Goal: Contribute content: Add original content to the website for others to see

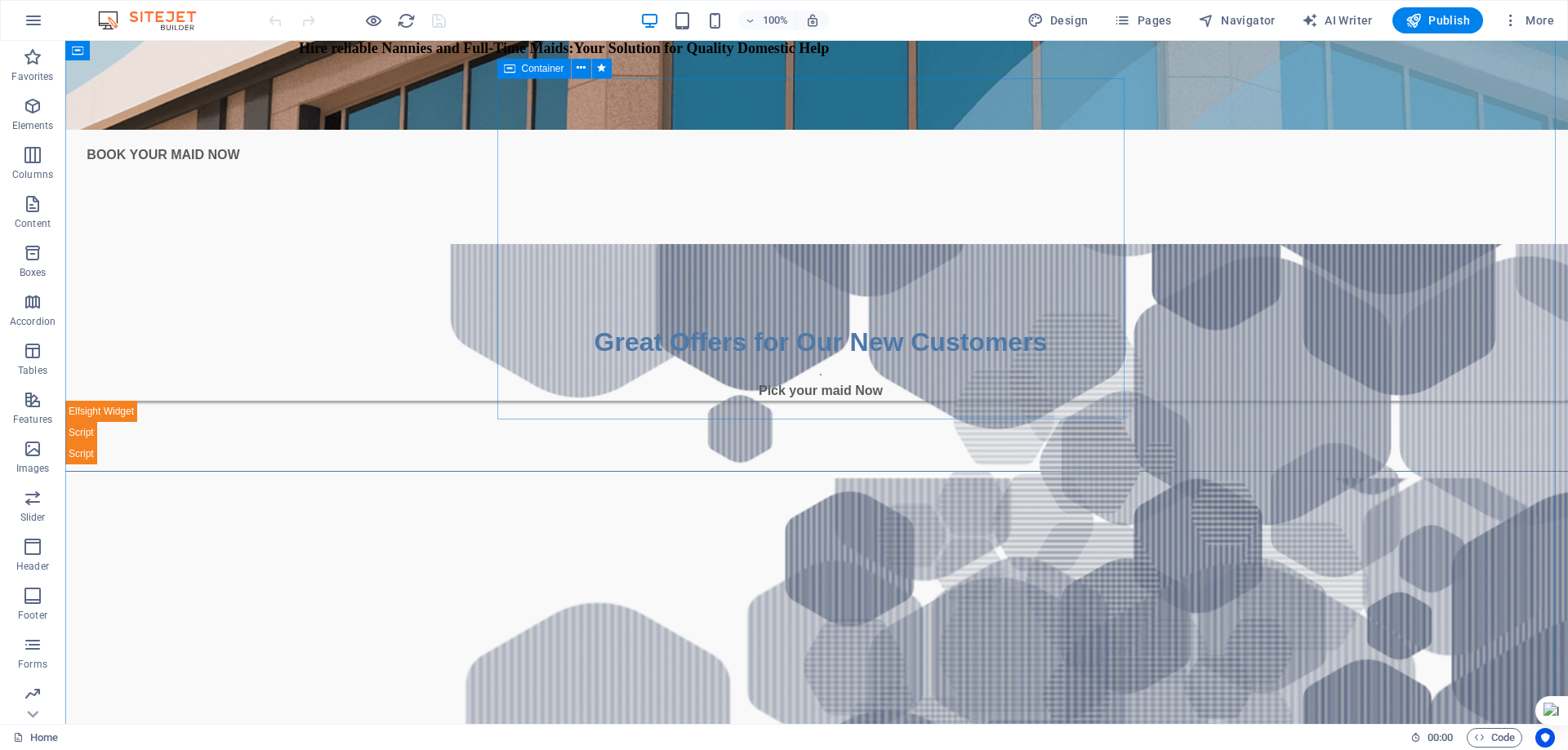
scroll to position [653, 0]
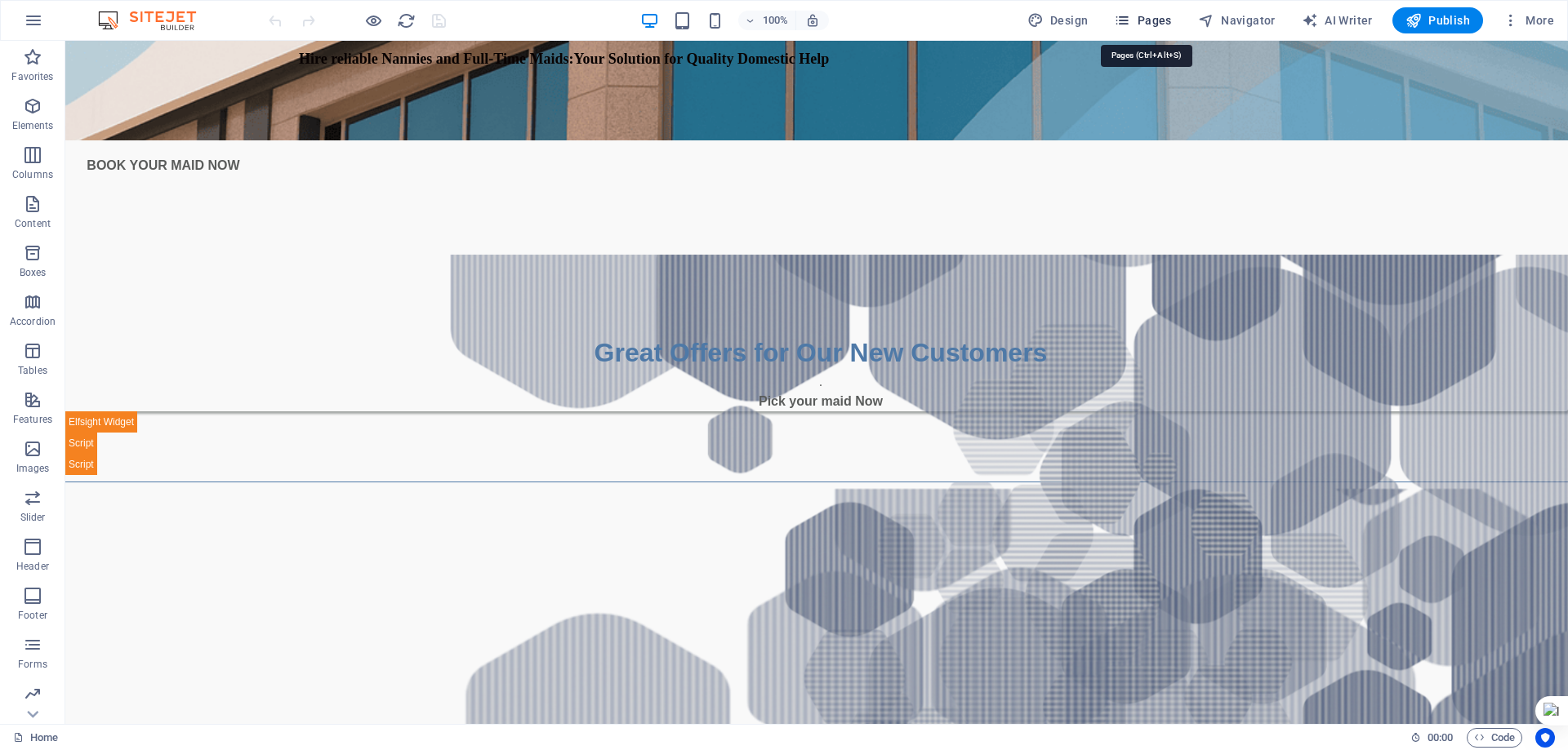
click at [1159, 16] on span "Pages" at bounding box center [1142, 20] width 57 height 16
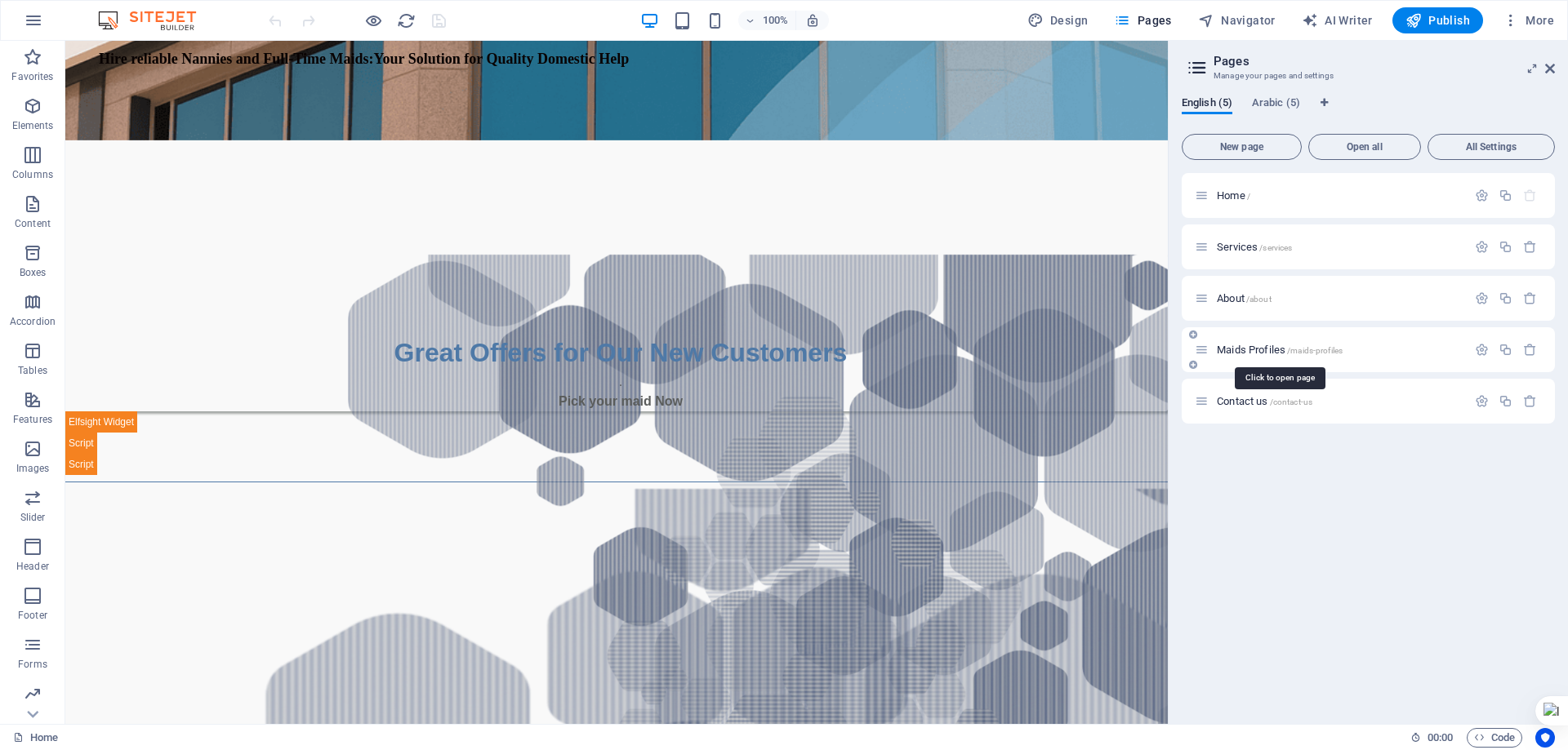
click at [1249, 348] on span "Maids Profiles /maids-profiles" at bounding box center [1280, 350] width 126 height 12
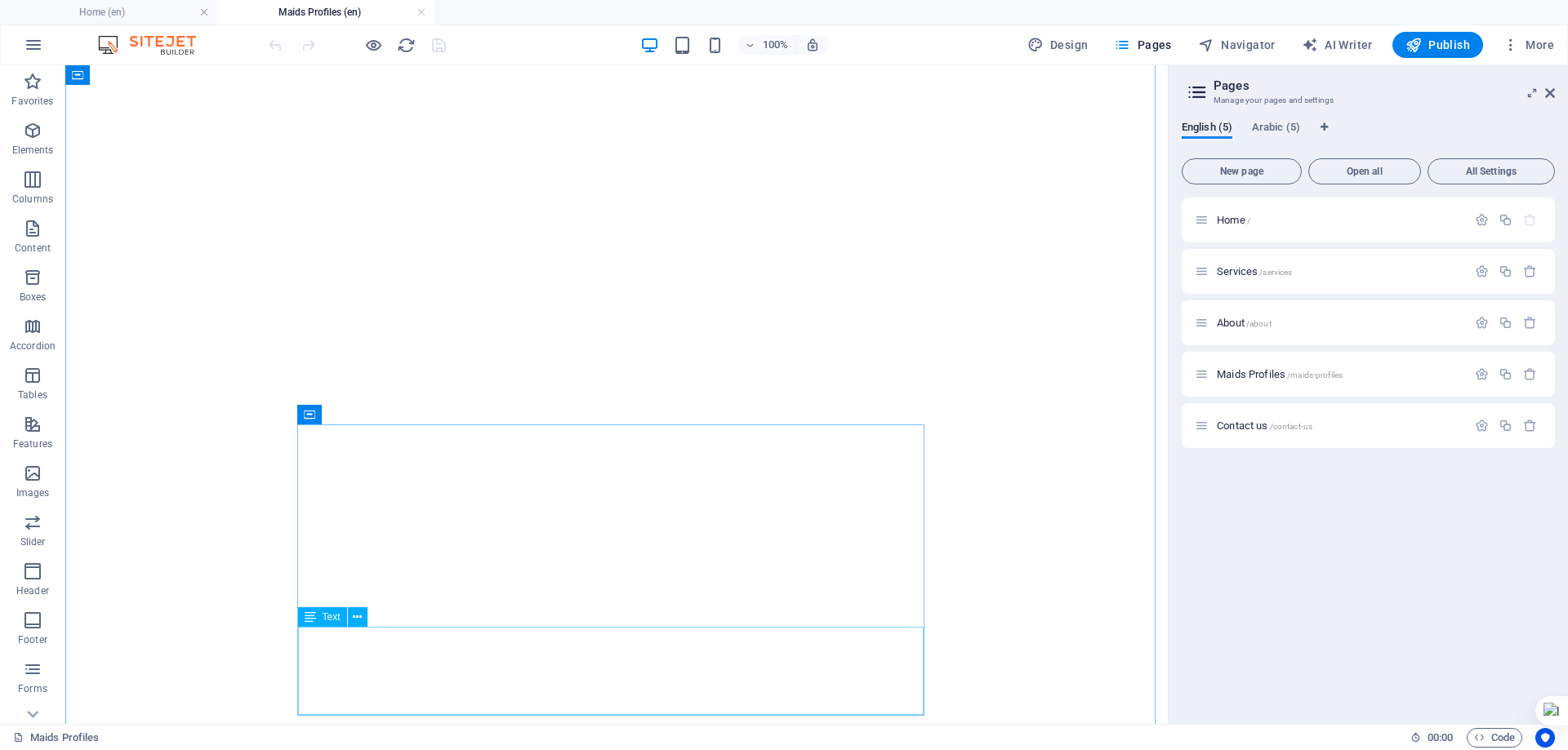
scroll to position [2122, 0]
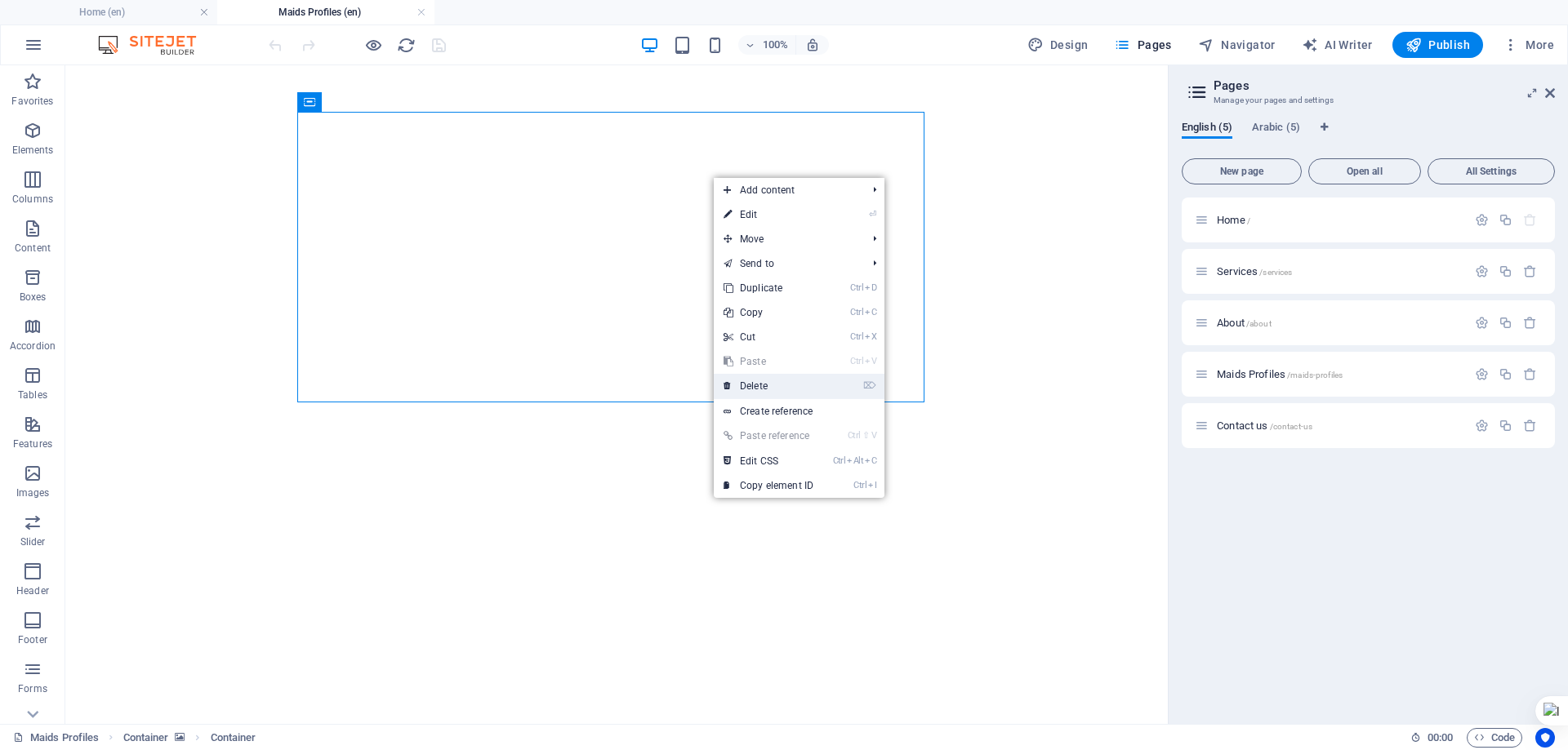
click at [761, 385] on link "⌦ Delete" at bounding box center [768, 386] width 110 height 25
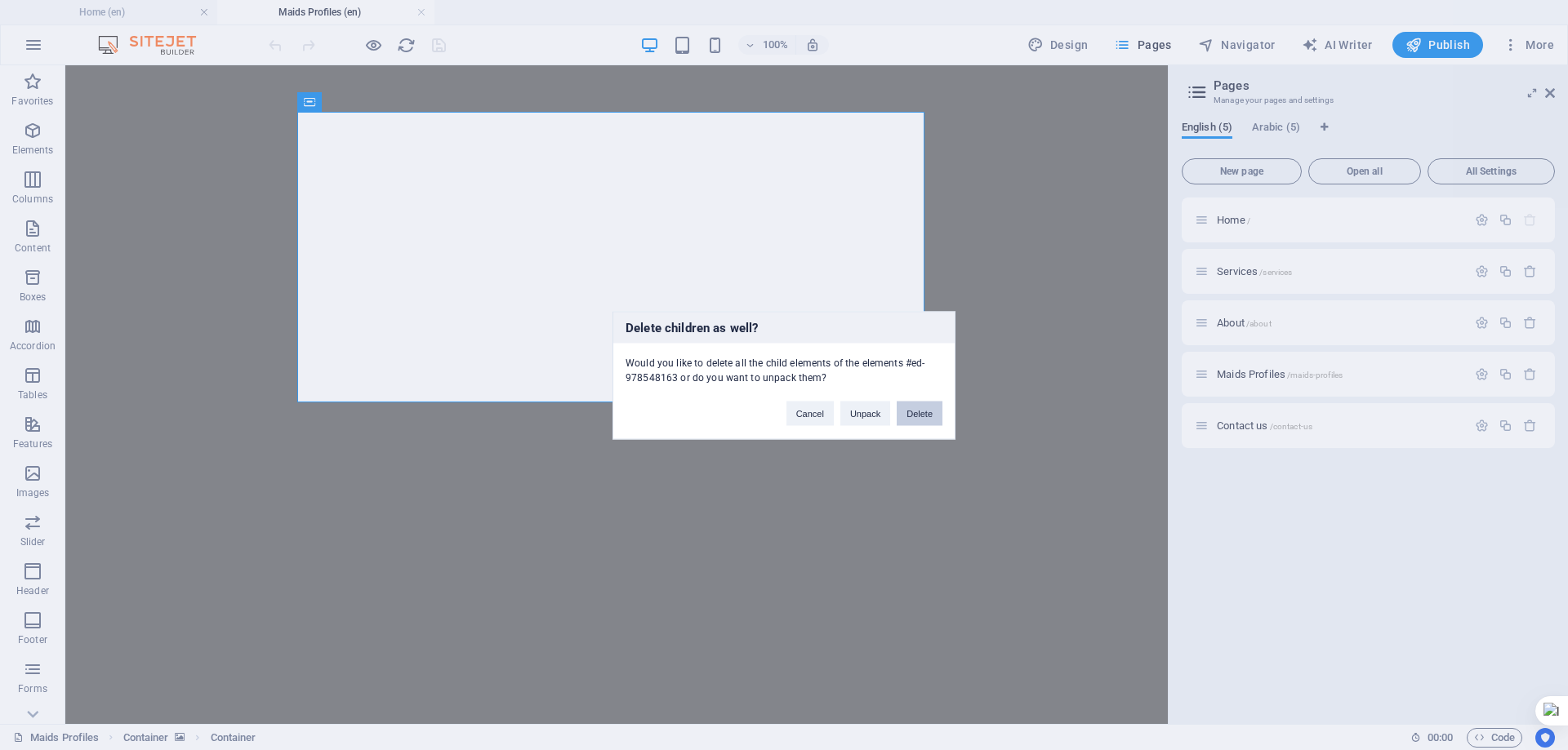
drag, startPoint x: 923, startPoint y: 418, endPoint x: 763, endPoint y: 352, distance: 173.1
click at [923, 418] on button "Delete" at bounding box center [920, 413] width 46 height 25
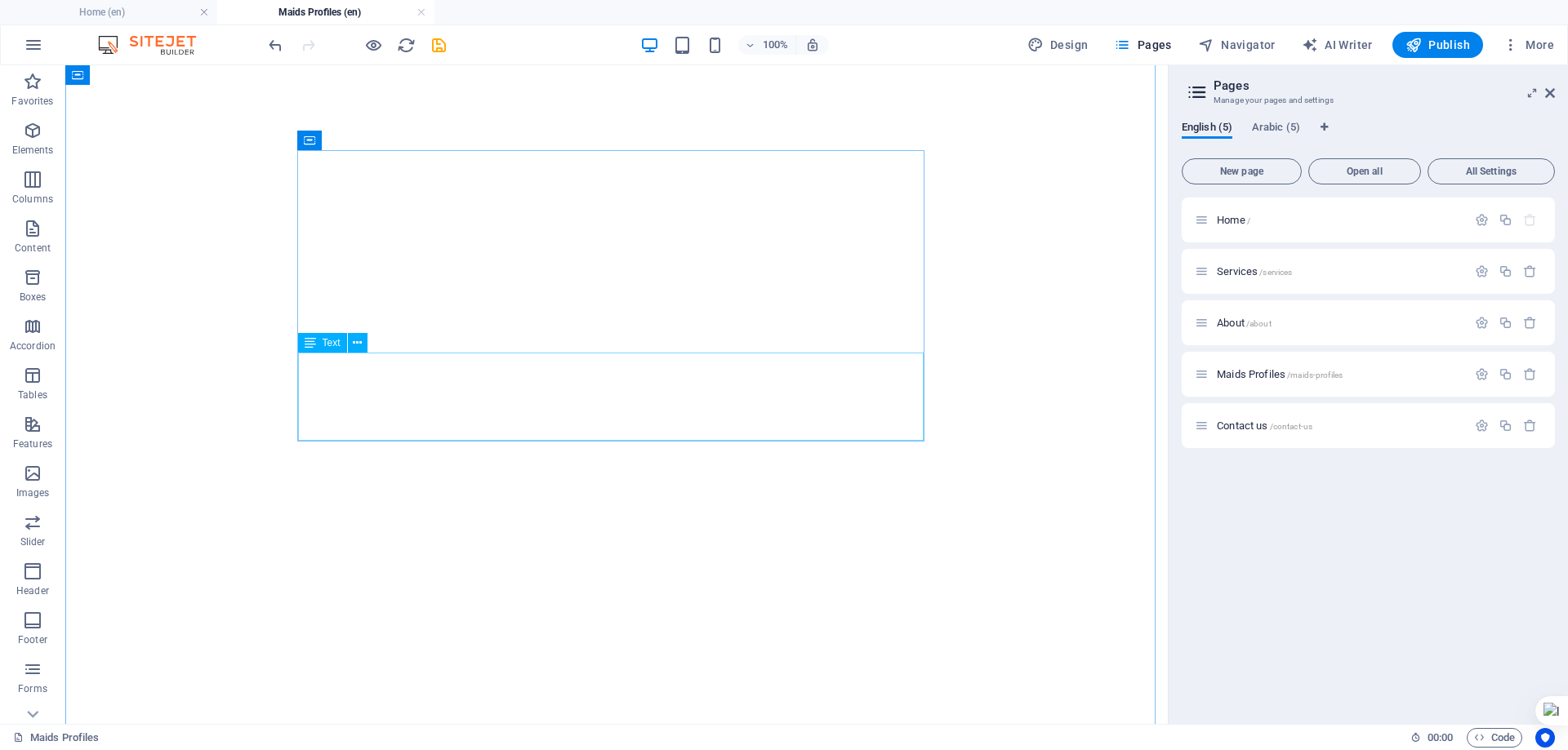
scroll to position [2694, 0]
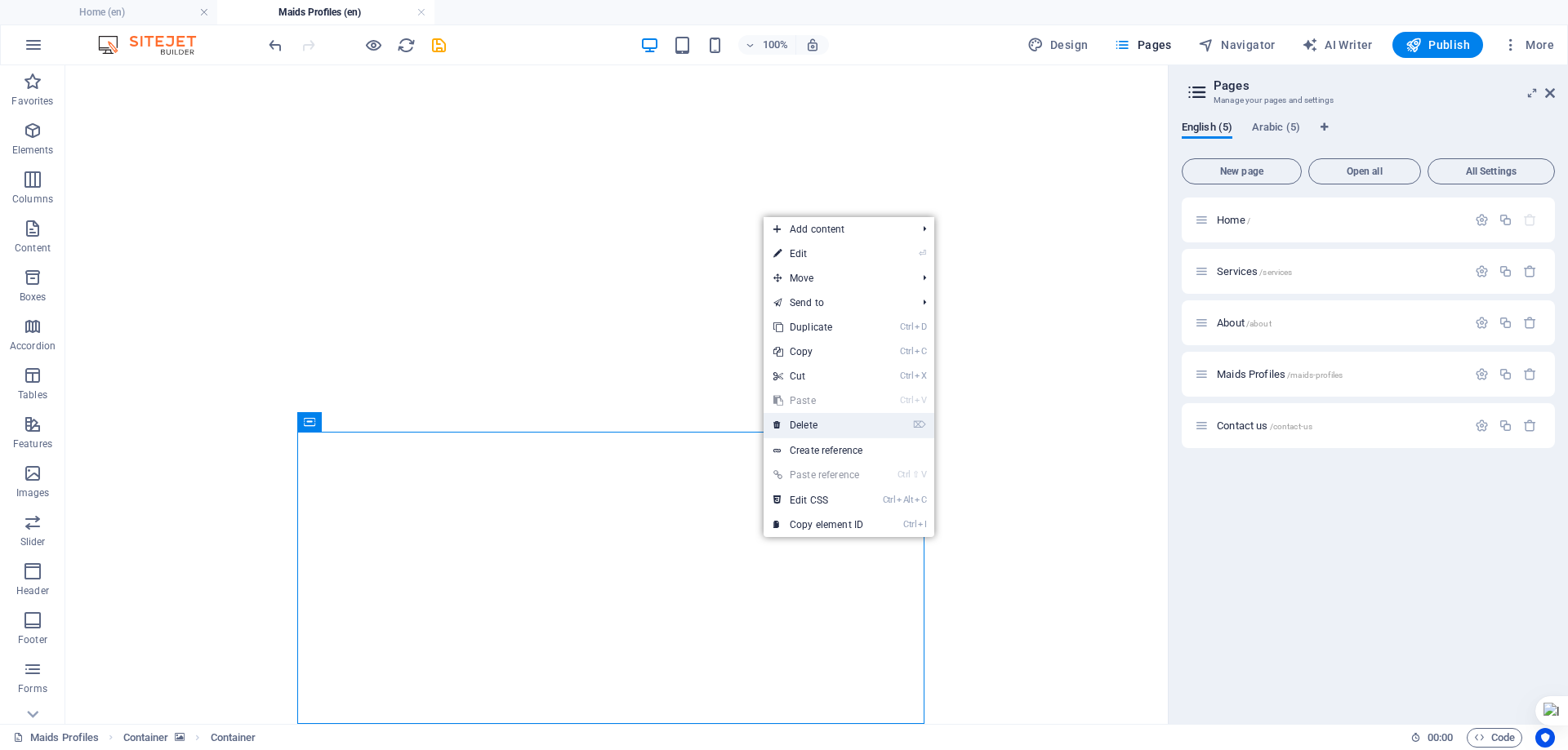
click at [811, 425] on link "⌦ Delete" at bounding box center [818, 425] width 110 height 25
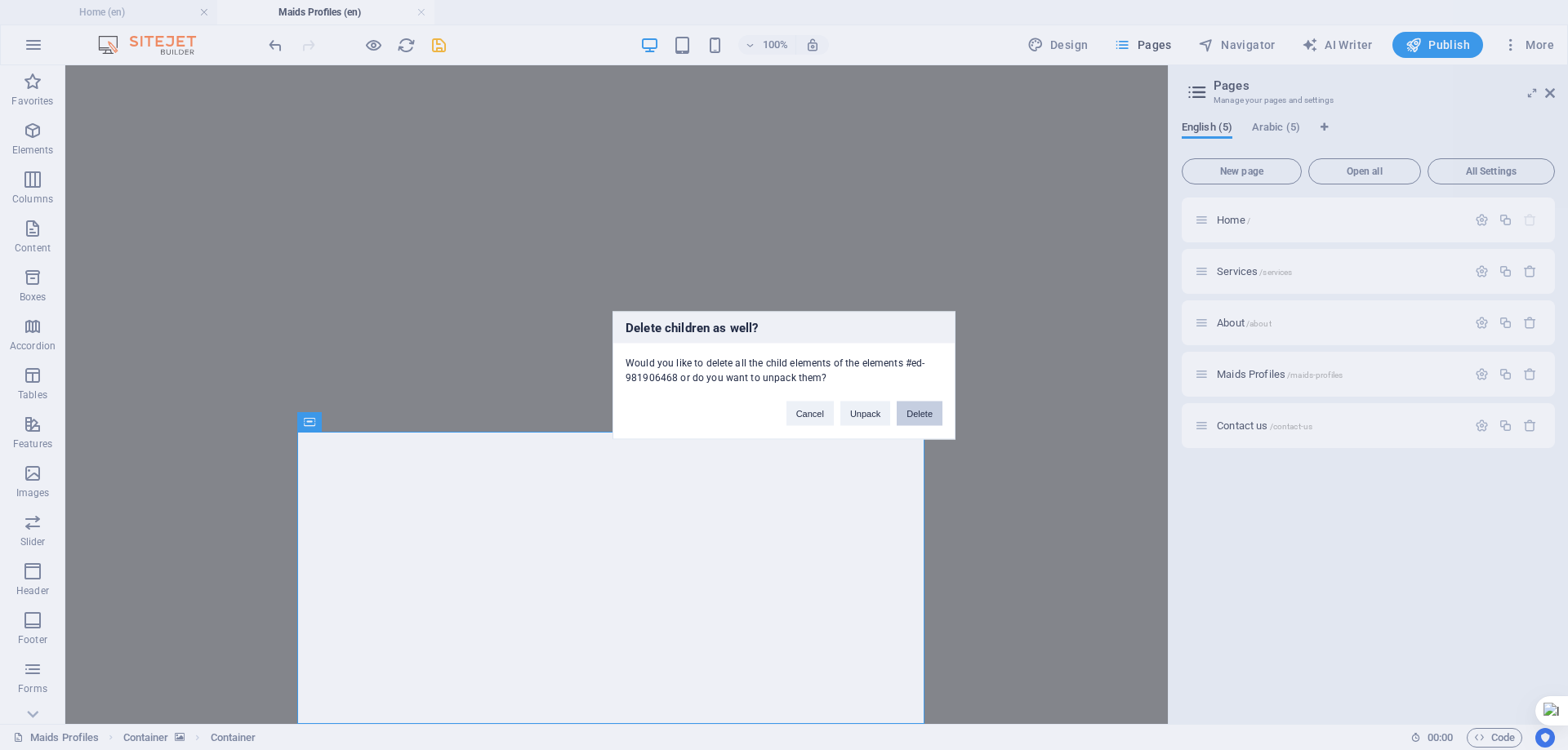
click at [929, 411] on button "Delete" at bounding box center [920, 413] width 46 height 25
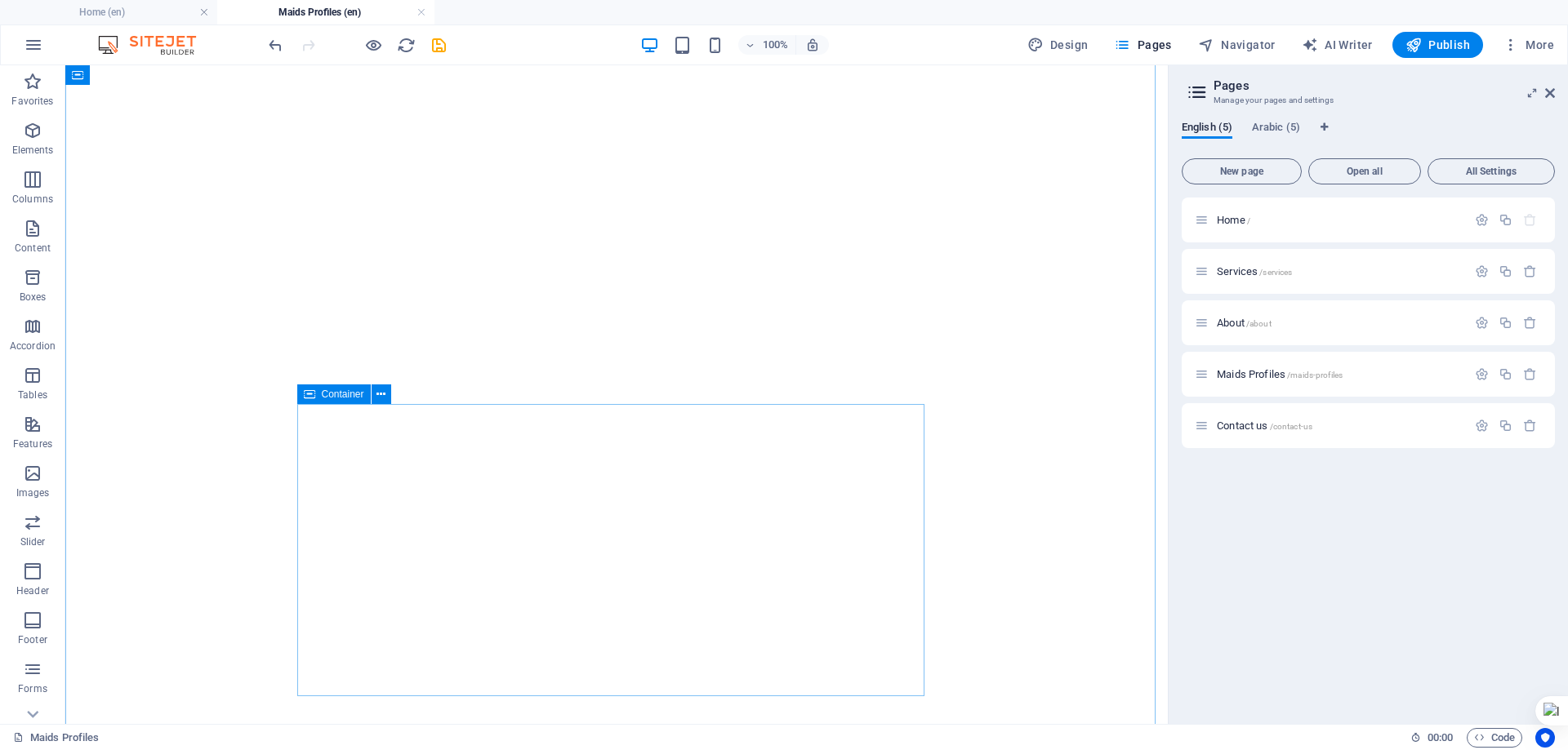
scroll to position [2760, 0]
click at [145, 14] on h4 "Home (en)" at bounding box center [109, 12] width 217 height 18
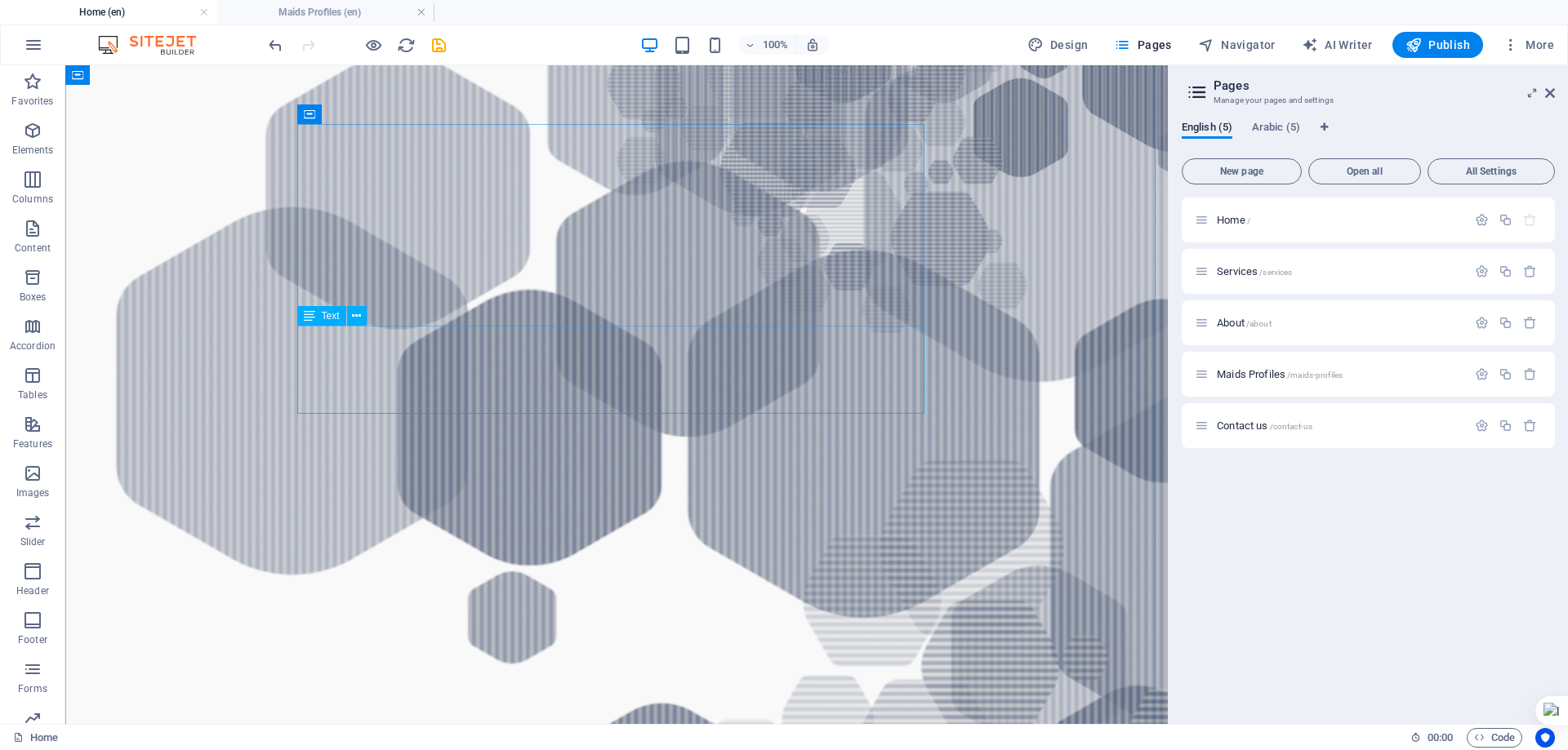
scroll to position [1225, 0]
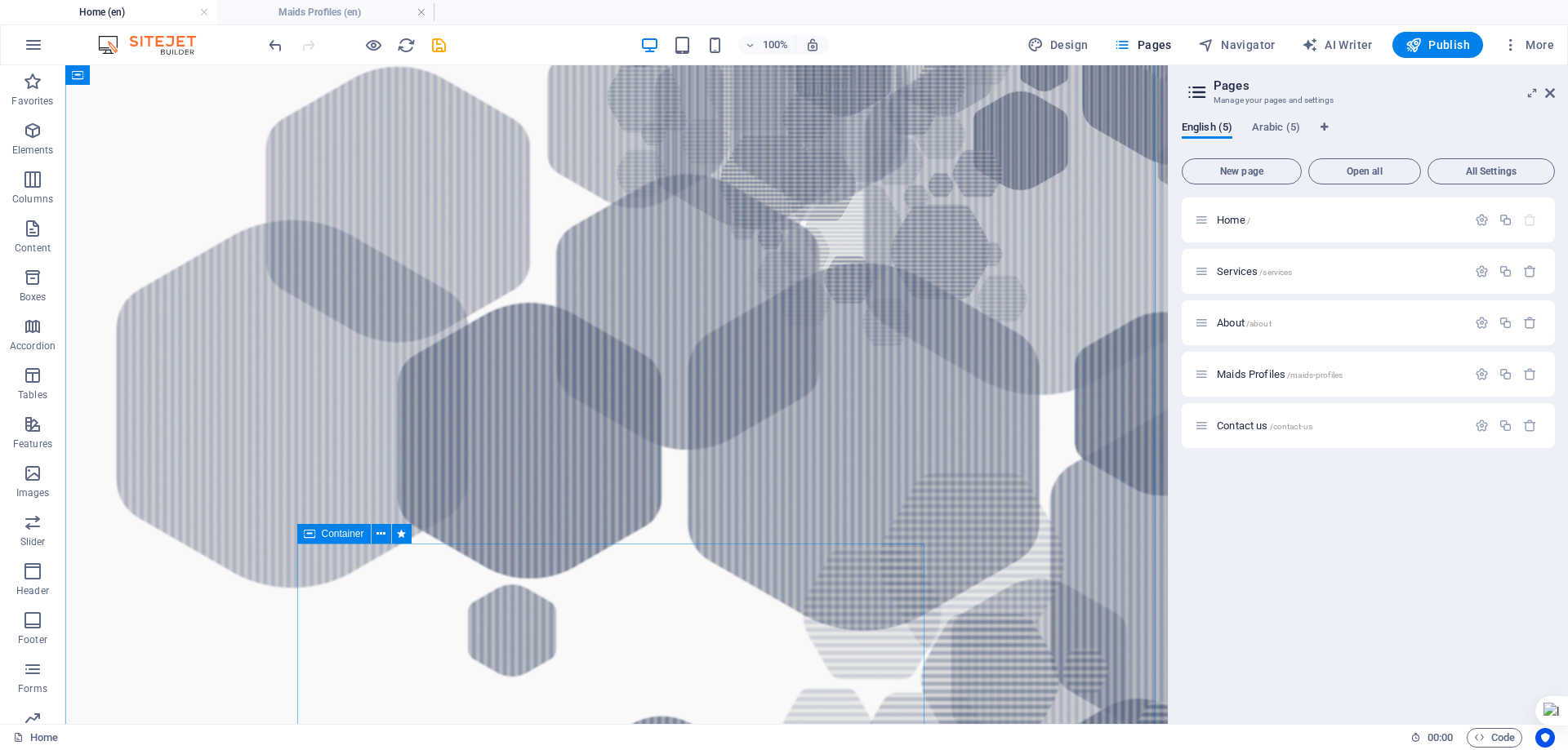
drag, startPoint x: 812, startPoint y: 582, endPoint x: 755, endPoint y: 509, distance: 92.6
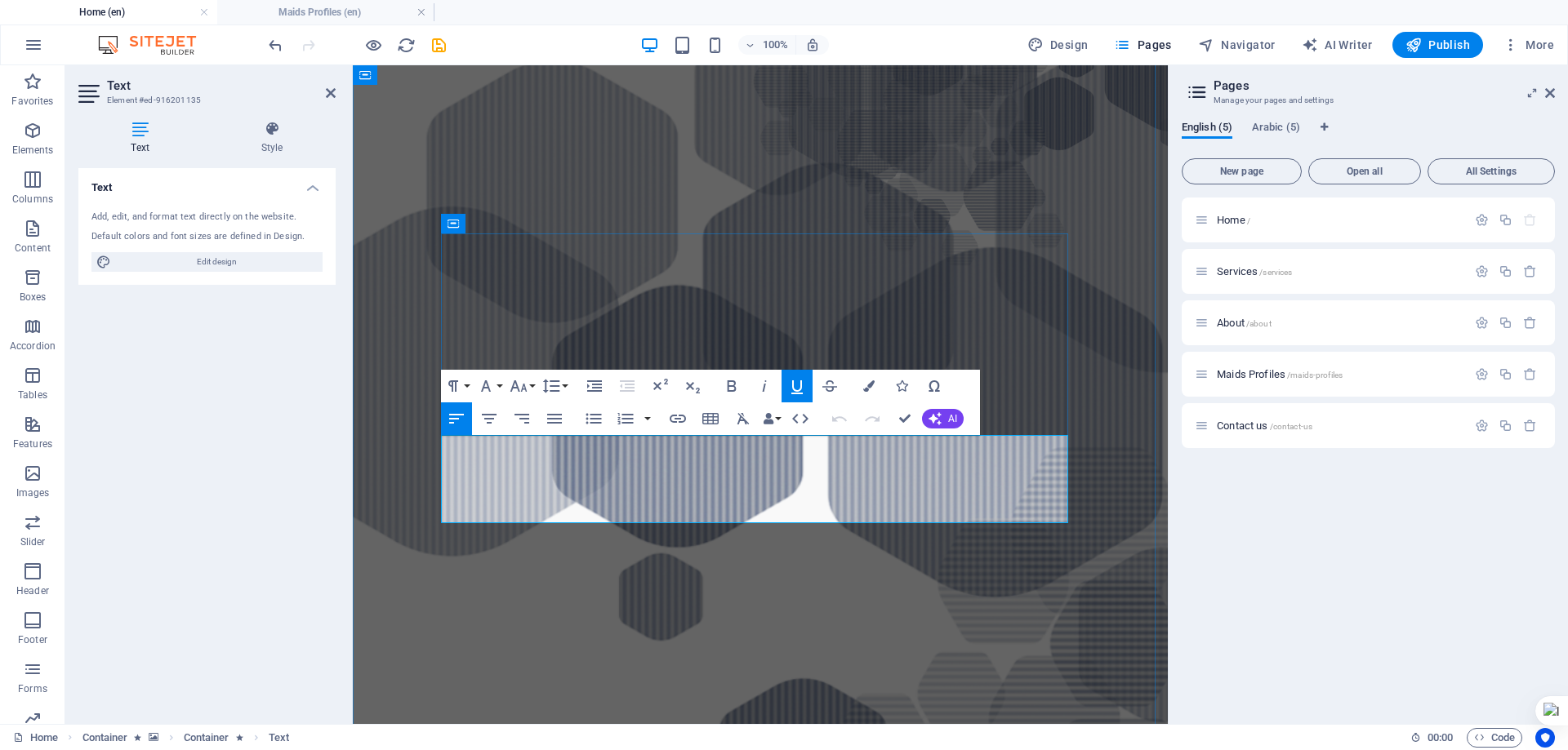
drag, startPoint x: 618, startPoint y: 452, endPoint x: 440, endPoint y: 452, distance: 178.0
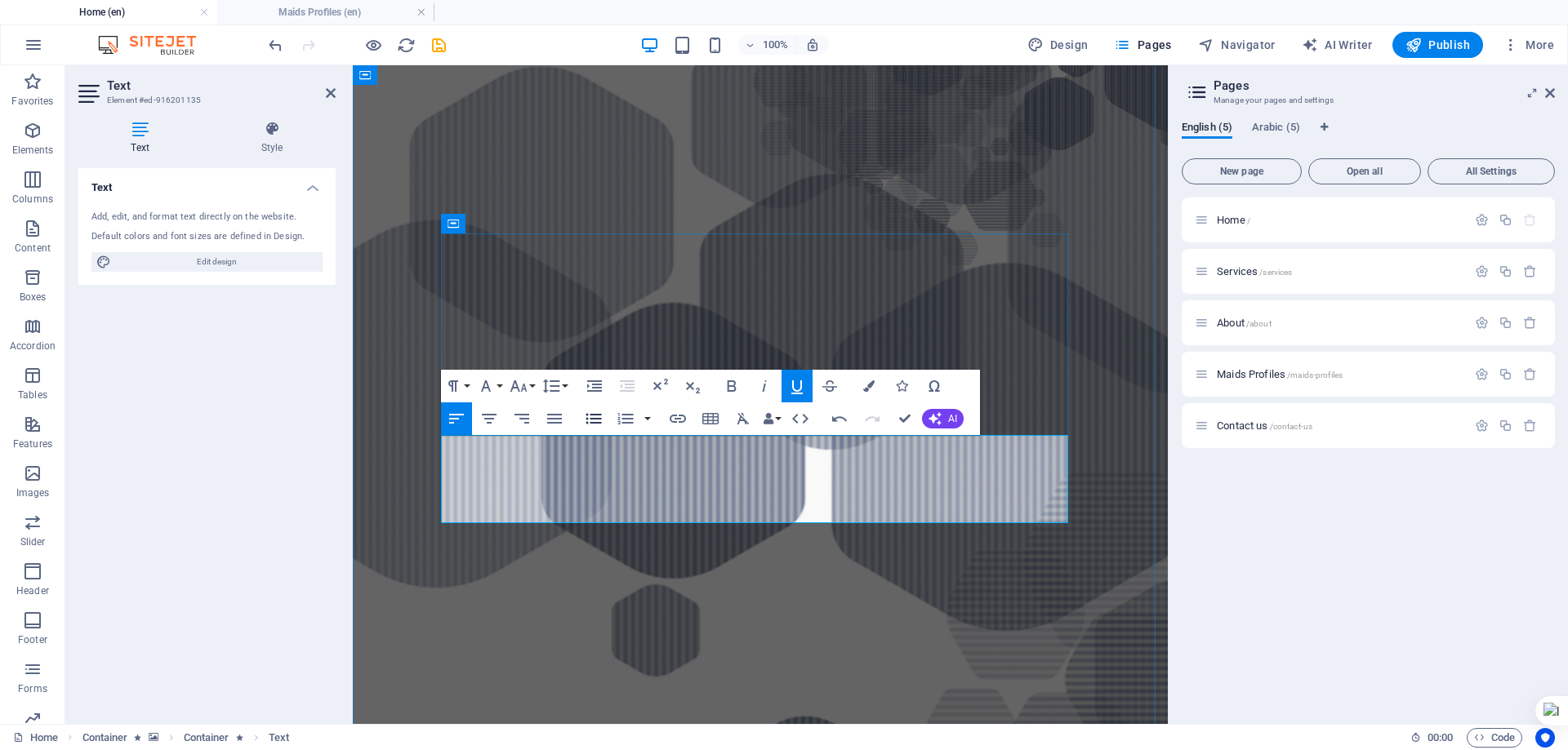
scroll to position [0, 2]
drag, startPoint x: 573, startPoint y: 454, endPoint x: 441, endPoint y: 452, distance: 132.0
click at [528, 387] on icon "button" at bounding box center [519, 386] width 20 height 20
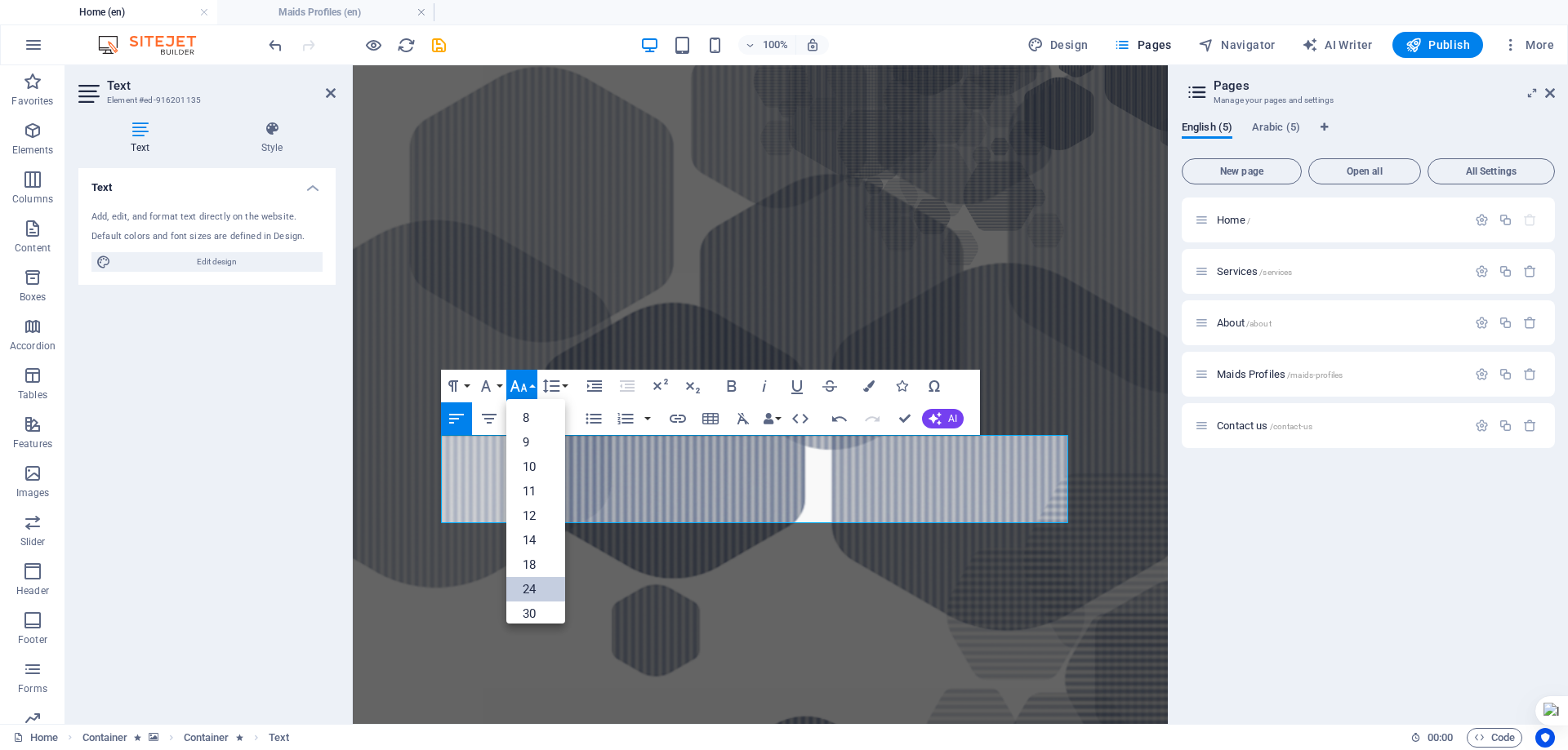
drag, startPoint x: 535, startPoint y: 591, endPoint x: 218, endPoint y: 505, distance: 328.5
click at [535, 591] on link "24" at bounding box center [536, 589] width 59 height 25
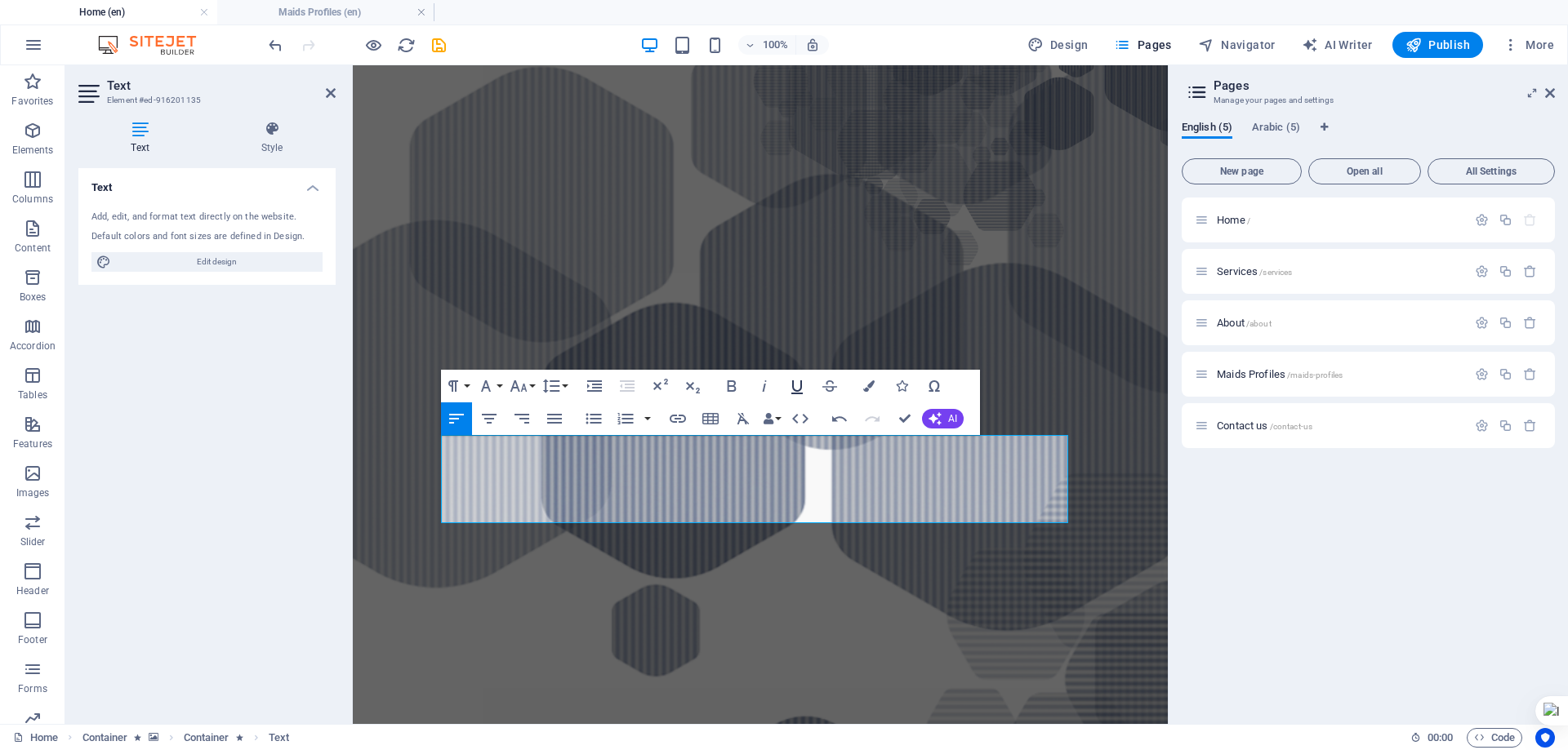
click at [794, 385] on icon "button" at bounding box center [797, 386] width 20 height 20
click at [876, 385] on button "Colors" at bounding box center [868, 386] width 31 height 33
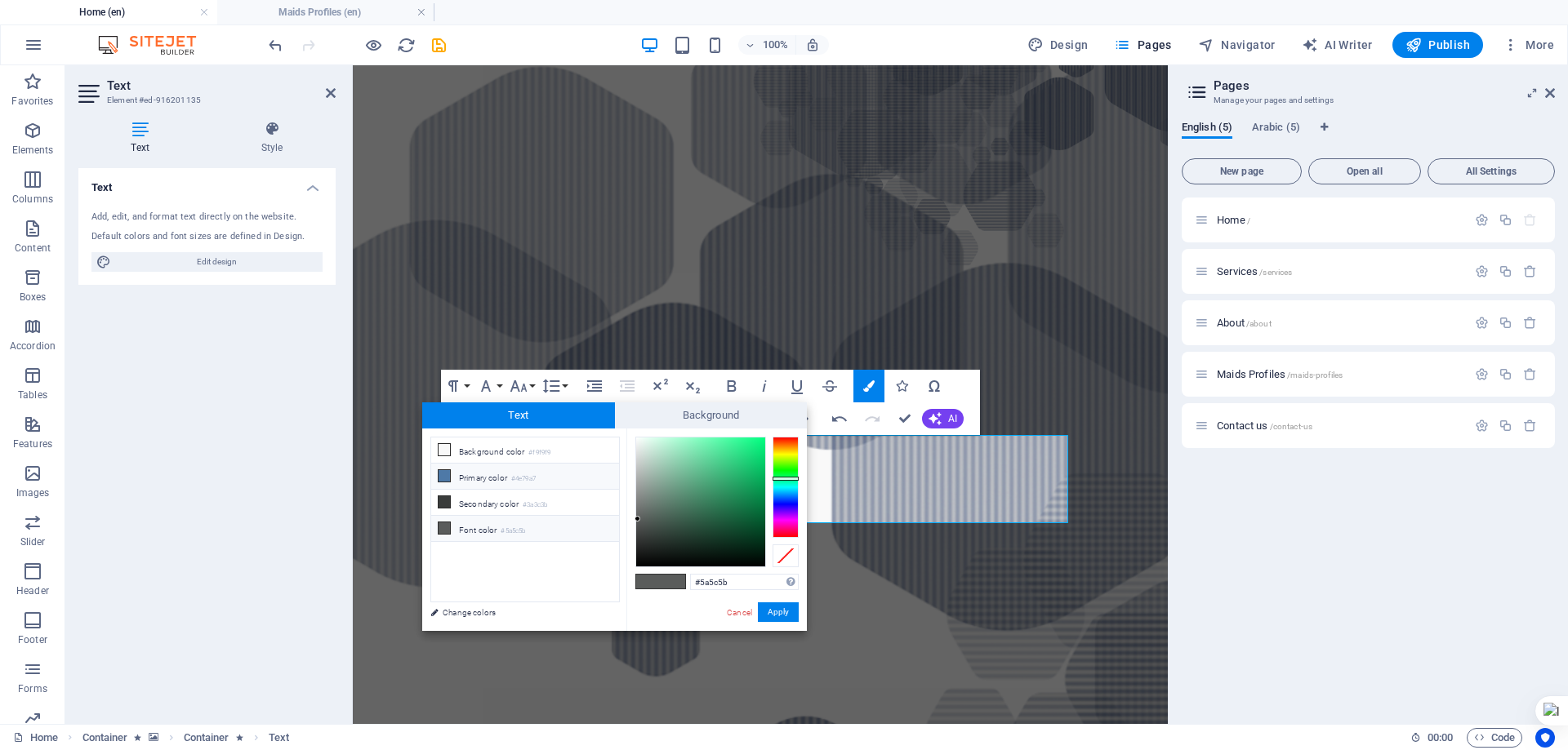
click at [503, 477] on li "Primary color #4e79a7" at bounding box center [525, 477] width 188 height 26
type input "#4e79a7"
drag, startPoint x: 781, startPoint y: 614, endPoint x: 394, endPoint y: 530, distance: 396.0
click at [781, 614] on button "Apply" at bounding box center [778, 612] width 41 height 20
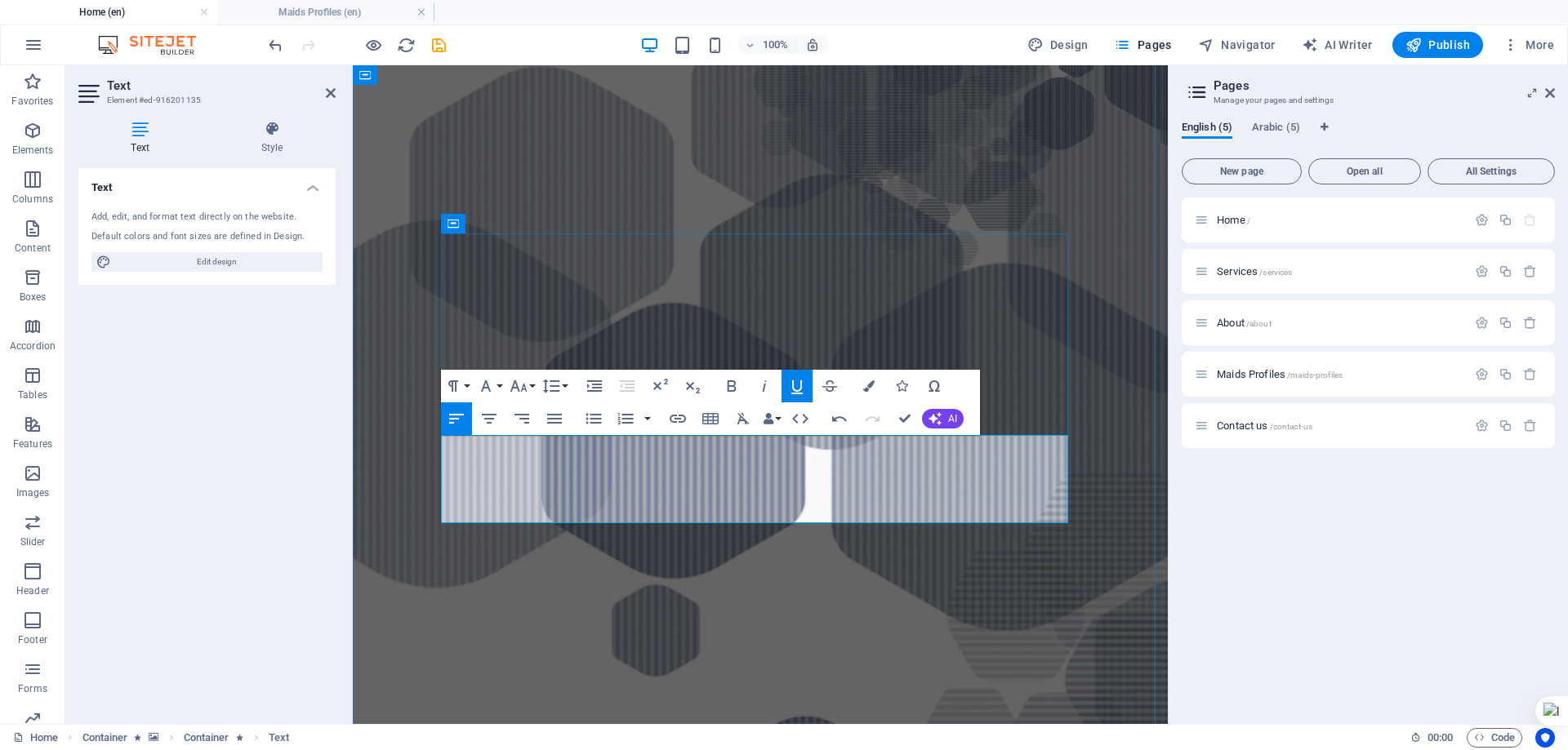
drag, startPoint x: 554, startPoint y: 513, endPoint x: 511, endPoint y: 513, distance: 43.0
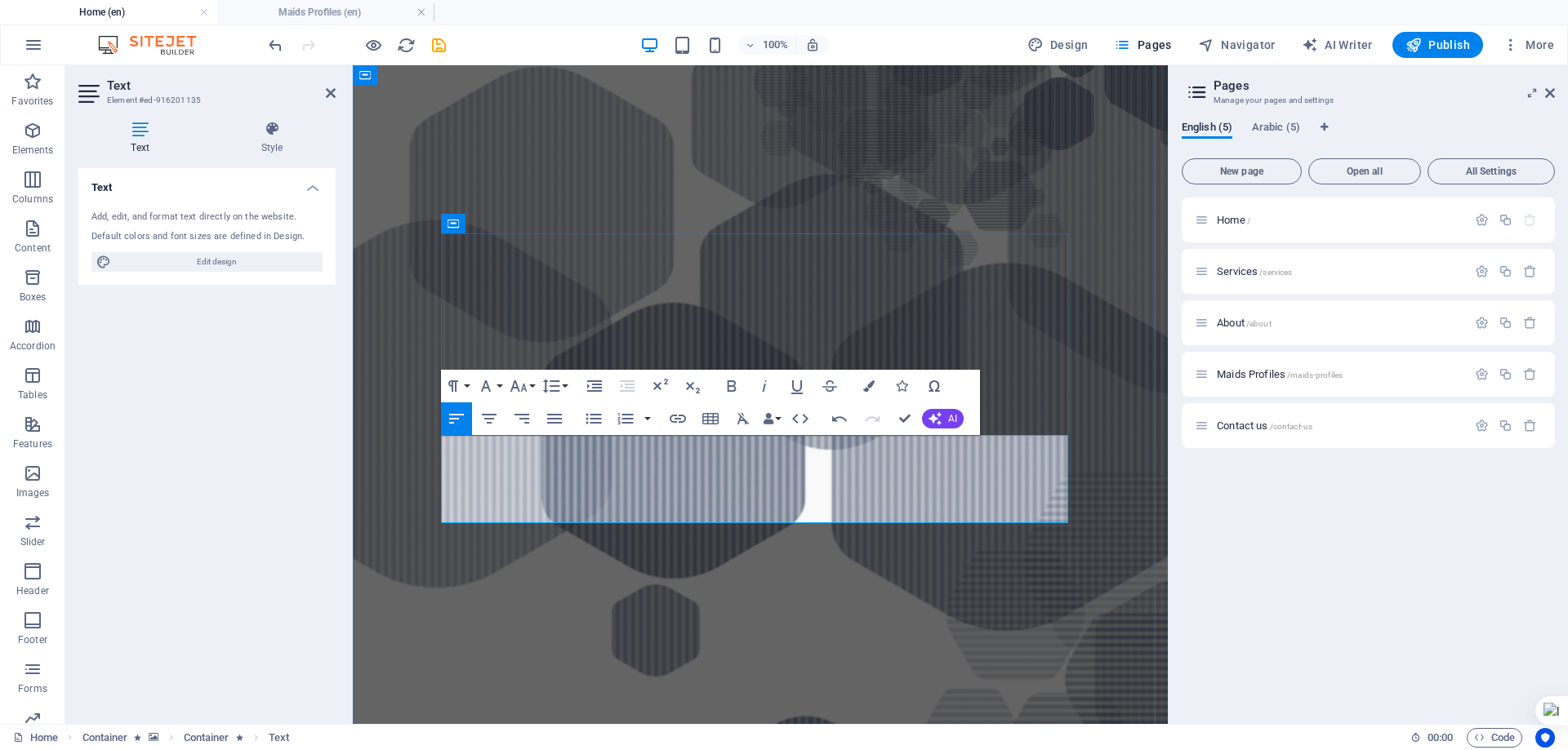
drag, startPoint x: 753, startPoint y: 512, endPoint x: 888, endPoint y: 522, distance: 135.4
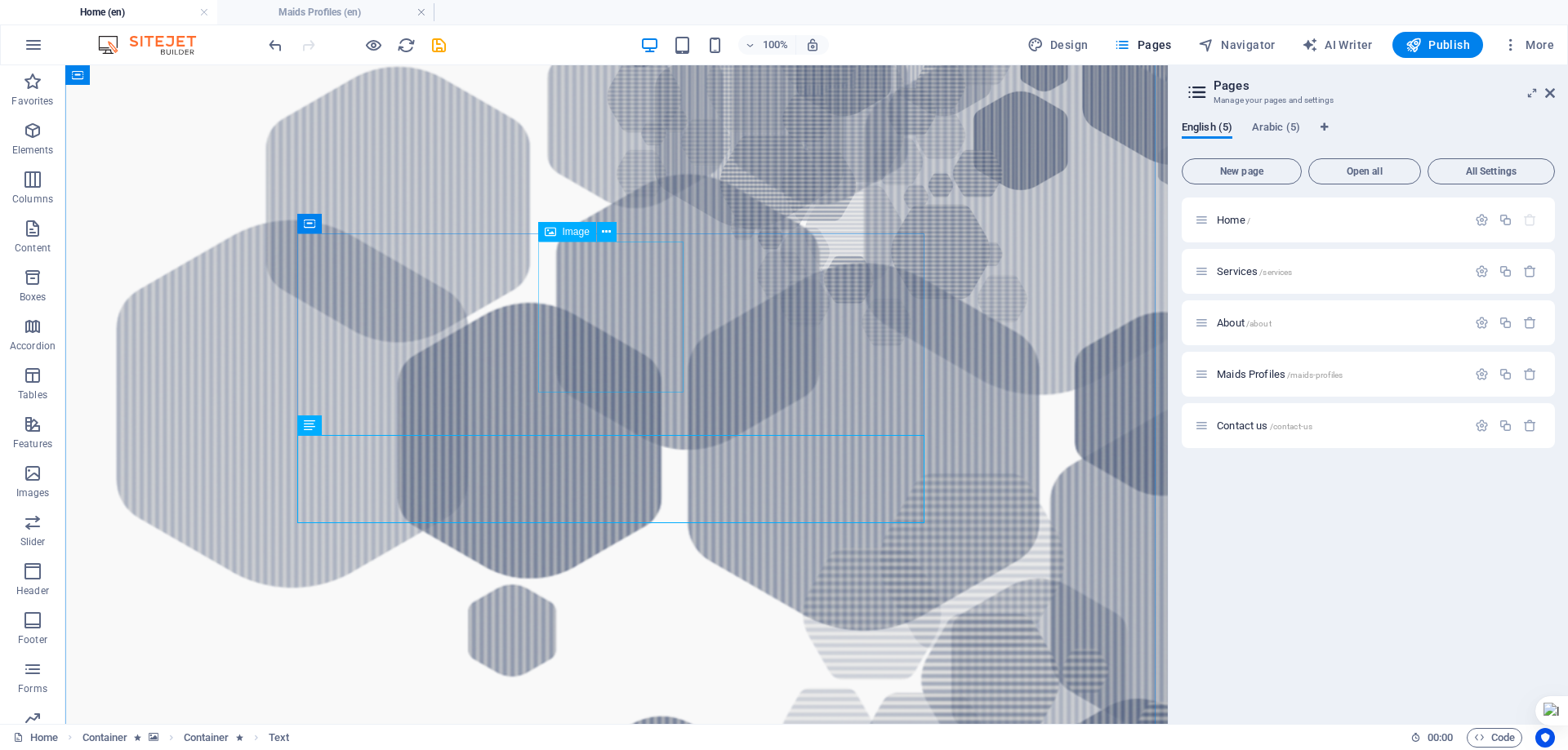
select select "px"
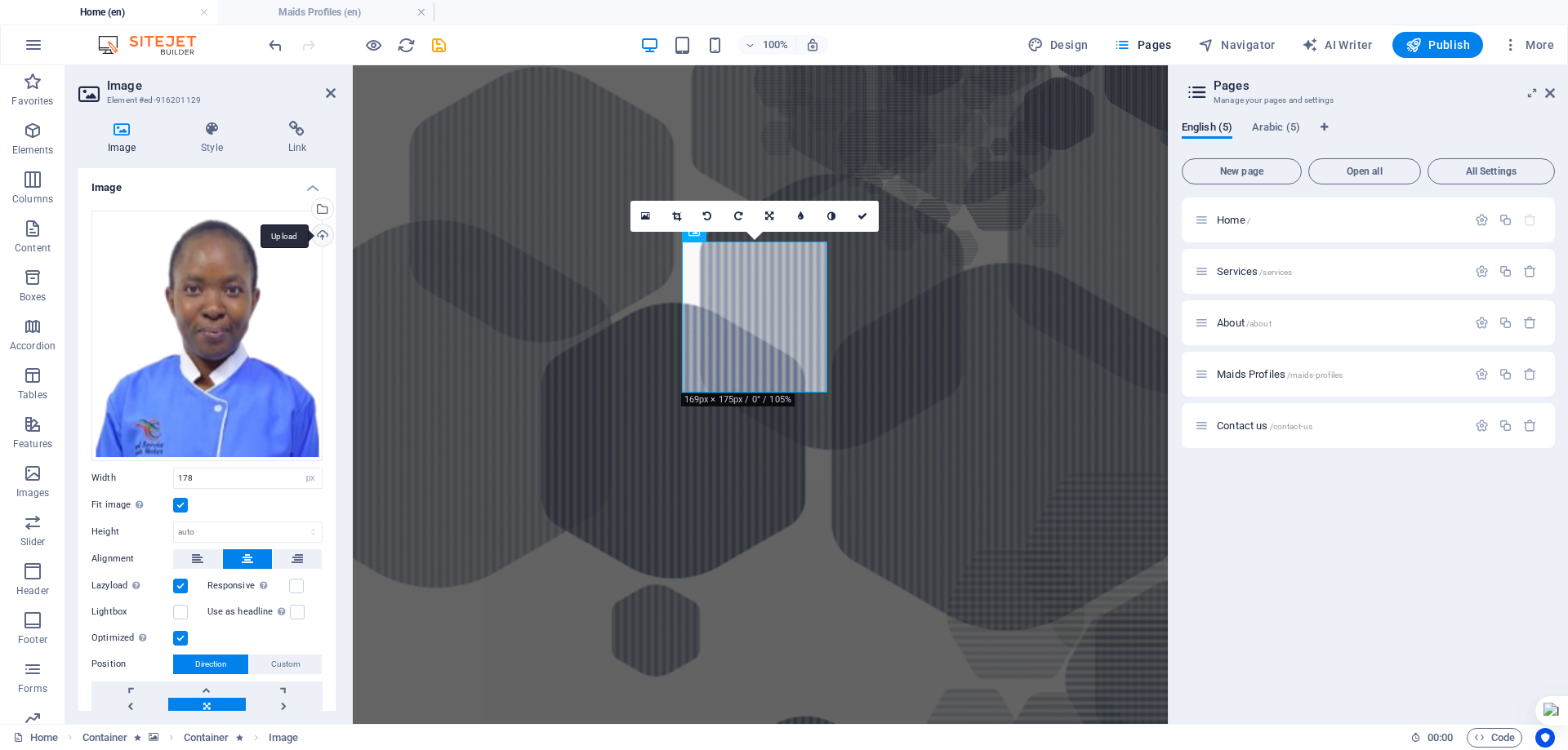
click at [316, 237] on div "Upload" at bounding box center [320, 236] width 25 height 25
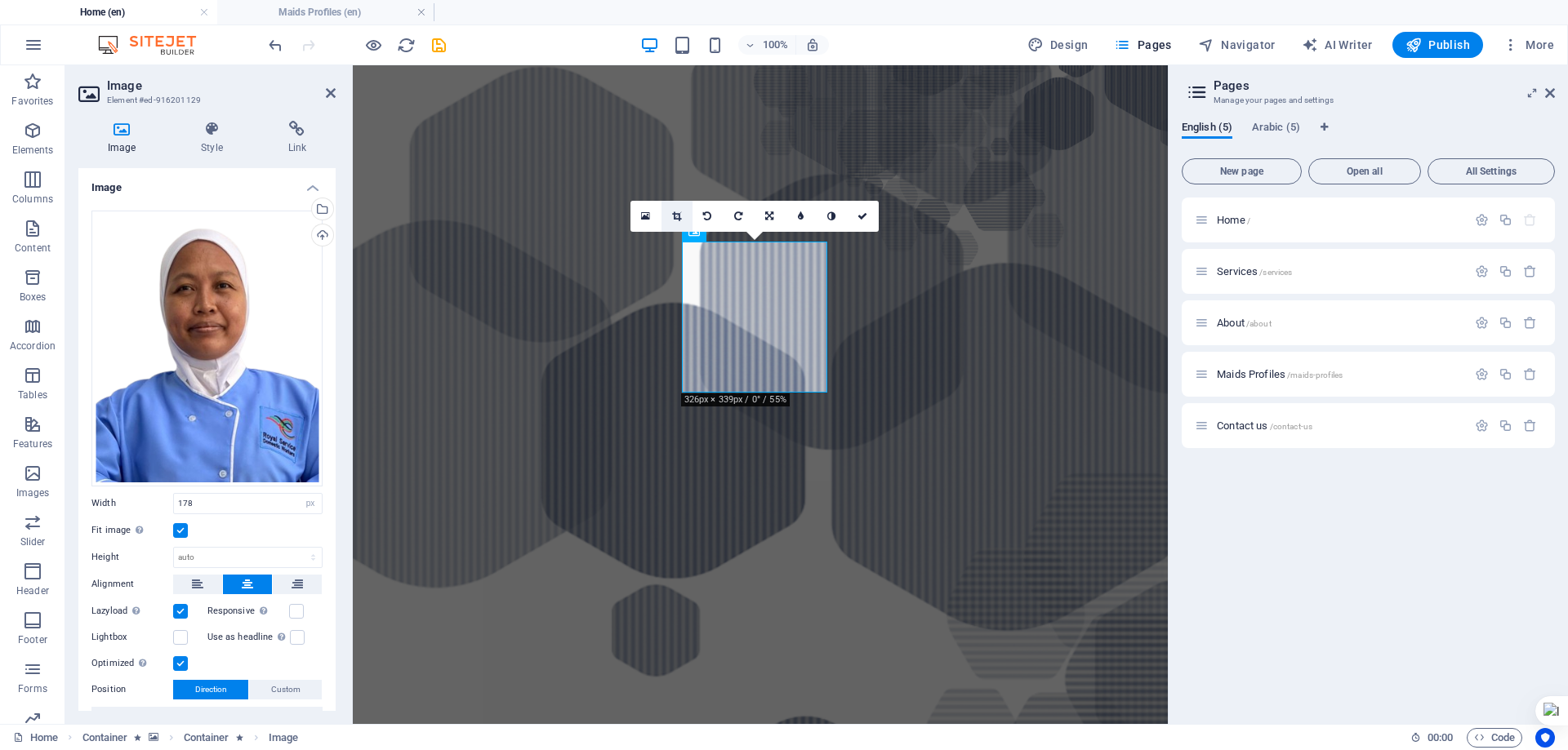
click at [676, 213] on icon at bounding box center [676, 216] width 9 height 10
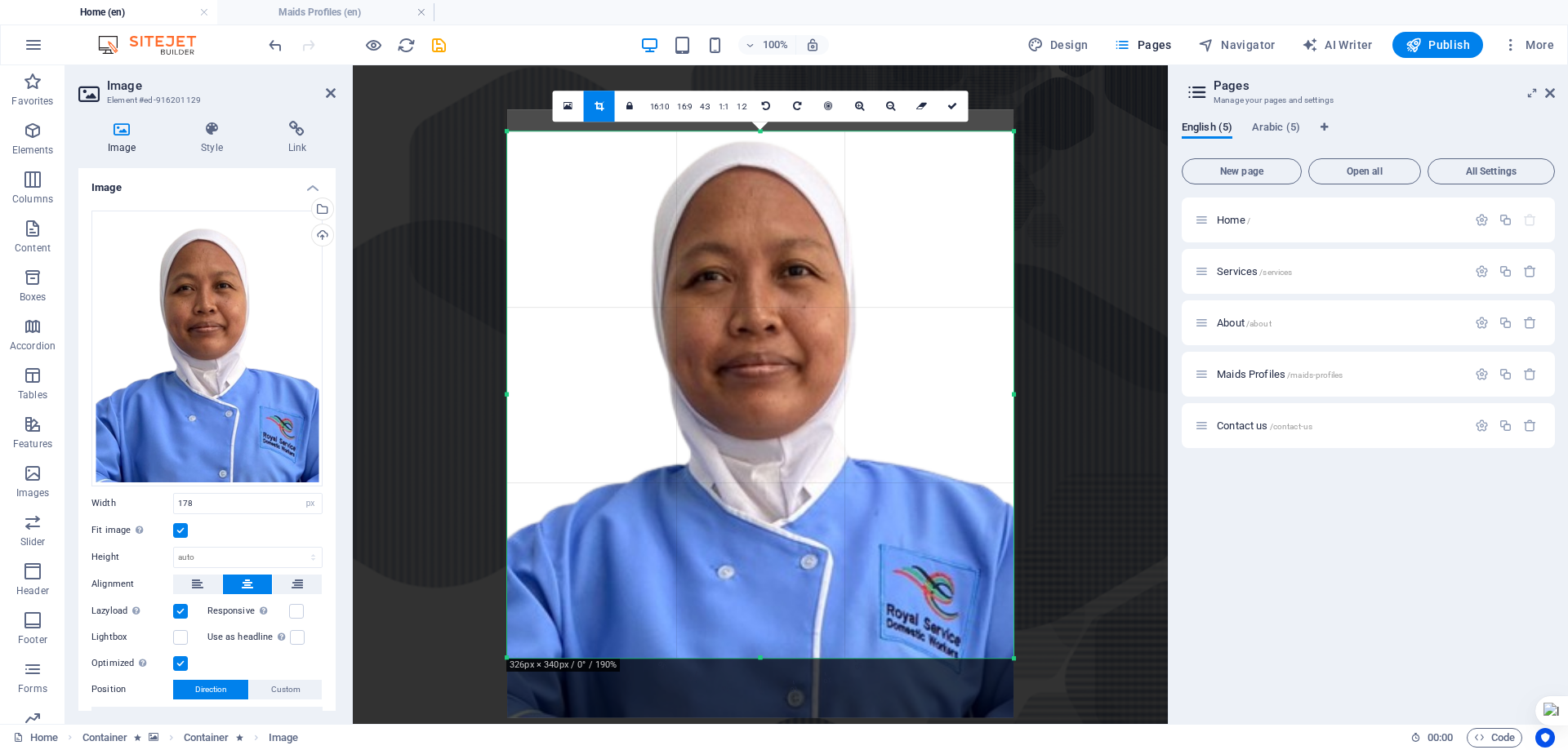
drag, startPoint x: 803, startPoint y: 296, endPoint x: 803, endPoint y: 315, distance: 19.0
click at [803, 315] on div at bounding box center [760, 414] width 507 height 609
drag, startPoint x: 961, startPoint y: 95, endPoint x: 597, endPoint y: 36, distance: 368.8
click at [961, 95] on link at bounding box center [953, 106] width 31 height 31
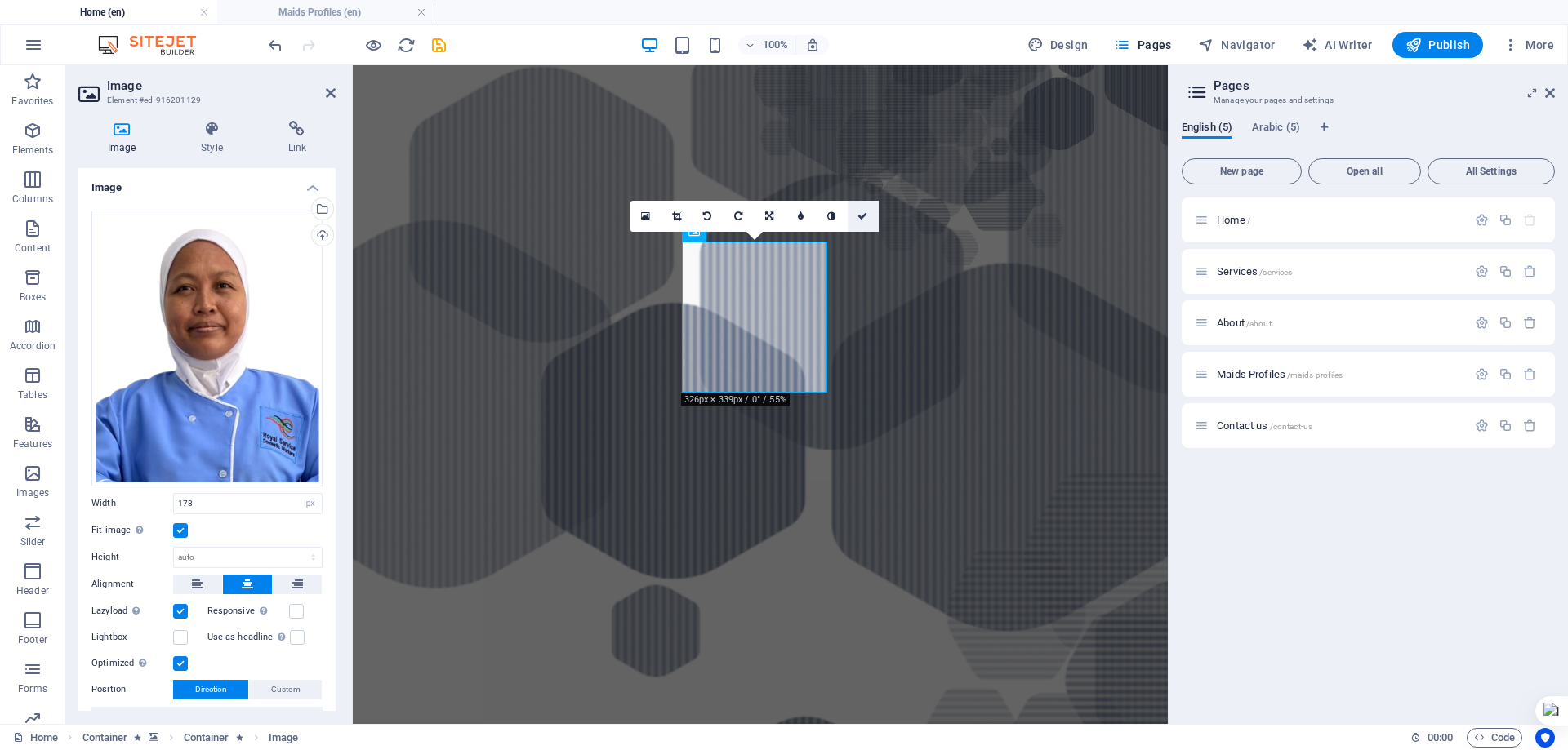
drag, startPoint x: 805, startPoint y: 147, endPoint x: 860, endPoint y: 209, distance: 82.9
click at [860, 209] on link at bounding box center [863, 215] width 31 height 31
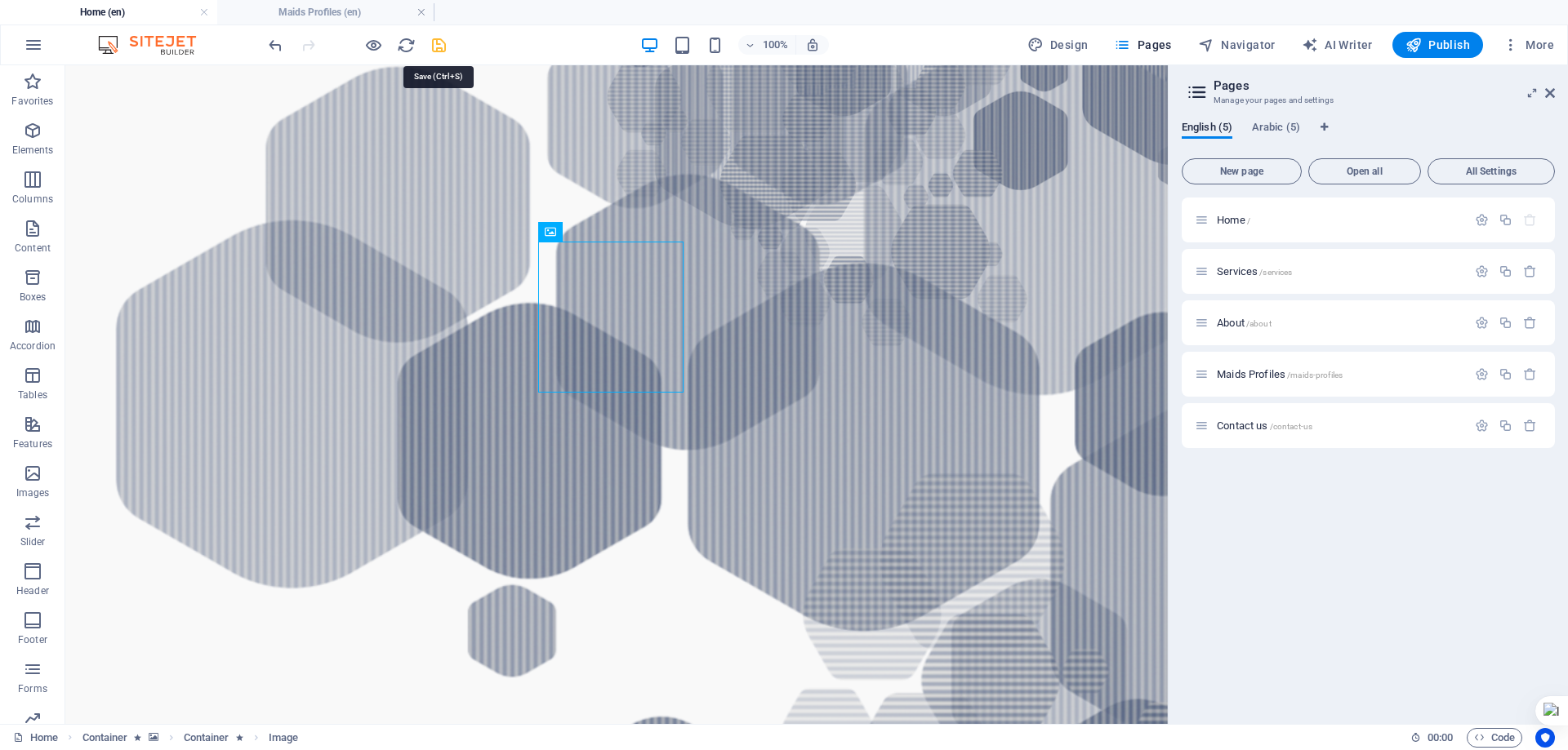
click at [438, 46] on icon "save" at bounding box center [439, 45] width 19 height 19
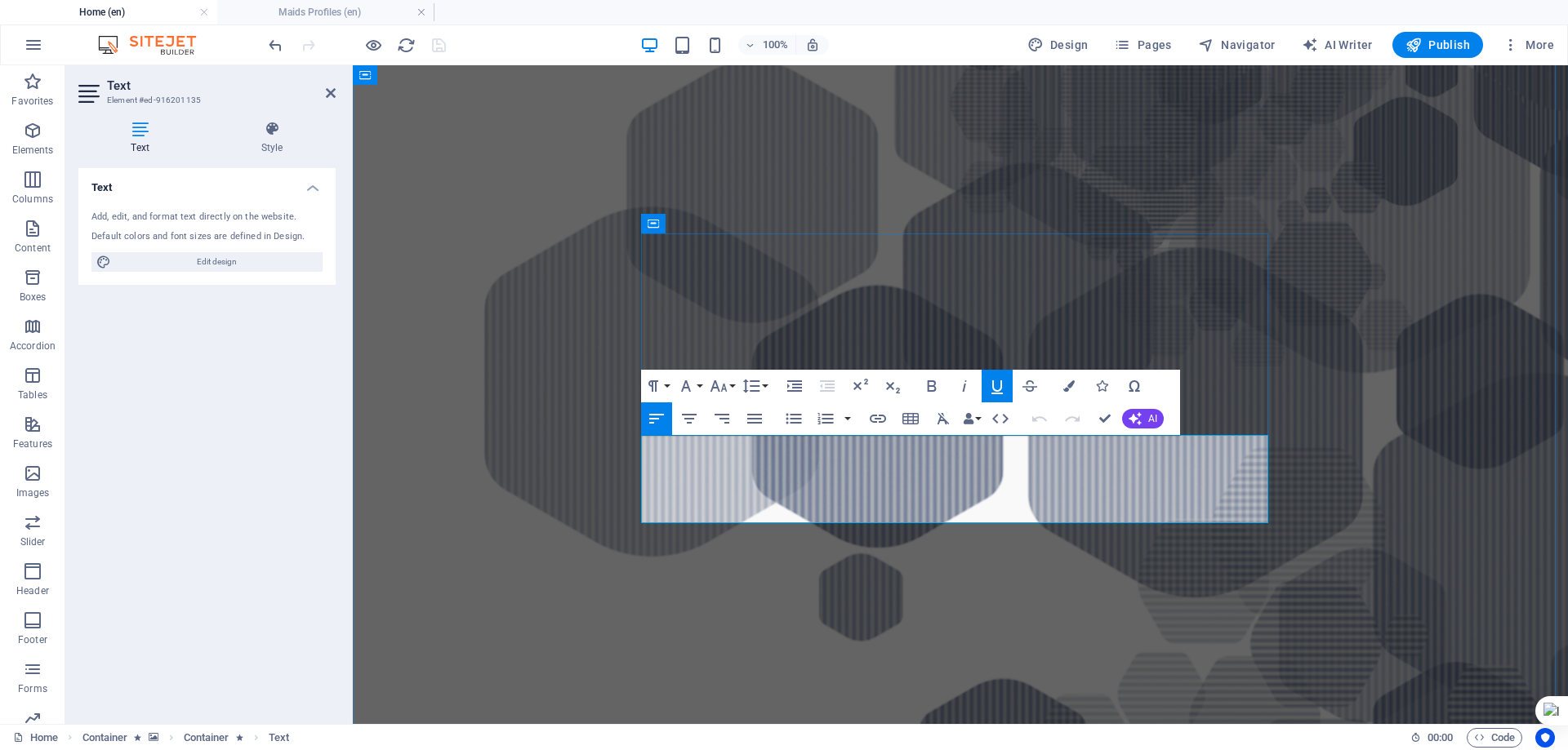
drag, startPoint x: 646, startPoint y: 447, endPoint x: 965, endPoint y: 511, distance: 325.4
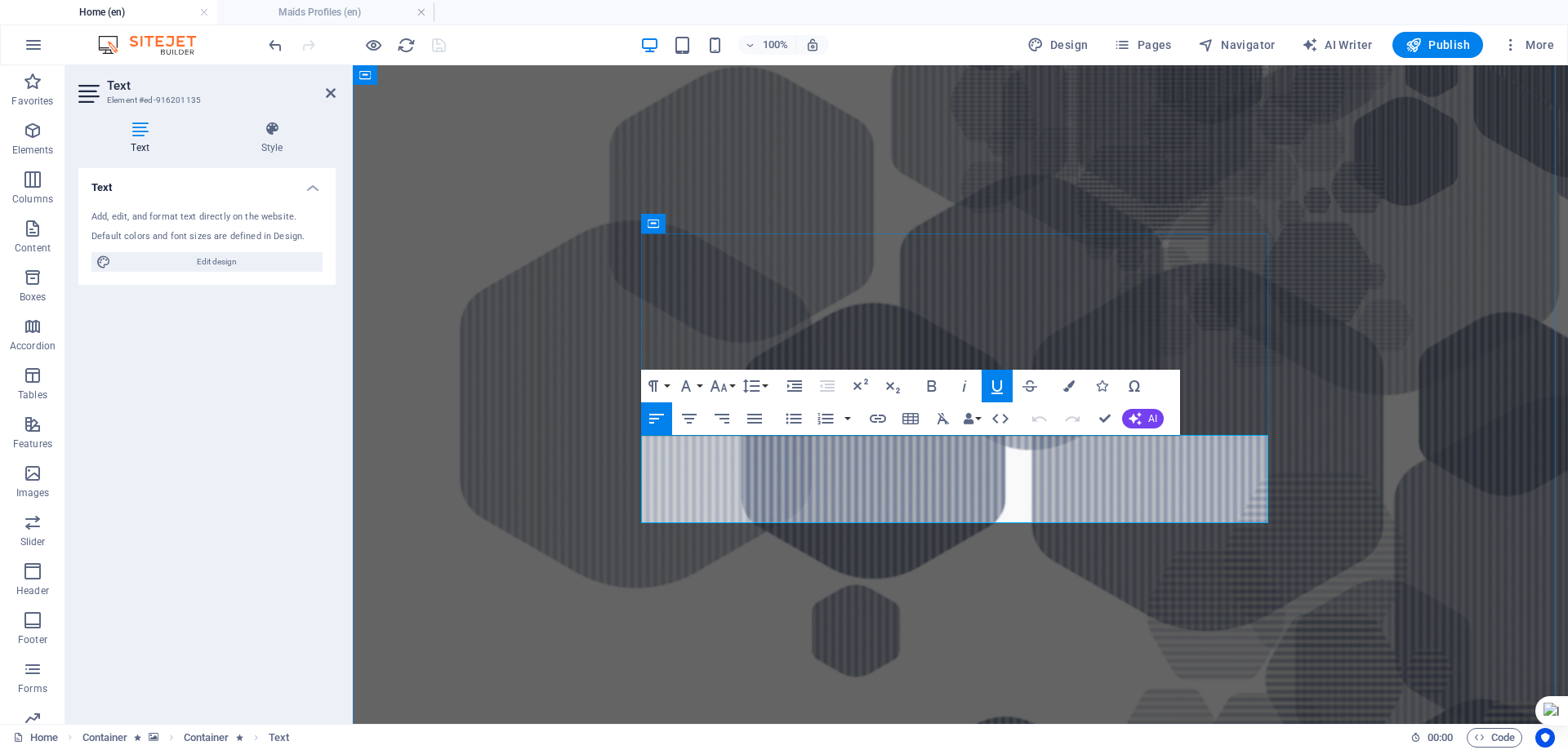
copy div "Cutiara Bt Mista Sapri AGE: [DEMOGRAPHIC_DATA] Language: Arabic (Good) National…"
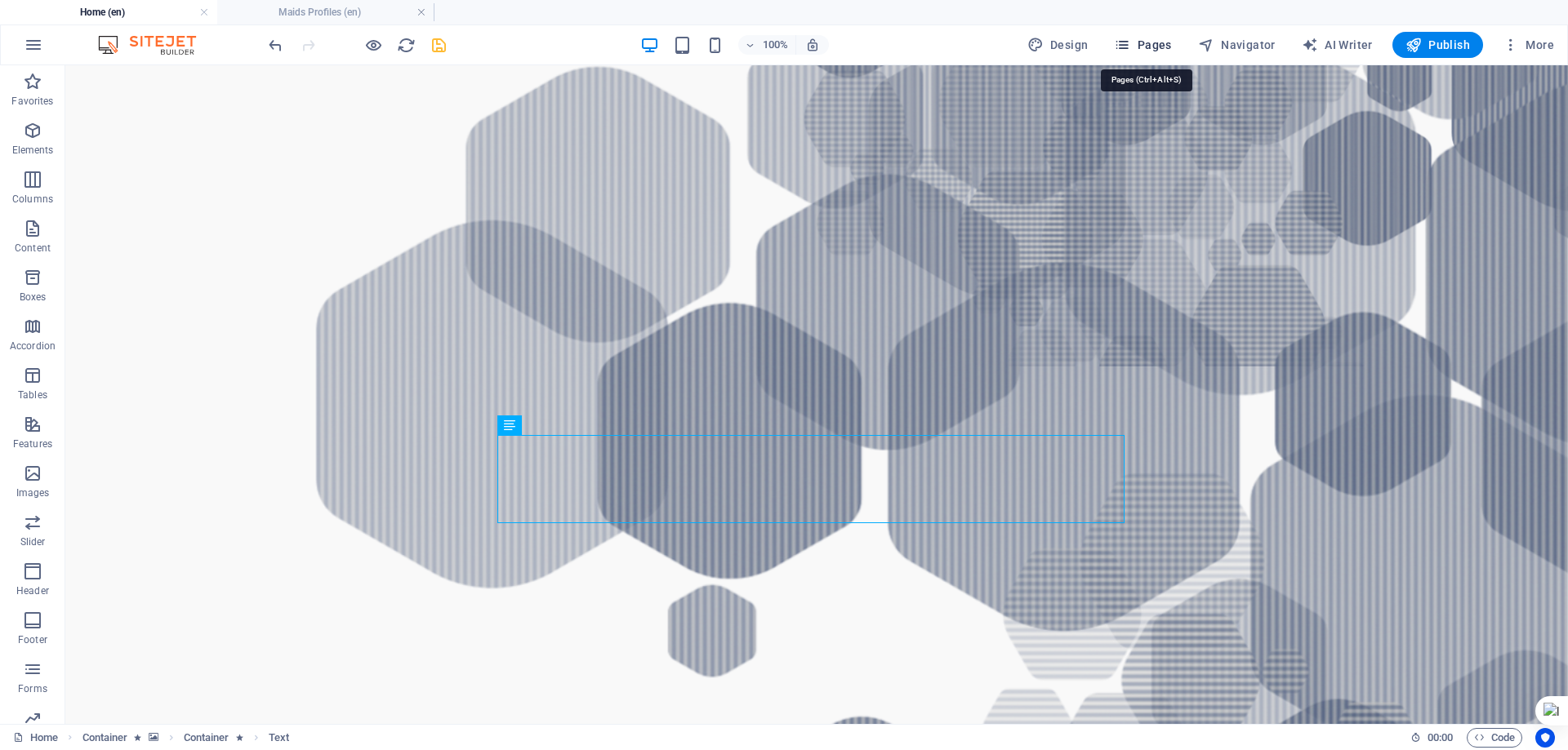
click at [1150, 40] on span "Pages" at bounding box center [1142, 45] width 57 height 16
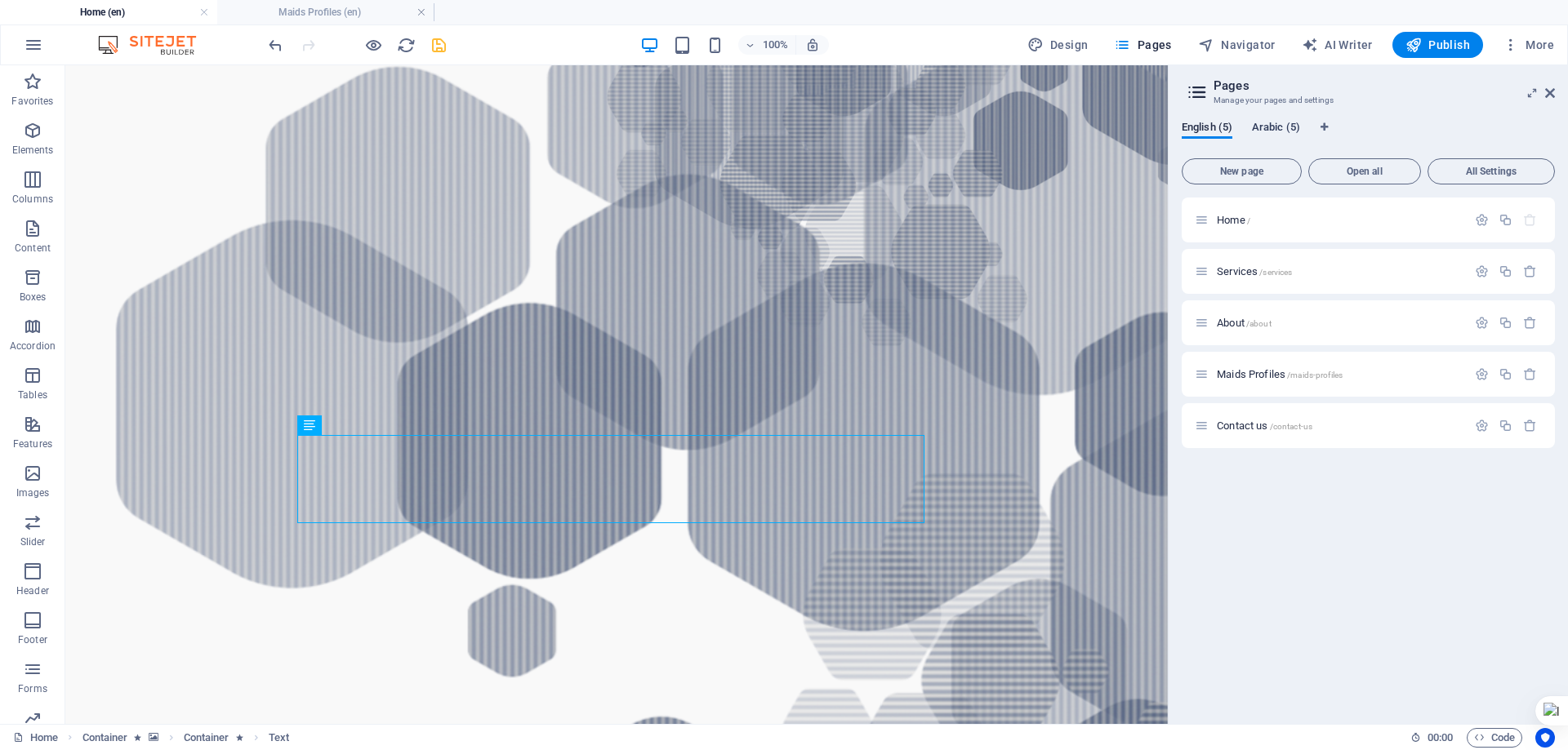
click at [1282, 131] on span "Arabic (5)" at bounding box center [1276, 129] width 48 height 23
click at [1250, 214] on span "Home /" at bounding box center [1234, 219] width 34 height 12
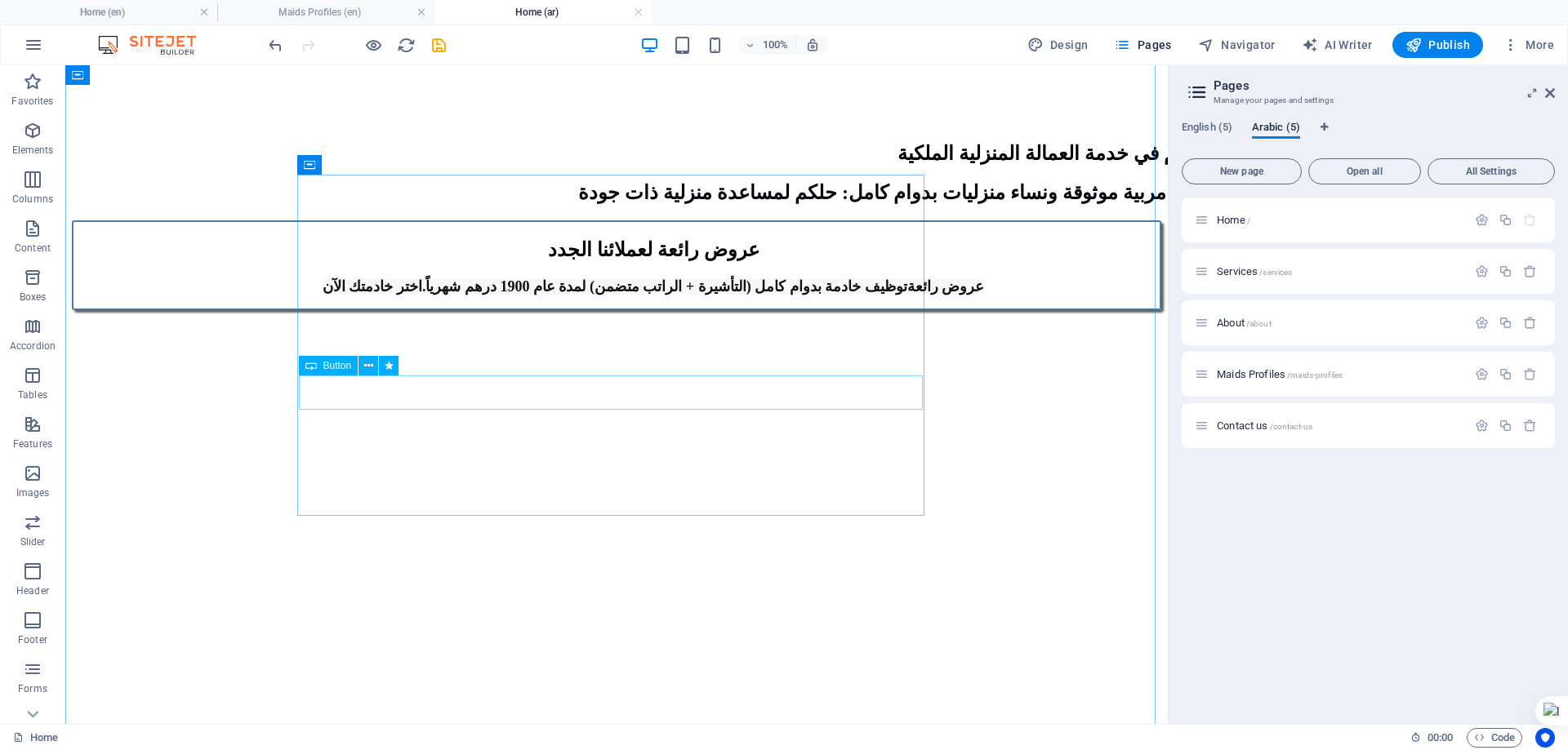
scroll to position [1551, 0]
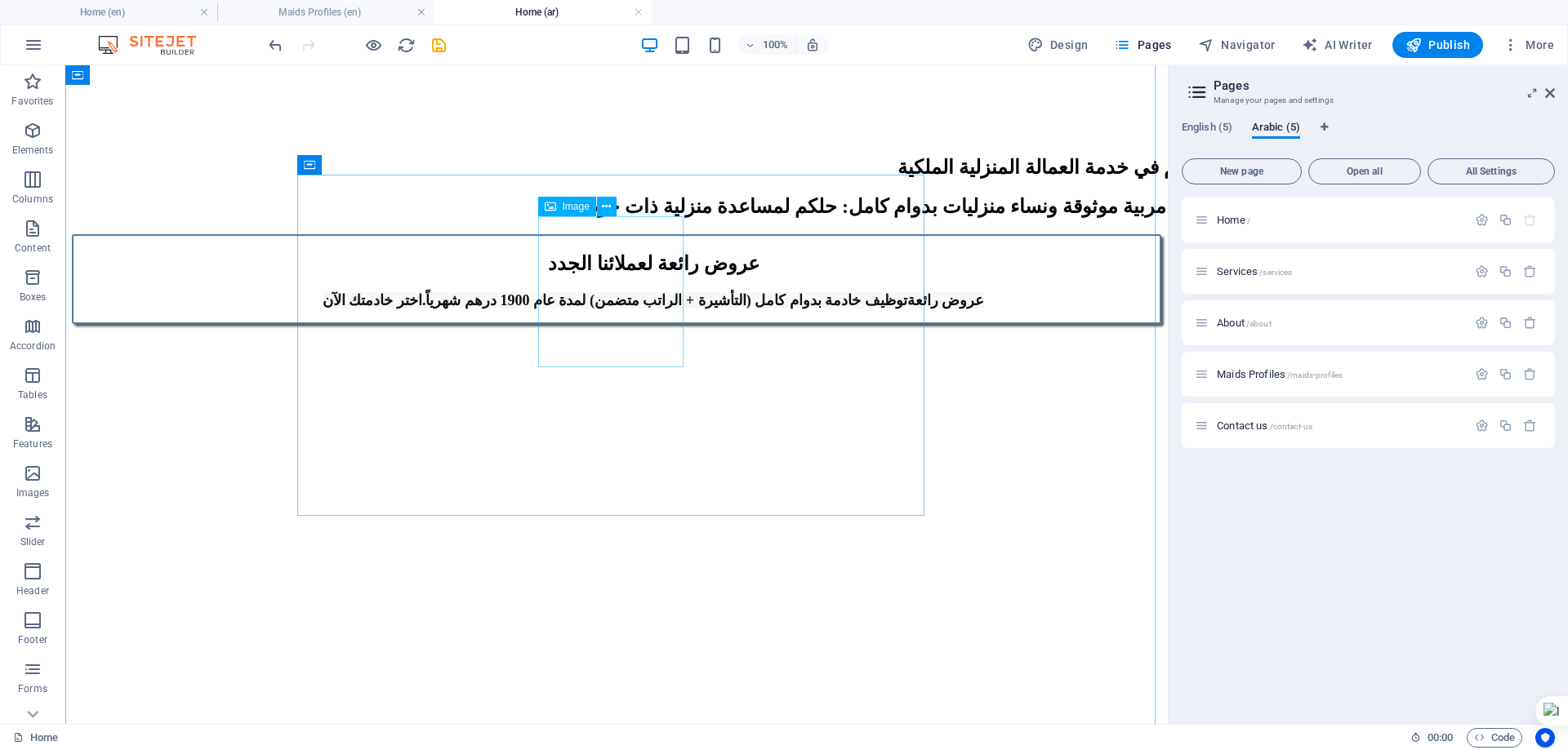
select select "px"
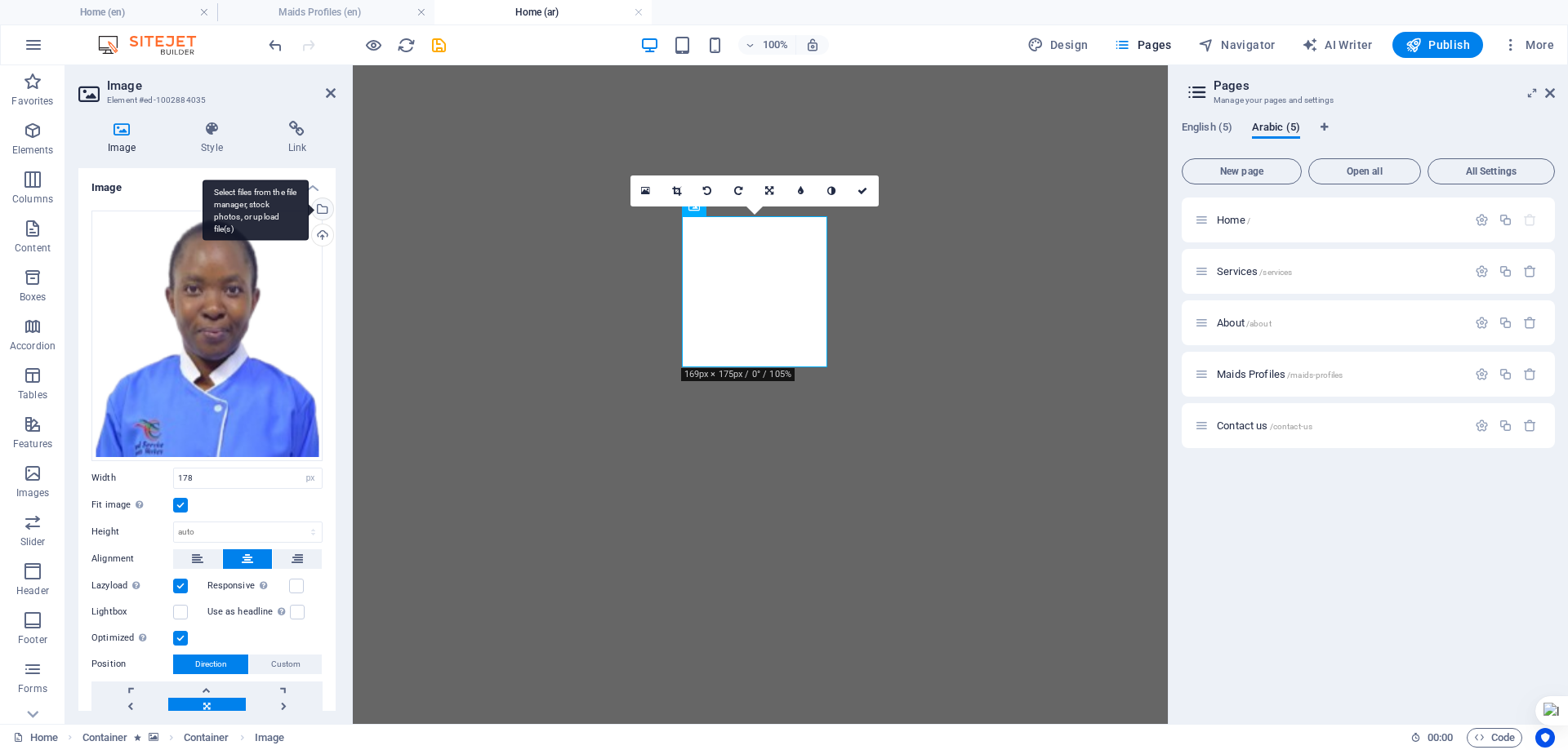
click at [320, 208] on div "Select files from the file manager, stock photos, or upload file(s)" at bounding box center [320, 210] width 25 height 25
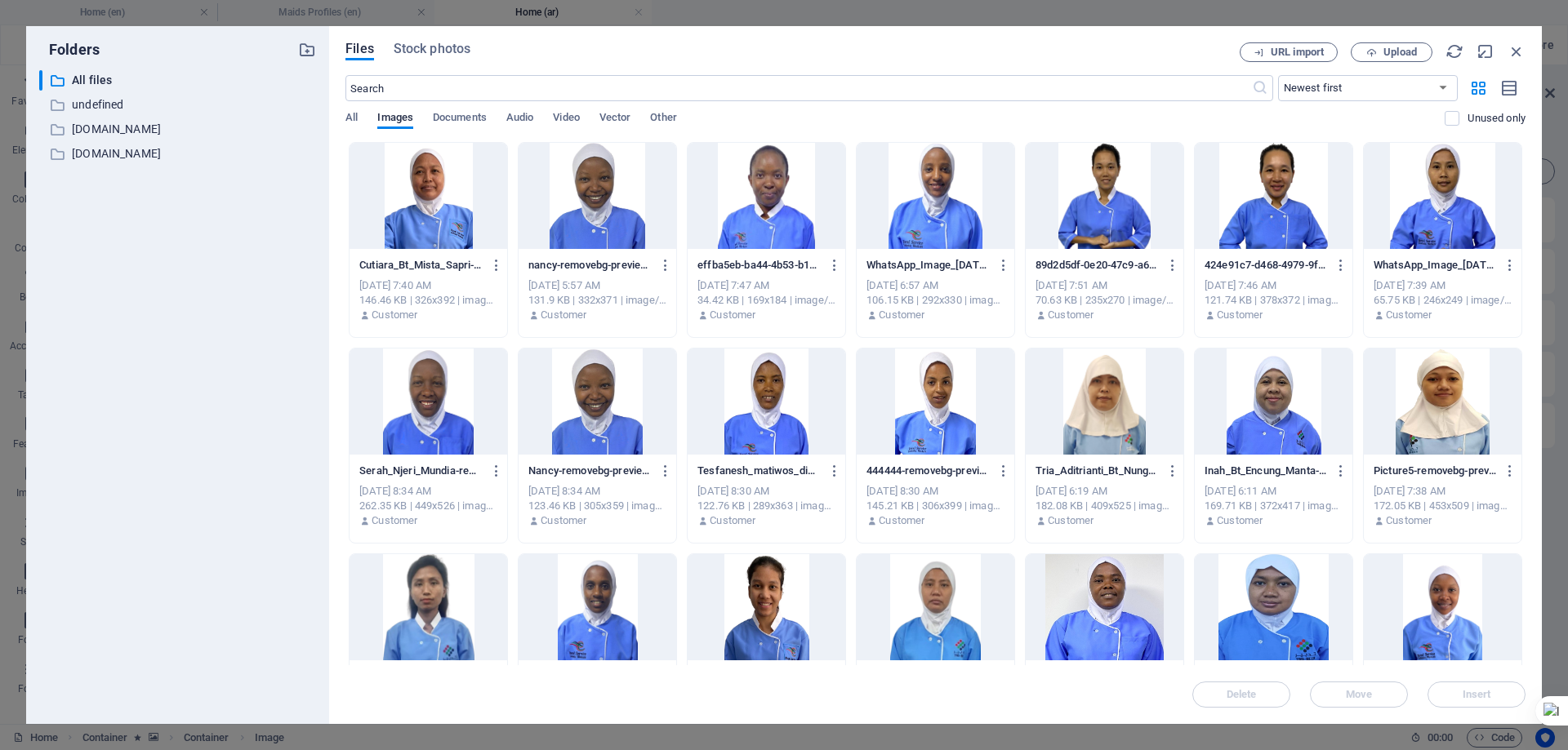
click at [449, 193] on div at bounding box center [428, 195] width 158 height 106
click at [449, 192] on div at bounding box center [428, 195] width 158 height 106
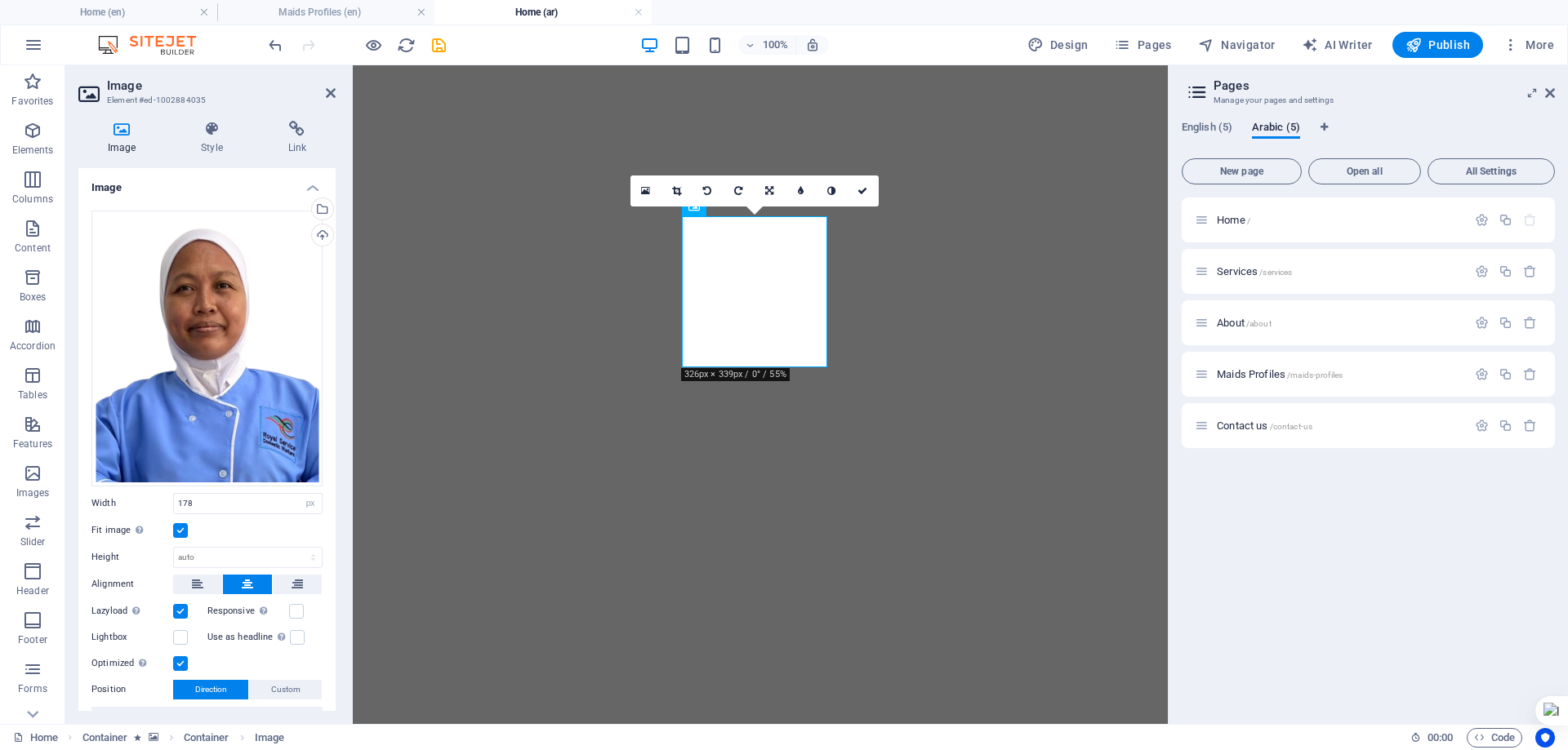
click at [677, 189] on icon at bounding box center [676, 191] width 9 height 10
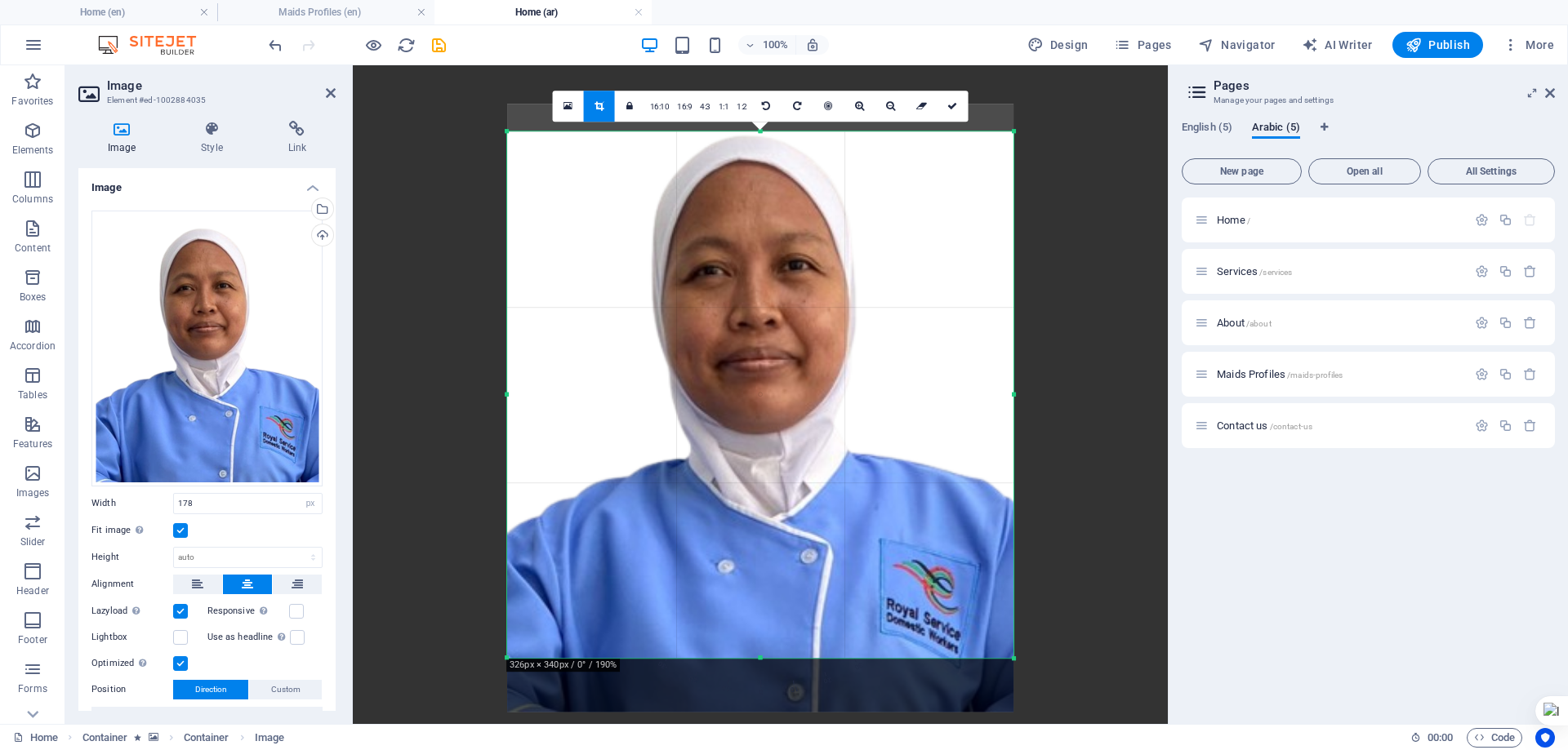
drag, startPoint x: 774, startPoint y: 256, endPoint x: 790, endPoint y: 263, distance: 17.5
click at [775, 267] on div at bounding box center [760, 408] width 507 height 609
click at [957, 107] on icon at bounding box center [953, 107] width 10 height 10
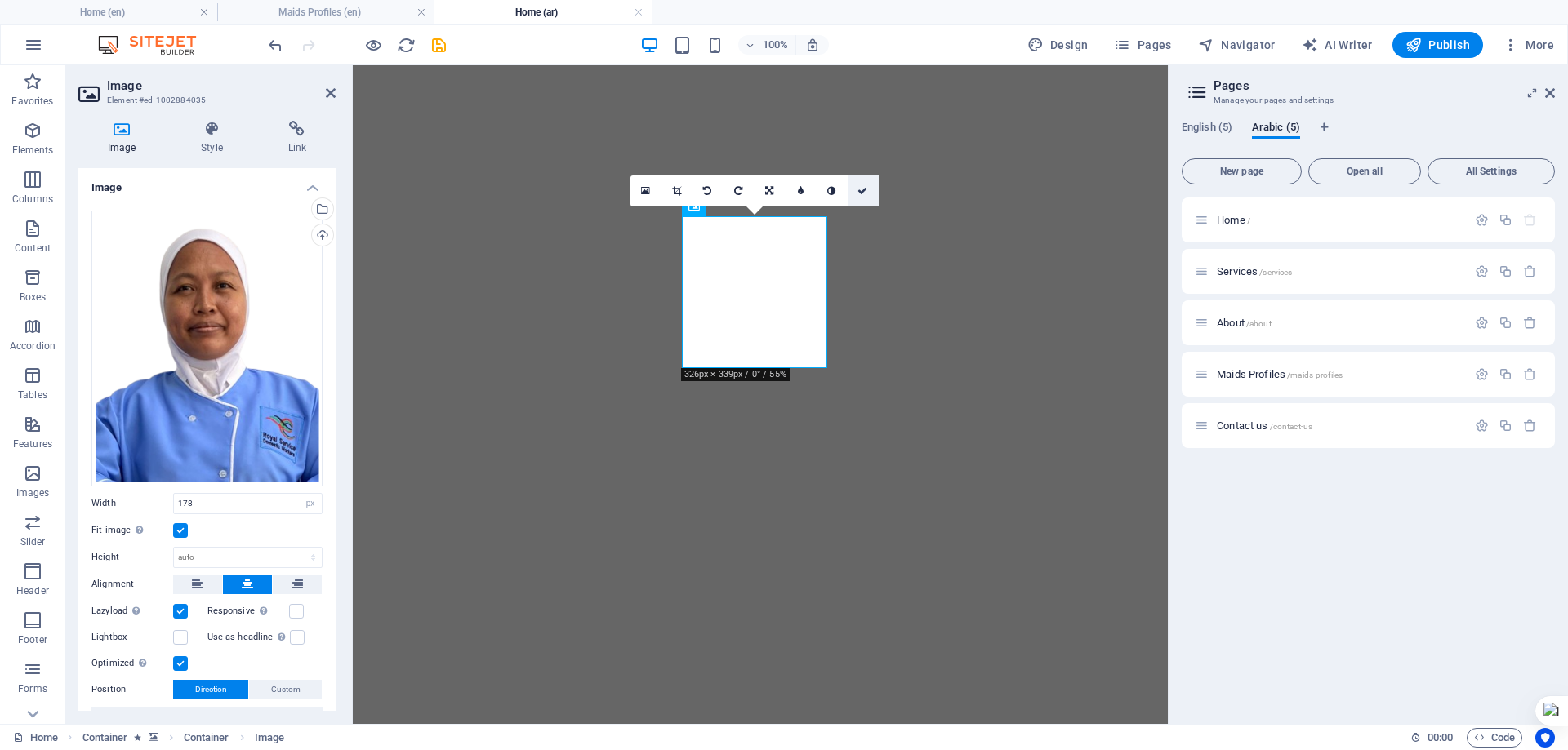
click at [866, 188] on icon at bounding box center [862, 191] width 10 height 10
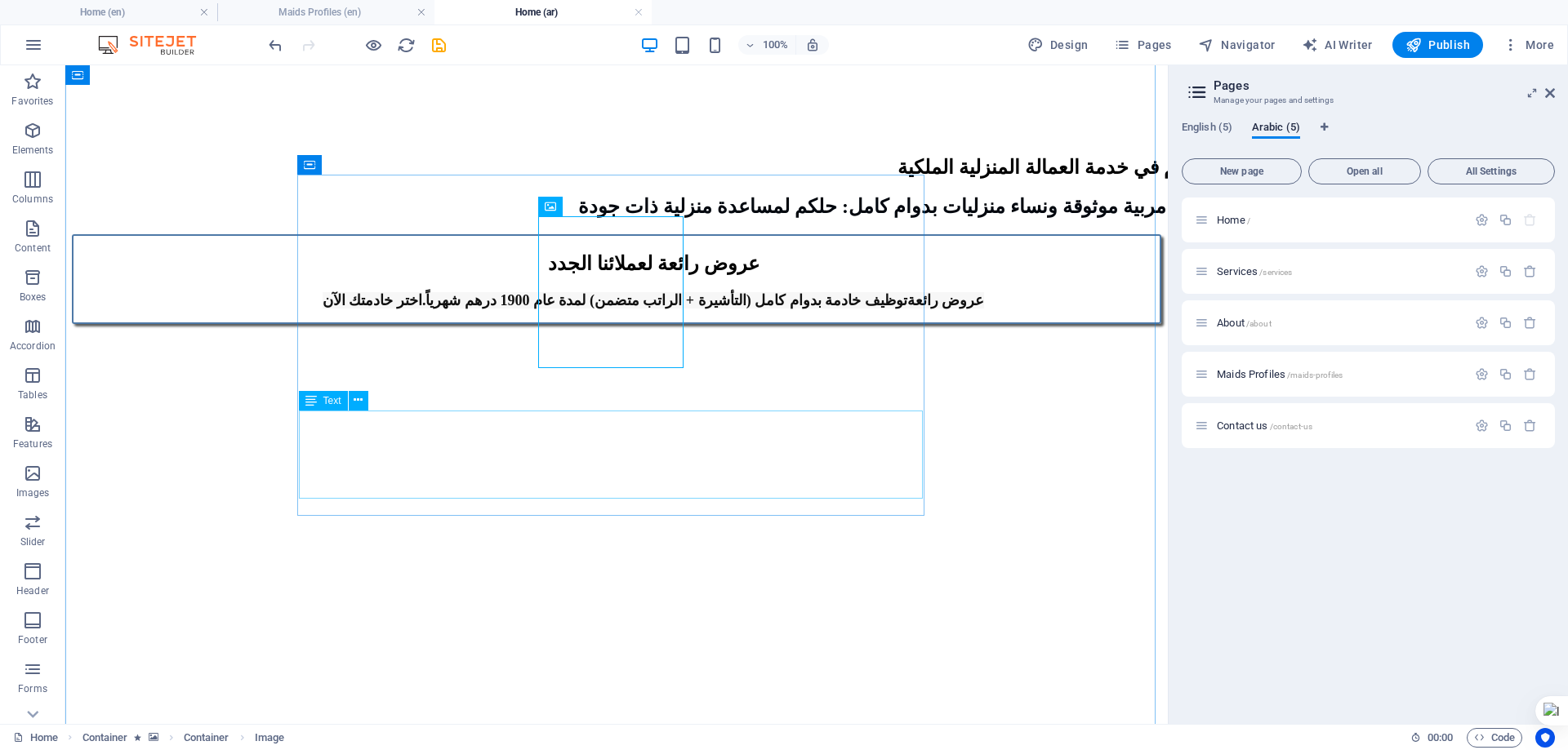
drag, startPoint x: 791, startPoint y: 429, endPoint x: 532, endPoint y: 430, distance: 259.0
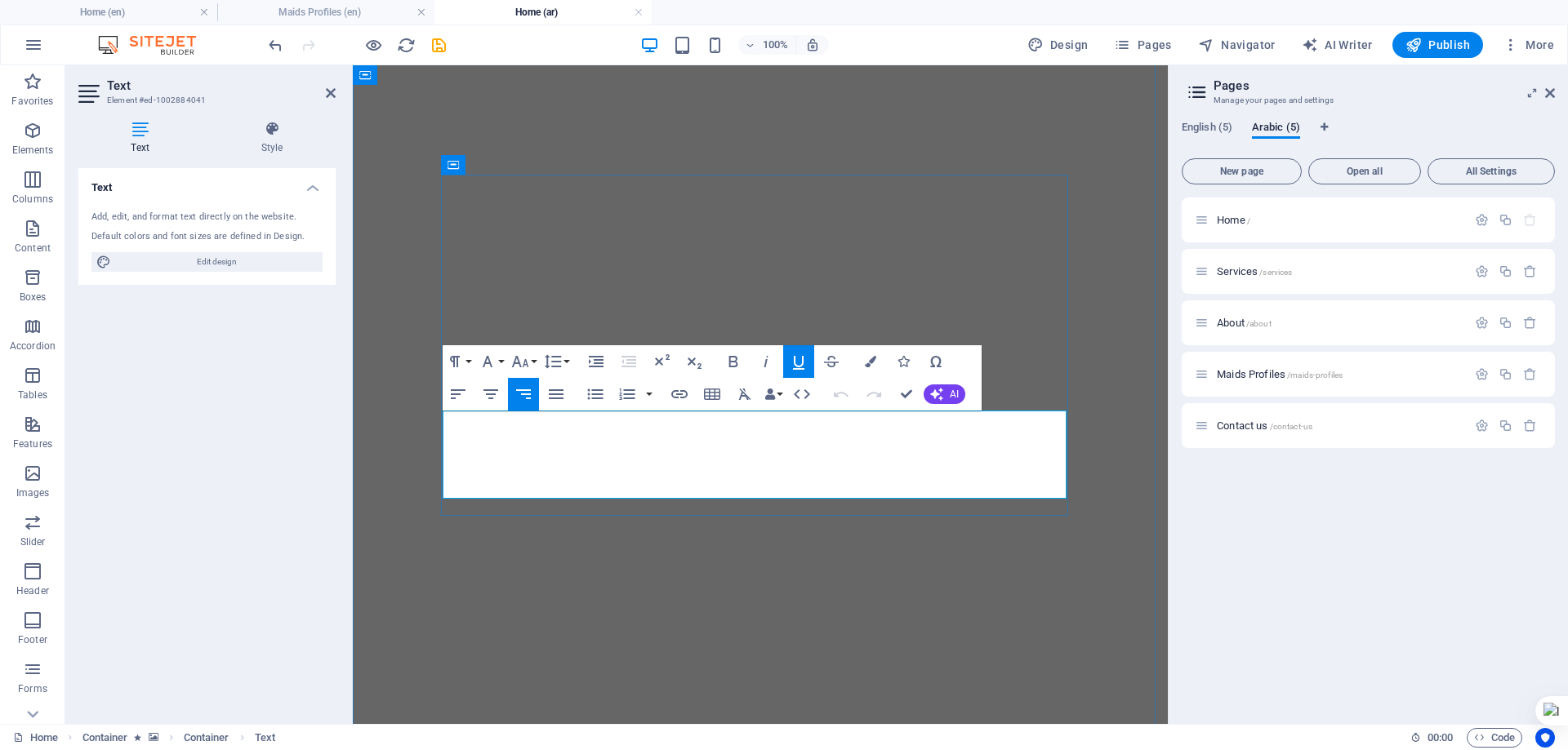
drag, startPoint x: 1064, startPoint y: 423, endPoint x: 814, endPoint y: 493, distance: 259.6
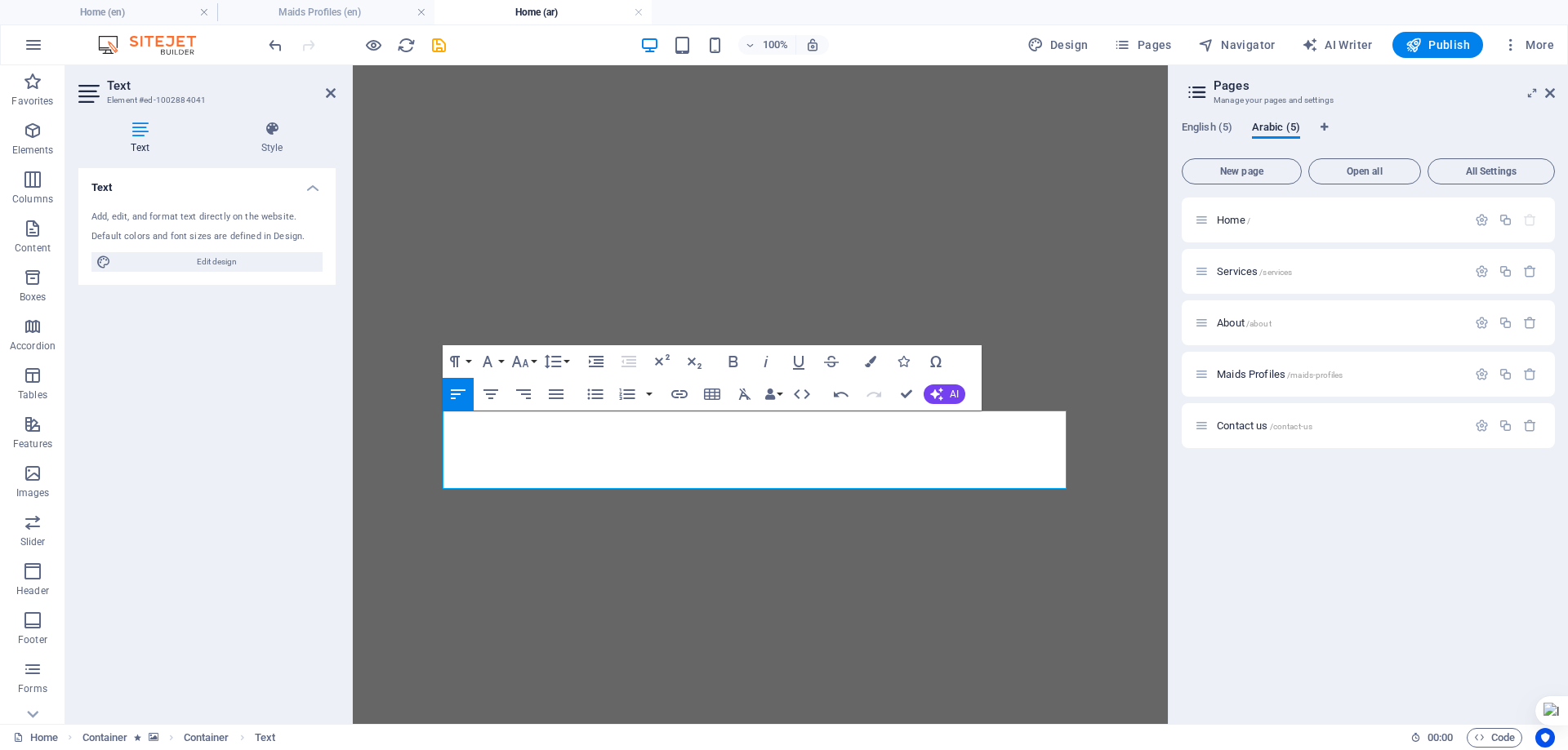
drag, startPoint x: 546, startPoint y: 415, endPoint x: 437, endPoint y: 479, distance: 126.4
drag, startPoint x: 525, startPoint y: 396, endPoint x: 608, endPoint y: 407, distance: 83.7
click at [525, 396] on icon "button" at bounding box center [524, 395] width 20 height 20
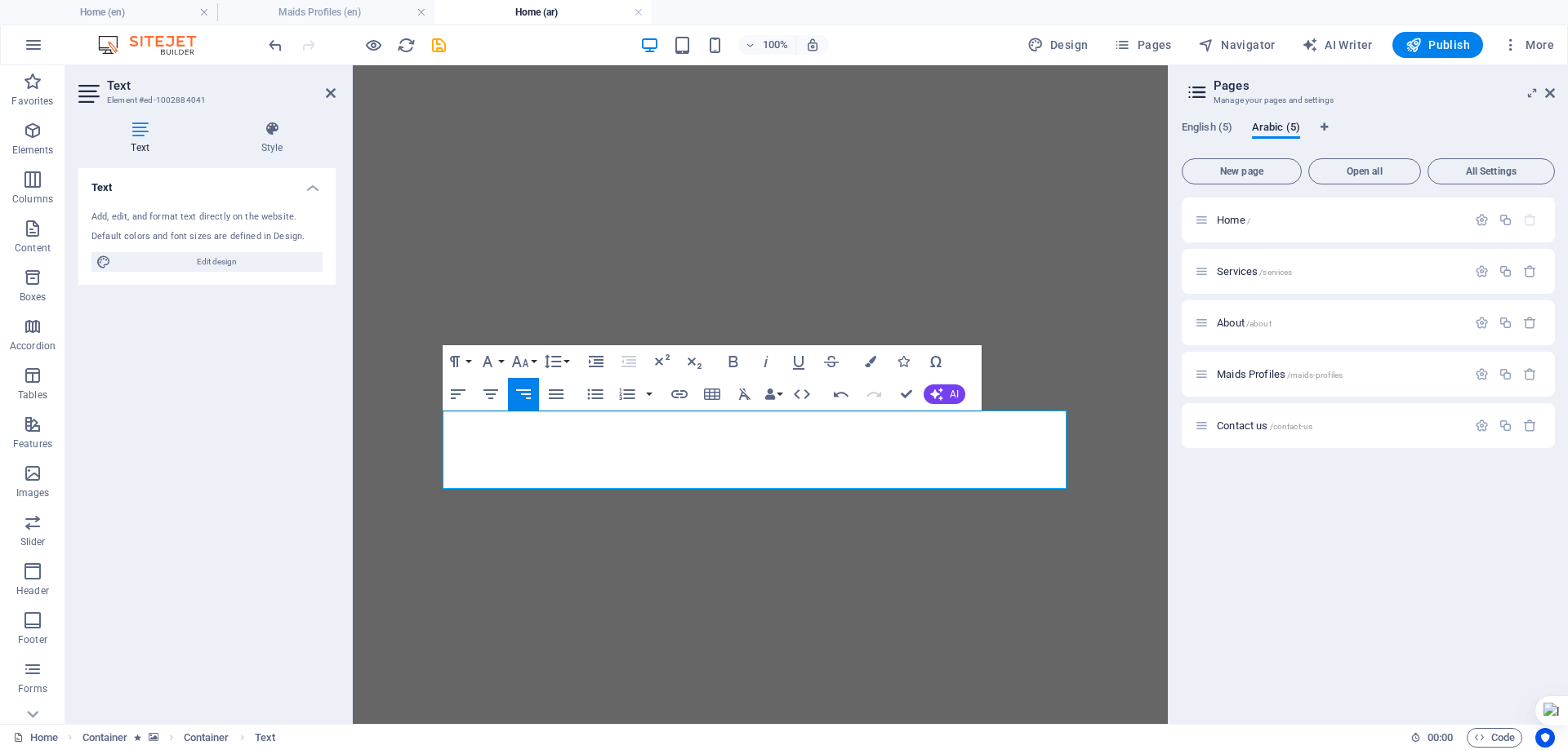
drag, startPoint x: 964, startPoint y: 422, endPoint x: 1082, endPoint y: 424, distance: 118.0
click at [529, 354] on icon "button" at bounding box center [521, 362] width 20 height 20
click at [542, 558] on link "24" at bounding box center [537, 564] width 59 height 25
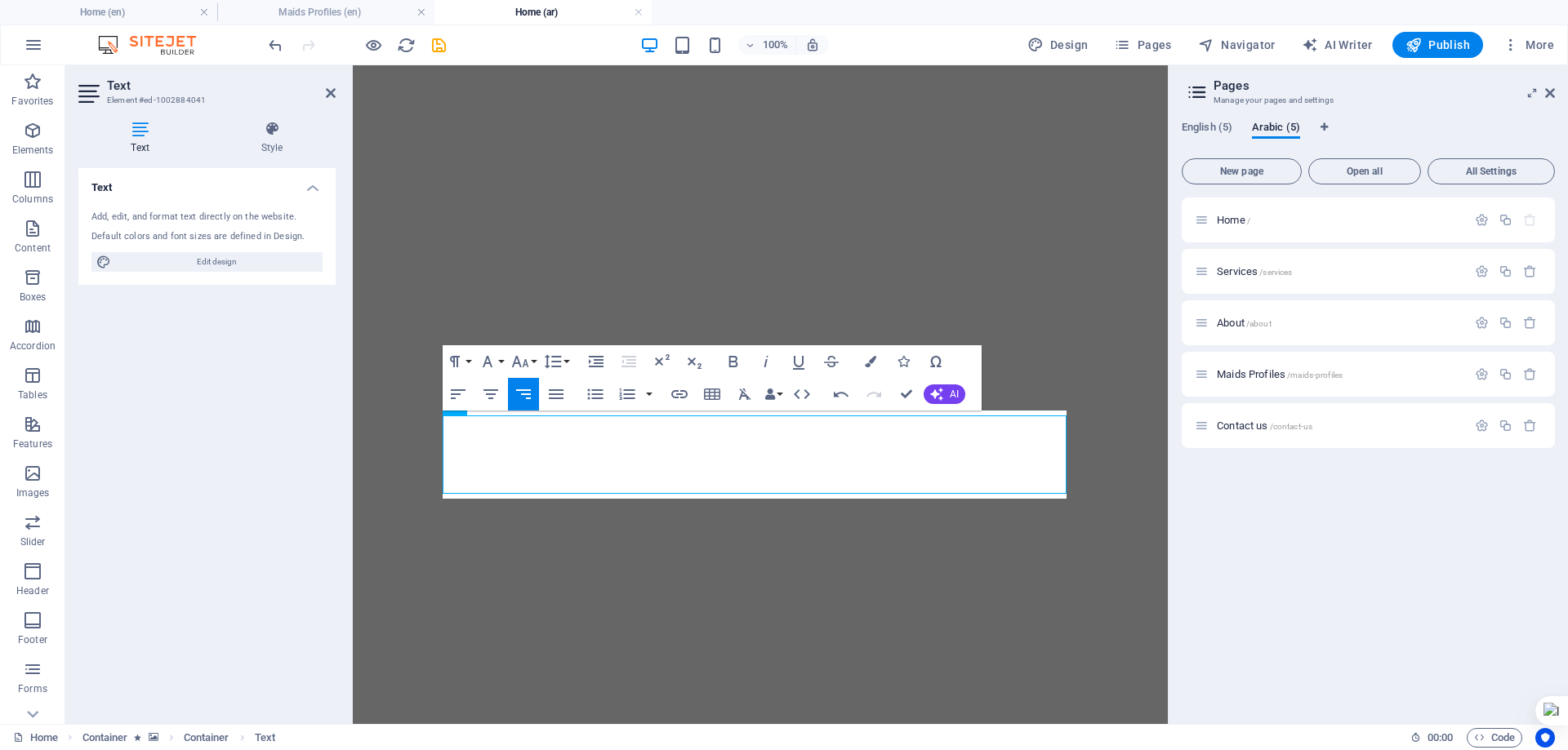
scroll to position [1551, 0]
click at [800, 358] on icon "button" at bounding box center [799, 362] width 20 height 20
click at [868, 358] on icon "button" at bounding box center [870, 361] width 11 height 11
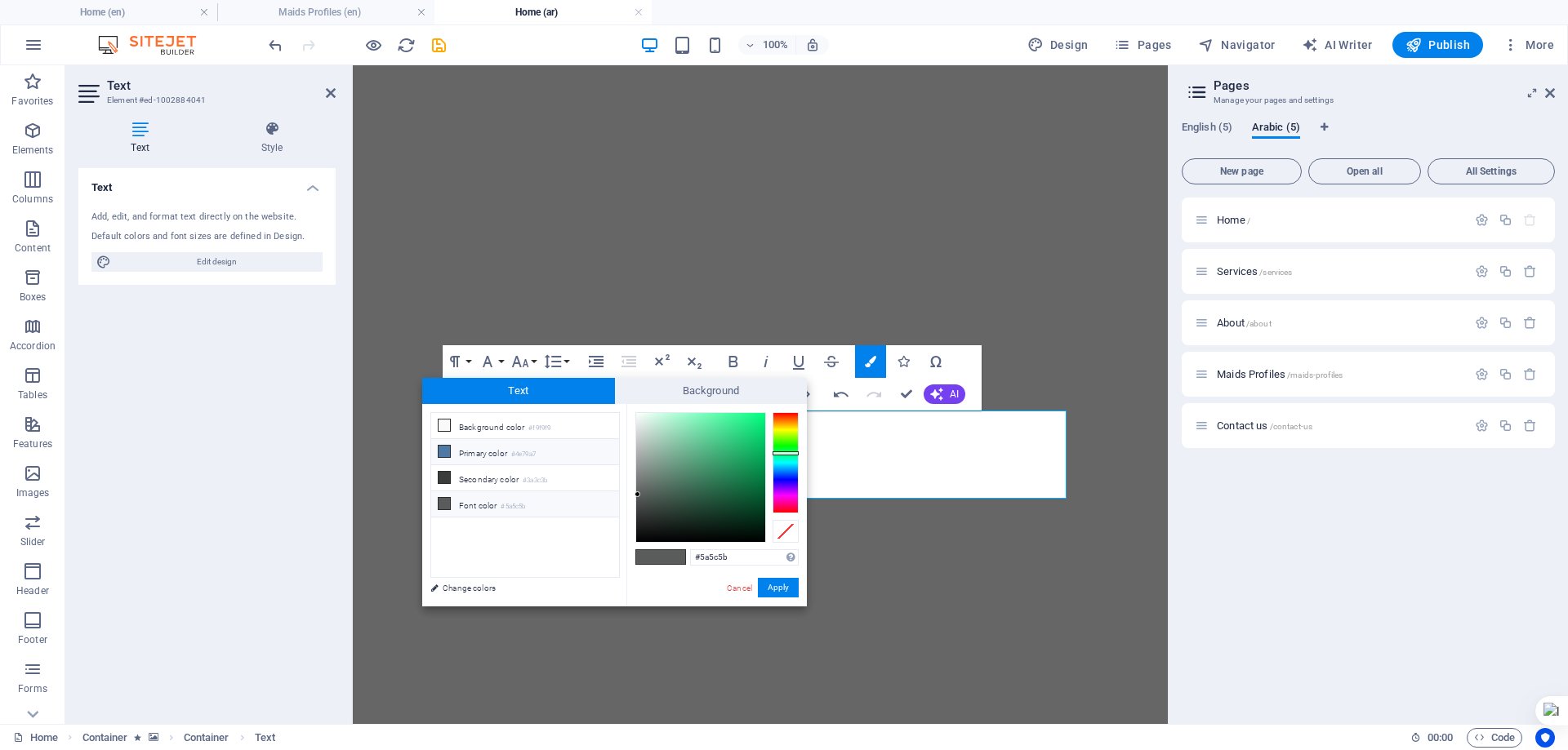
click at [500, 449] on li "Primary color #4e79a7" at bounding box center [525, 452] width 188 height 26
type input "#4e79a7"
click at [772, 586] on button "Apply" at bounding box center [778, 588] width 41 height 20
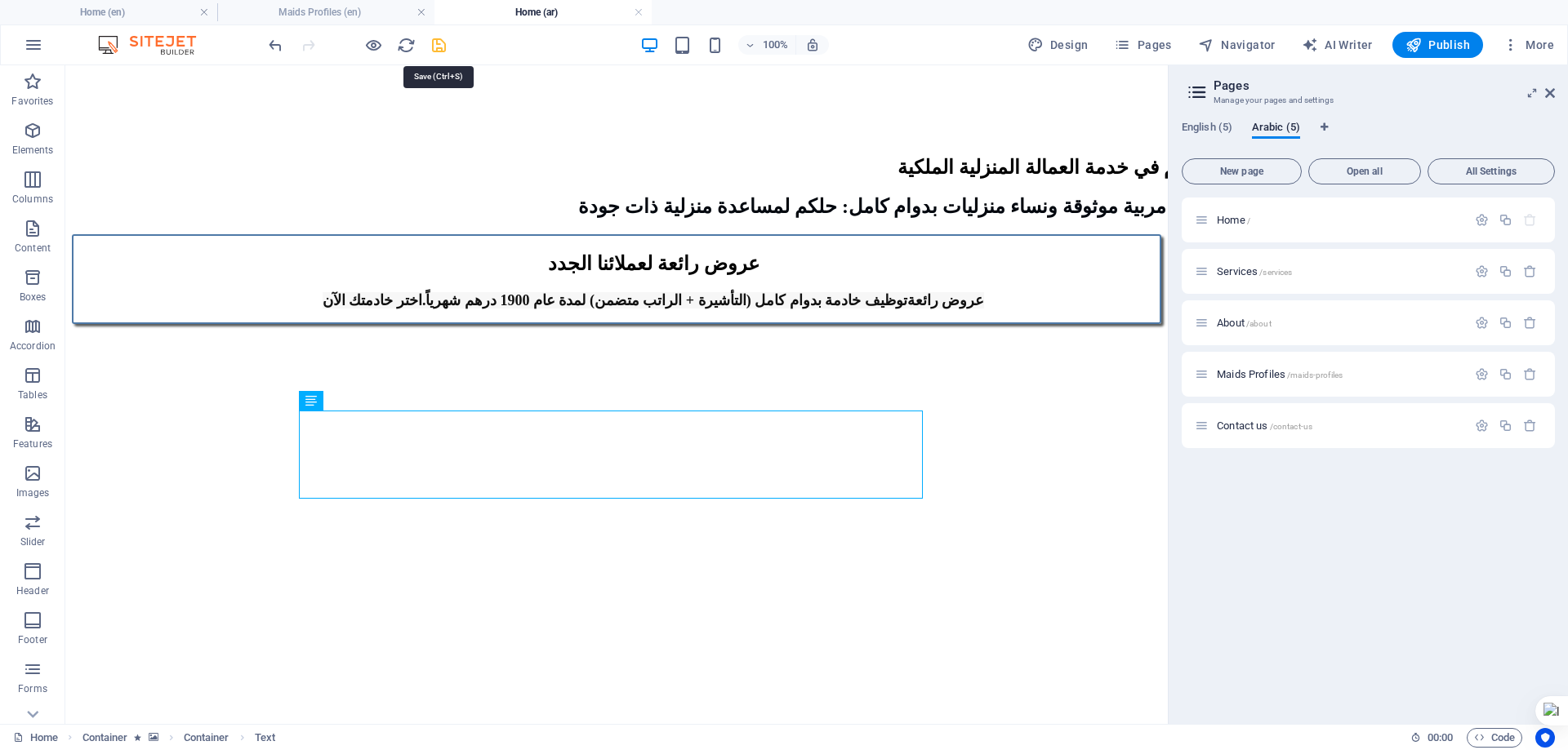
click at [436, 46] on icon "save" at bounding box center [439, 45] width 19 height 19
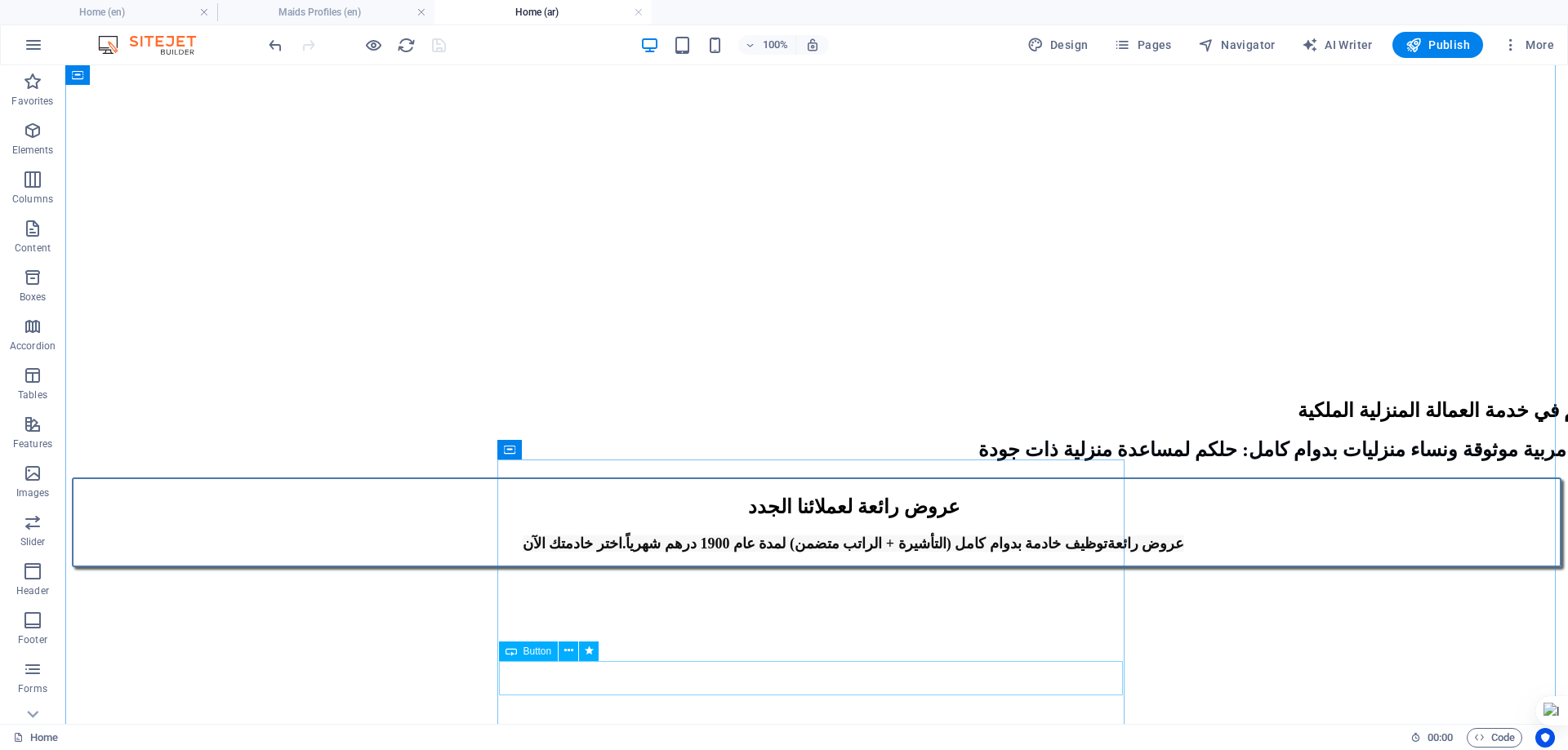
scroll to position [1714, 0]
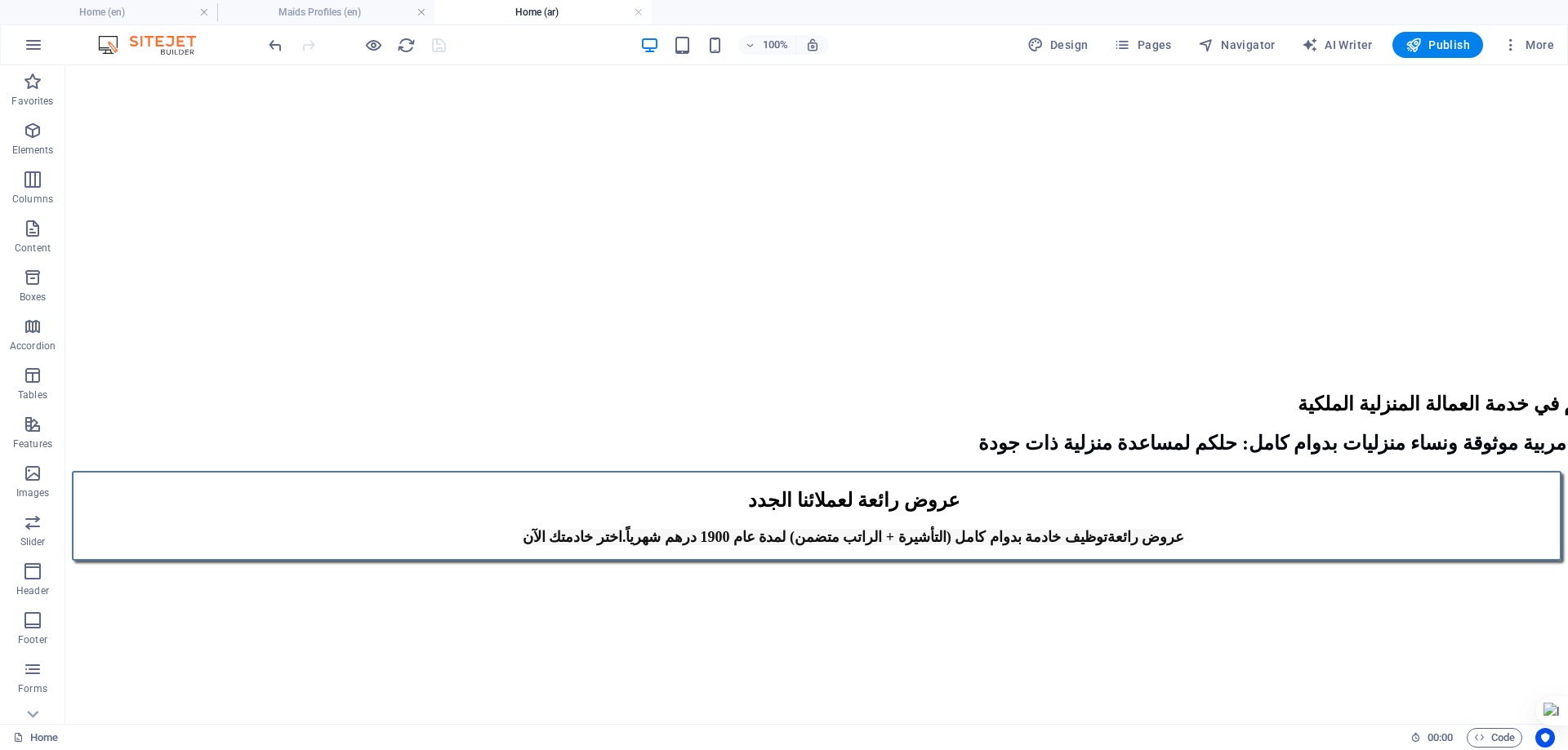
drag, startPoint x: 123, startPoint y: 10, endPoint x: 171, endPoint y: 56, distance: 66.5
click at [112, 13] on h4 "Home (en)" at bounding box center [109, 12] width 217 height 18
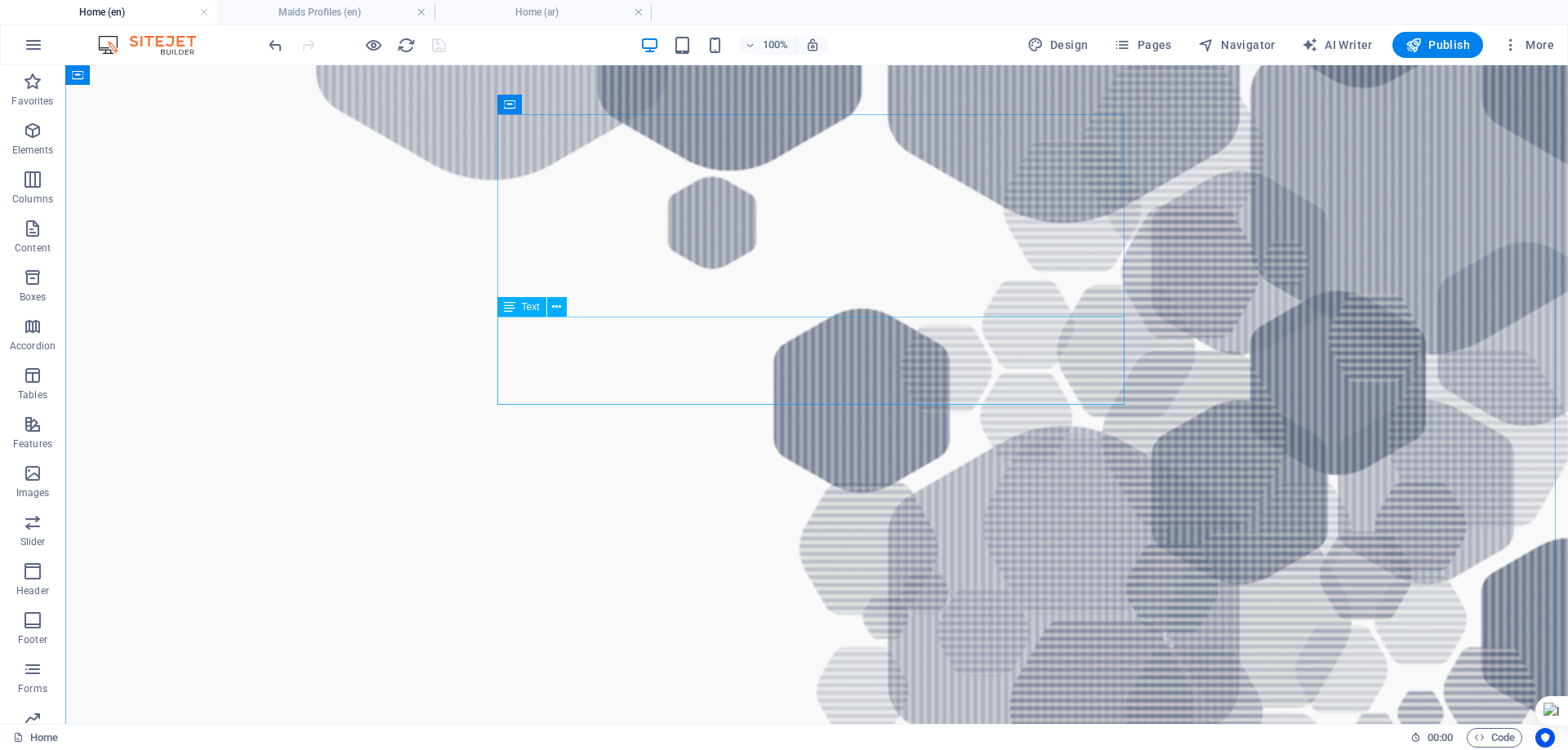
scroll to position [1796, 0]
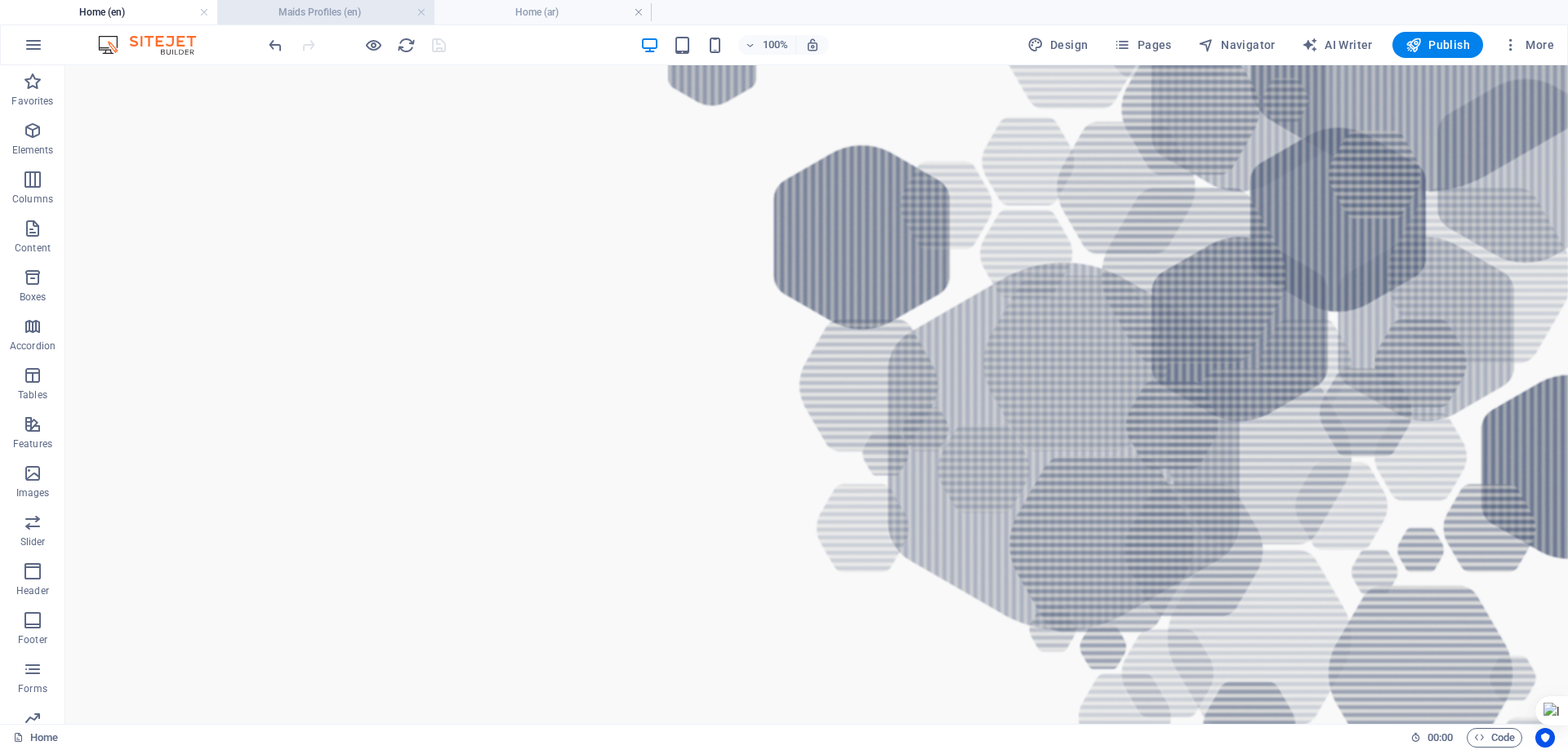
click at [357, 8] on h4 "Maids Profiles (en)" at bounding box center [326, 12] width 217 height 18
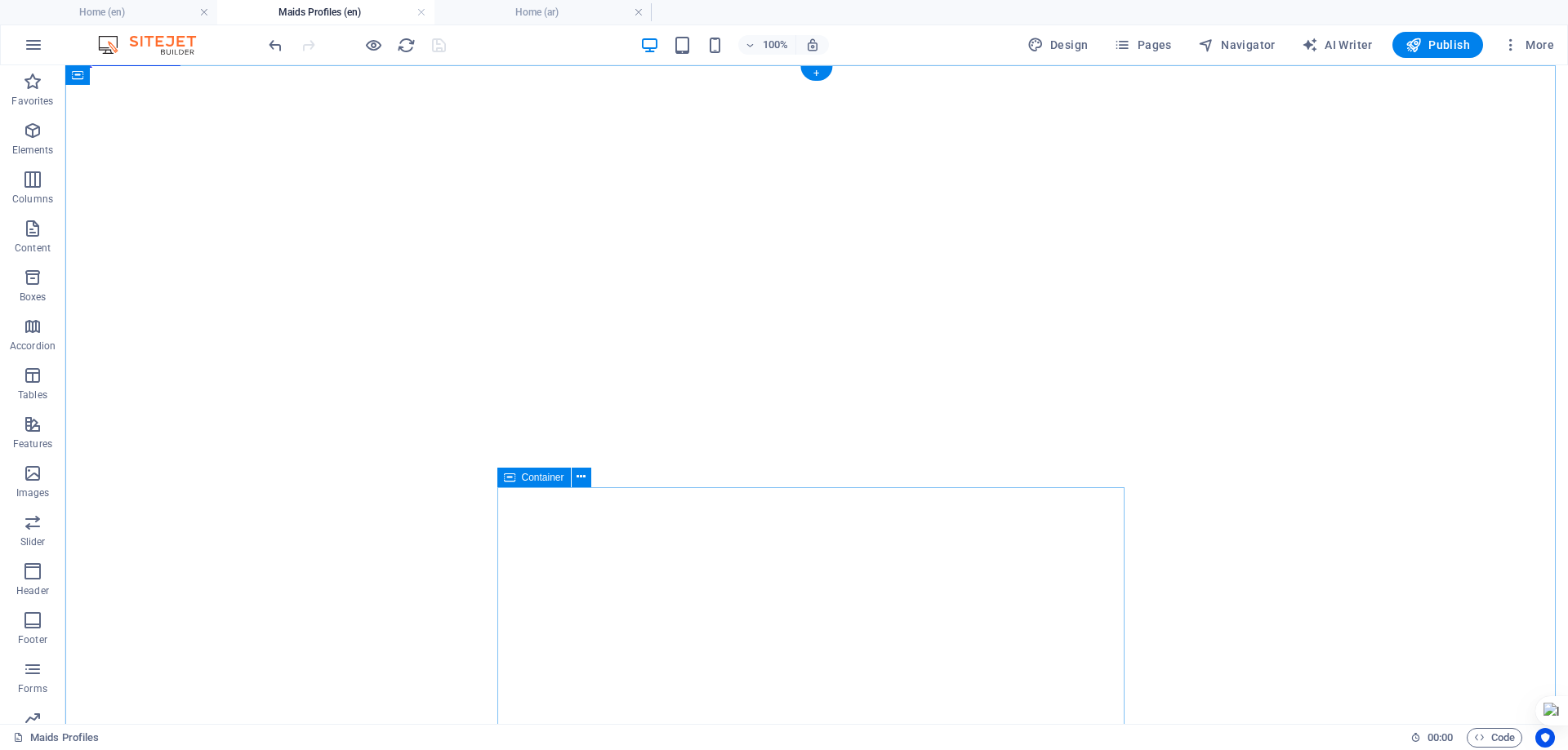
scroll to position [0, 0]
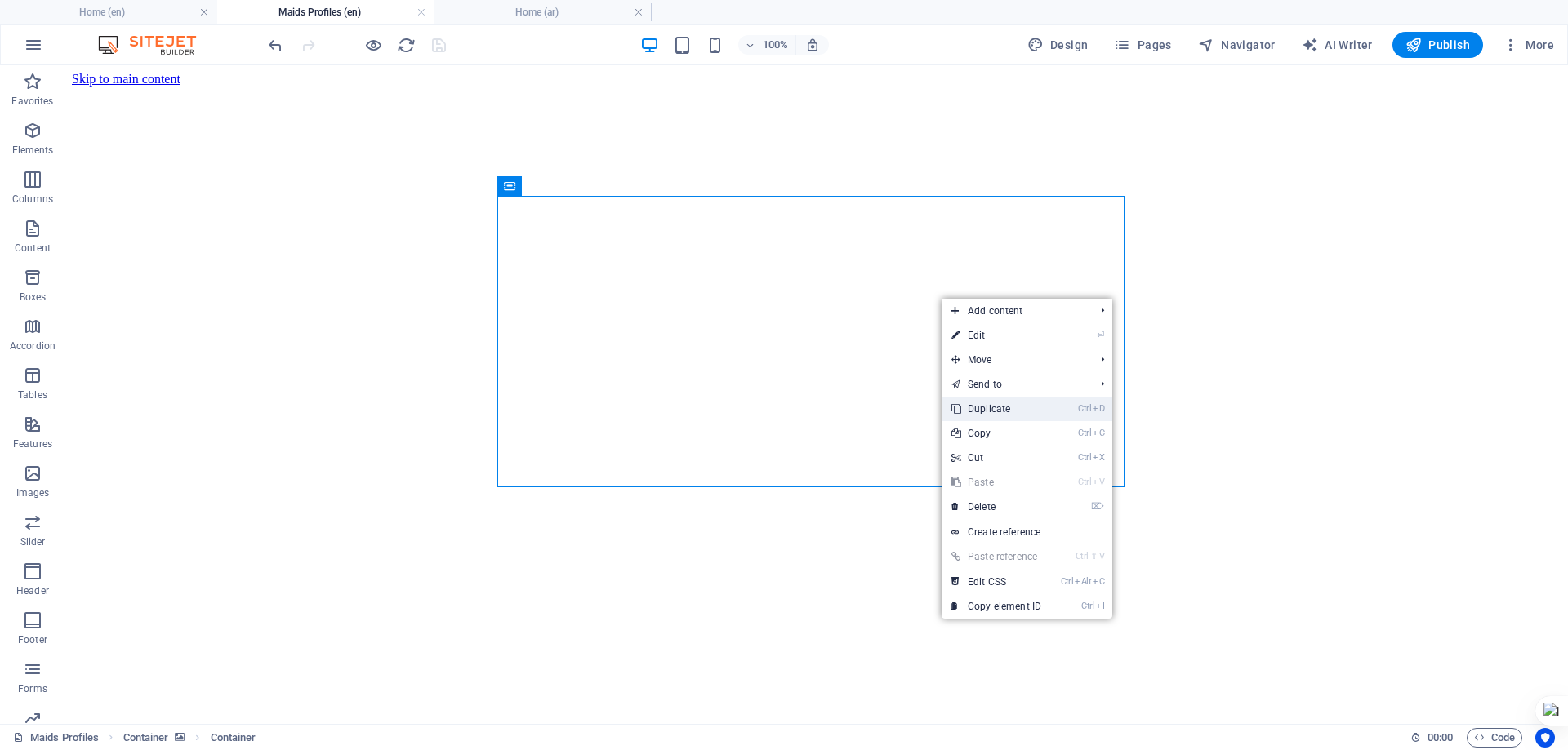
click at [1001, 404] on link "Ctrl D Duplicate" at bounding box center [996, 409] width 110 height 25
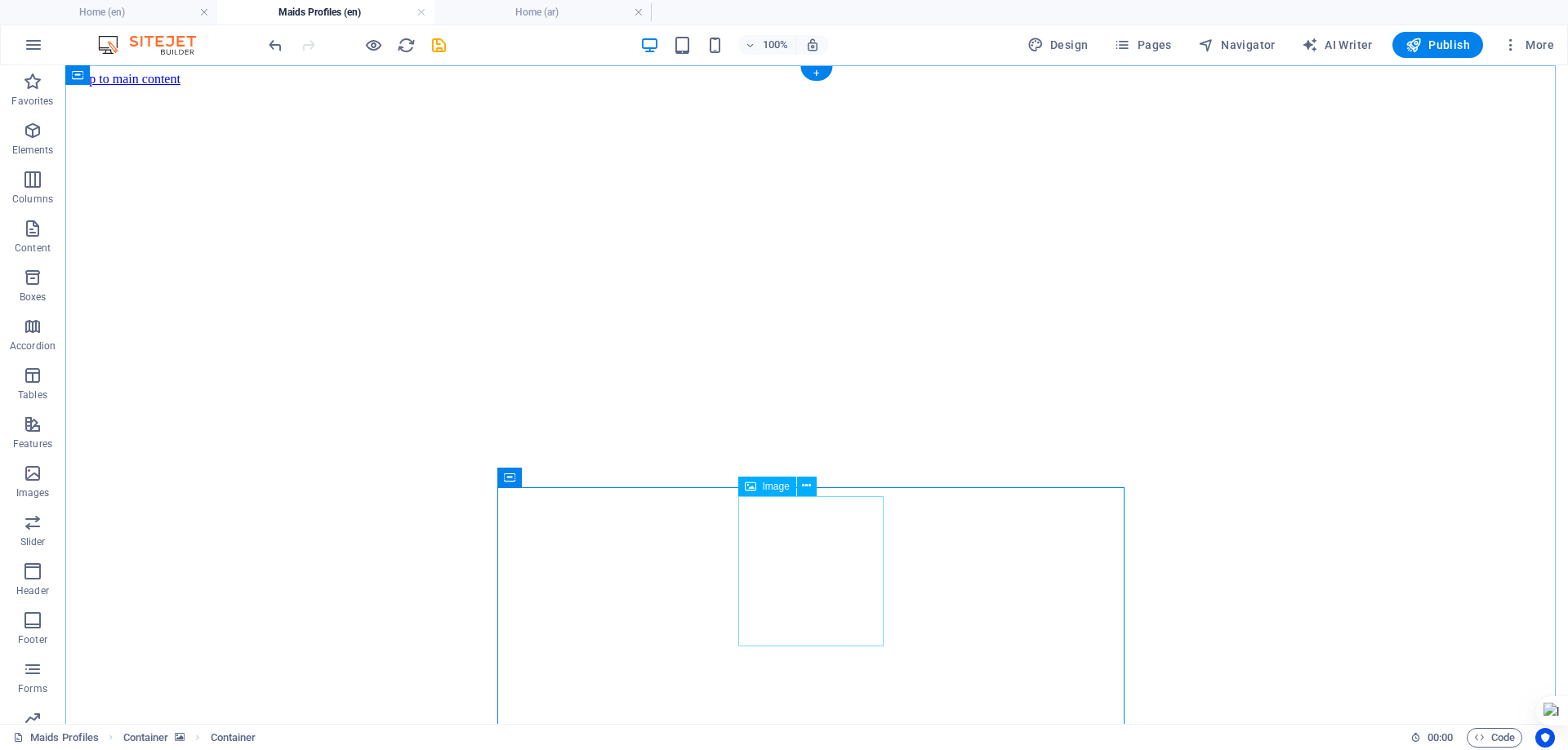
select select "px"
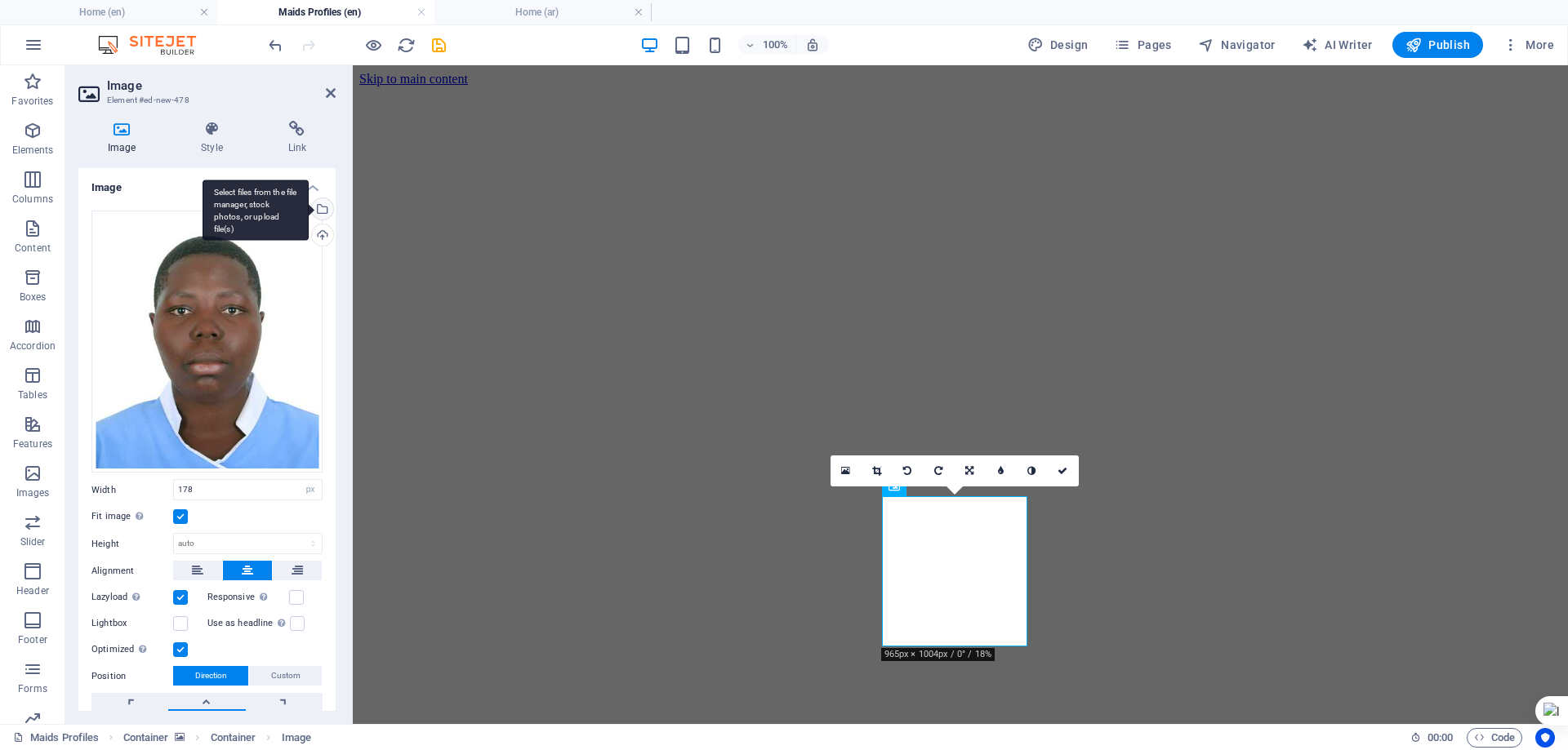
click at [319, 207] on div "Select files from the file manager, stock photos, or upload file(s)" at bounding box center [320, 210] width 25 height 25
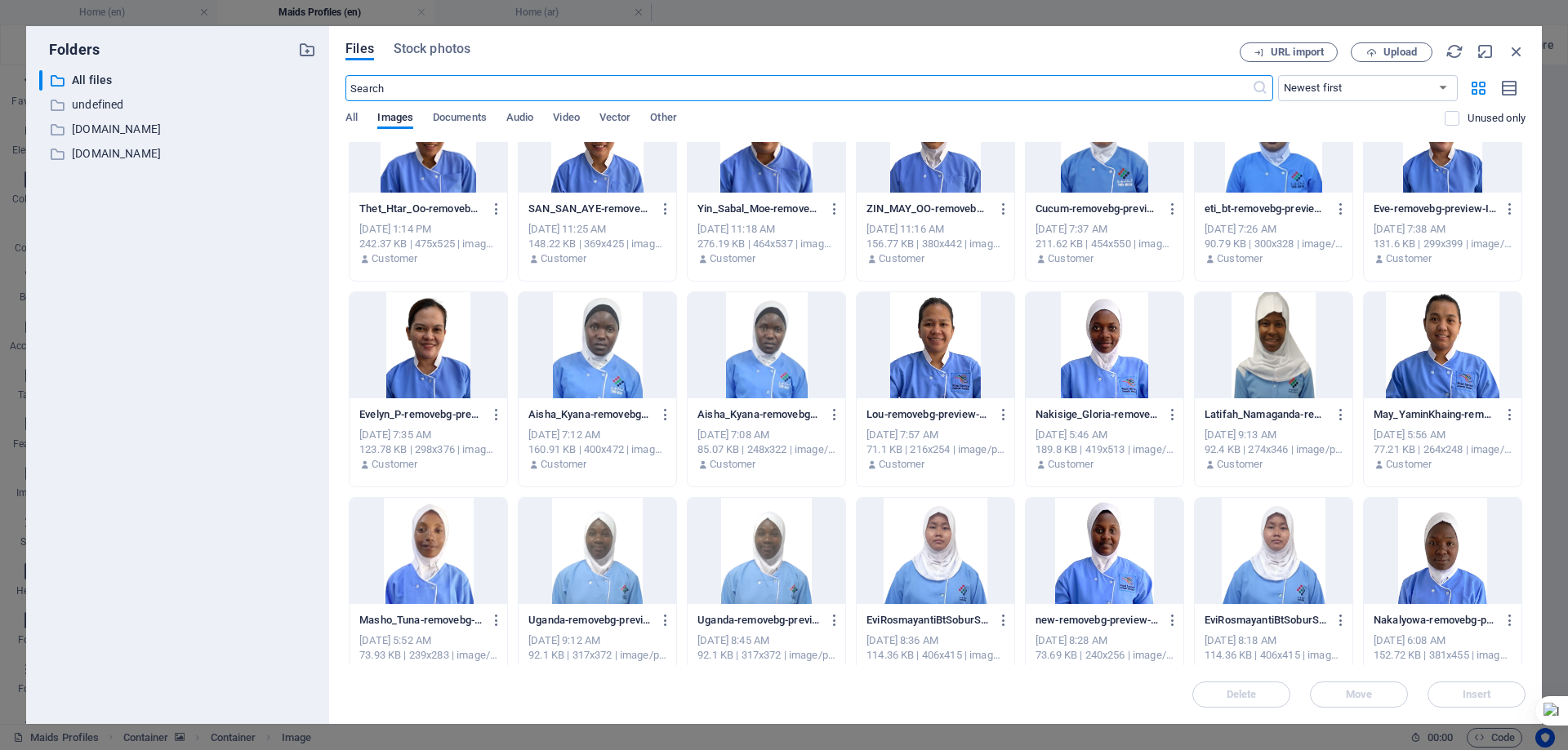
scroll to position [2122, 0]
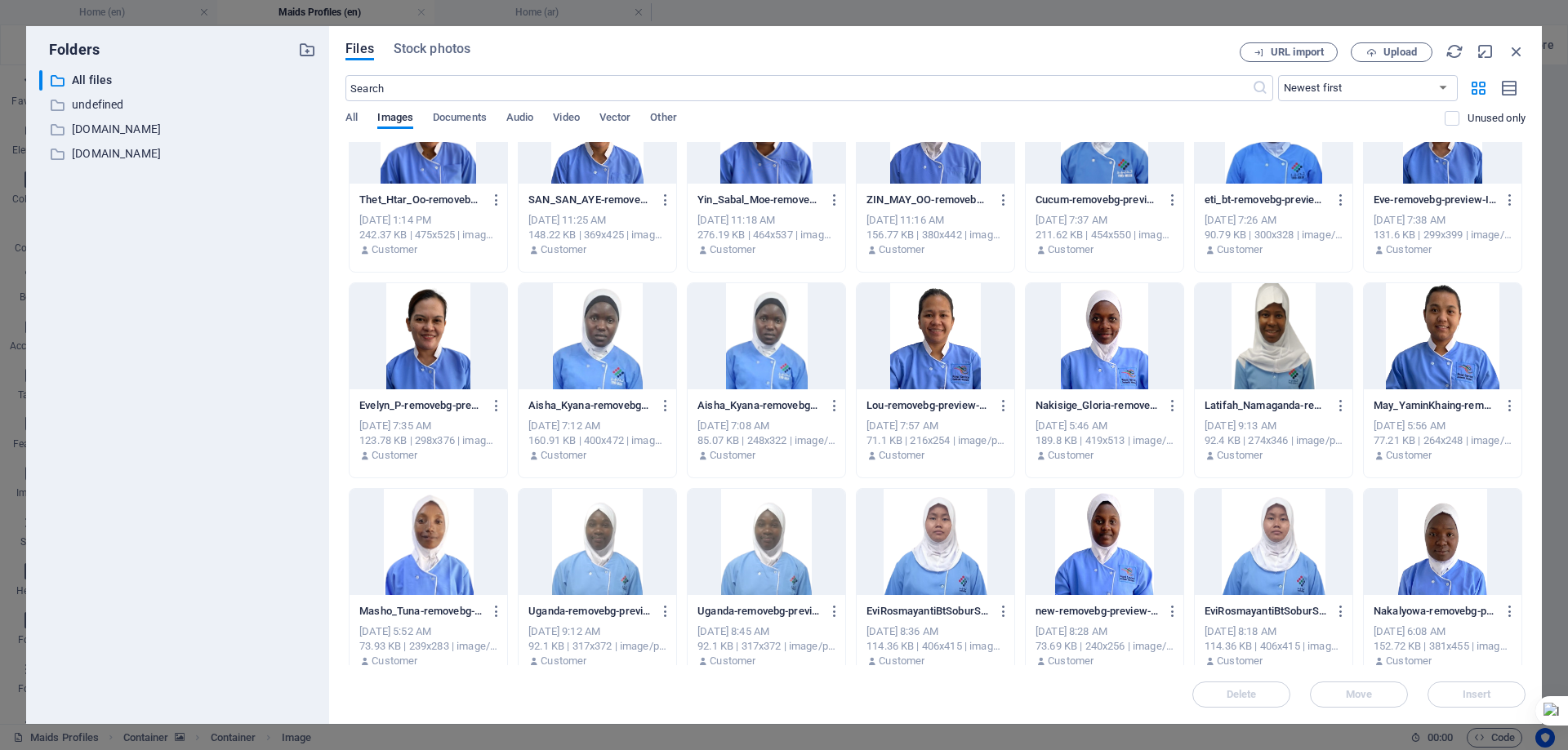
click at [1121, 547] on div at bounding box center [1104, 542] width 158 height 106
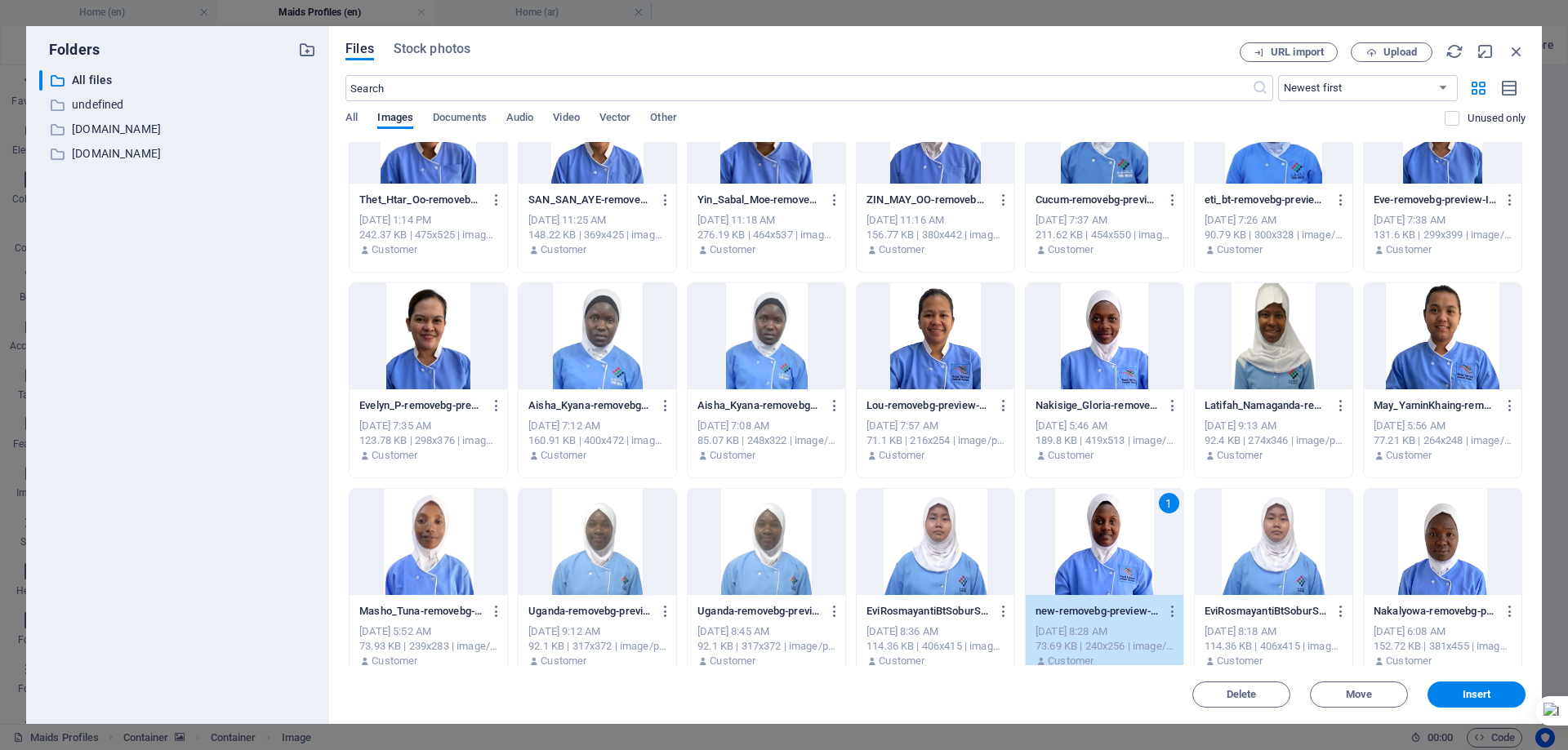
click at [1121, 547] on div "1" at bounding box center [1104, 542] width 158 height 106
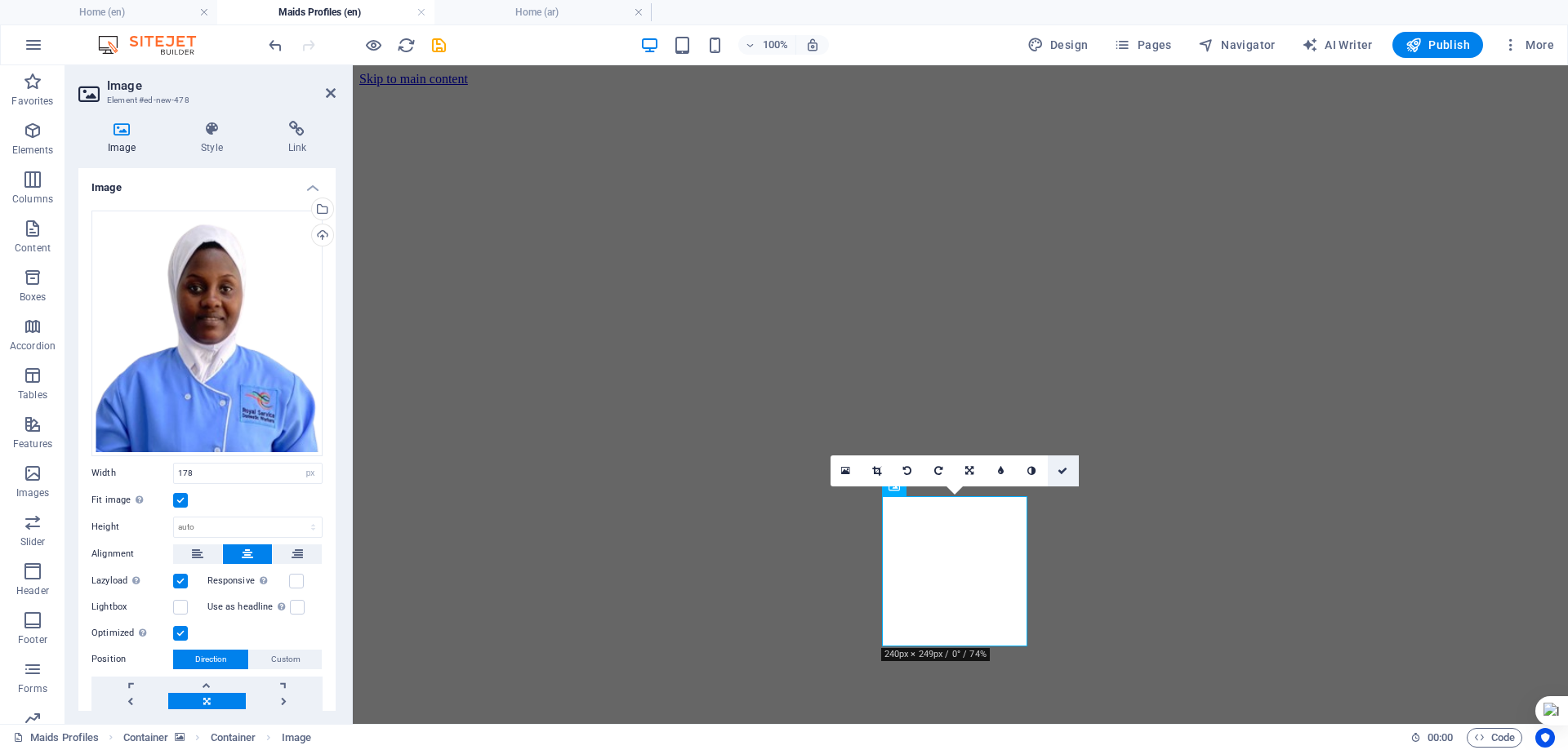
drag, startPoint x: 1064, startPoint y: 469, endPoint x: 987, endPoint y: 425, distance: 88.7
click at [1064, 469] on icon at bounding box center [1062, 471] width 10 height 10
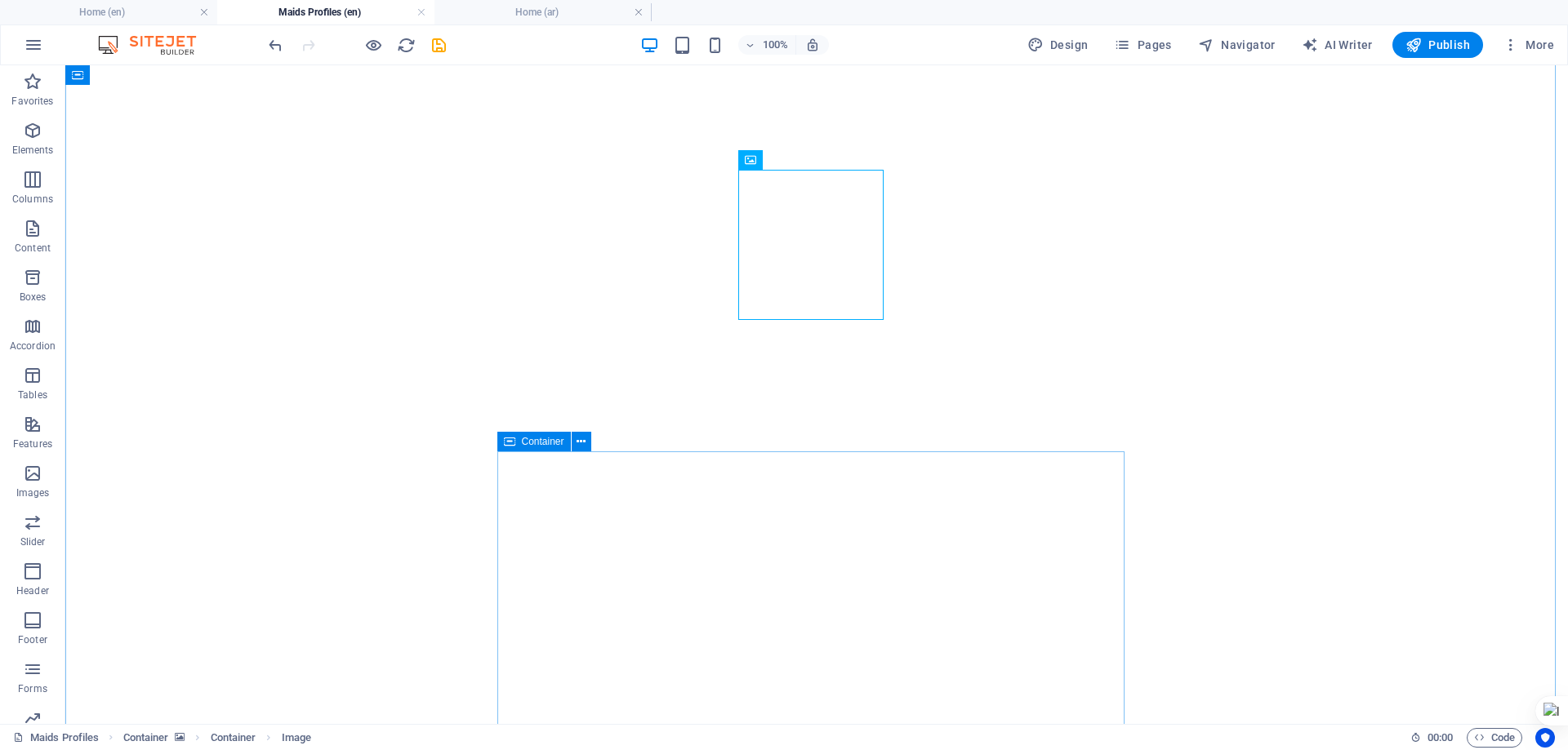
scroll to position [326, 0]
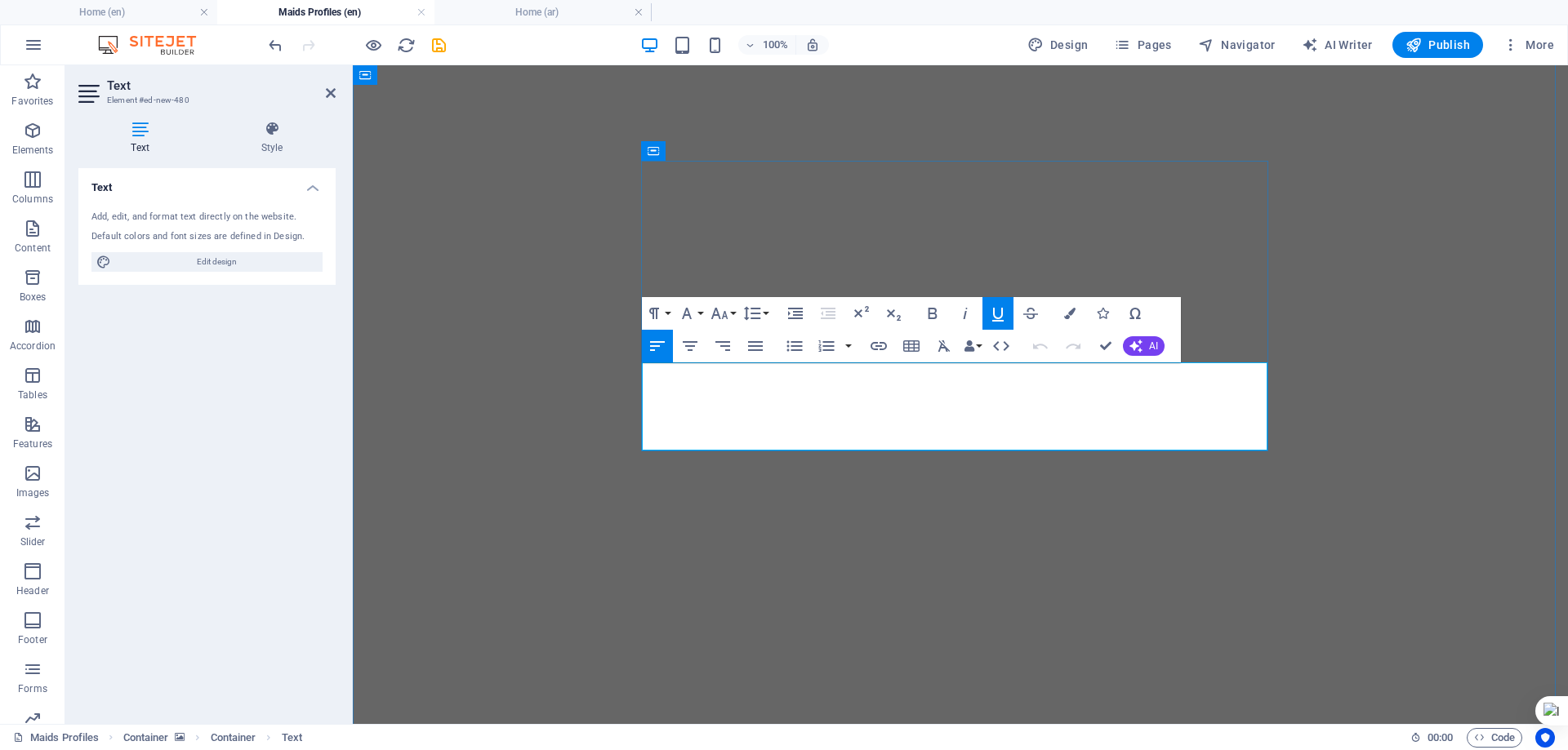
drag, startPoint x: 758, startPoint y: 378, endPoint x: 644, endPoint y: 378, distance: 114.0
drag, startPoint x: 790, startPoint y: 373, endPoint x: 643, endPoint y: 377, distance: 147.1
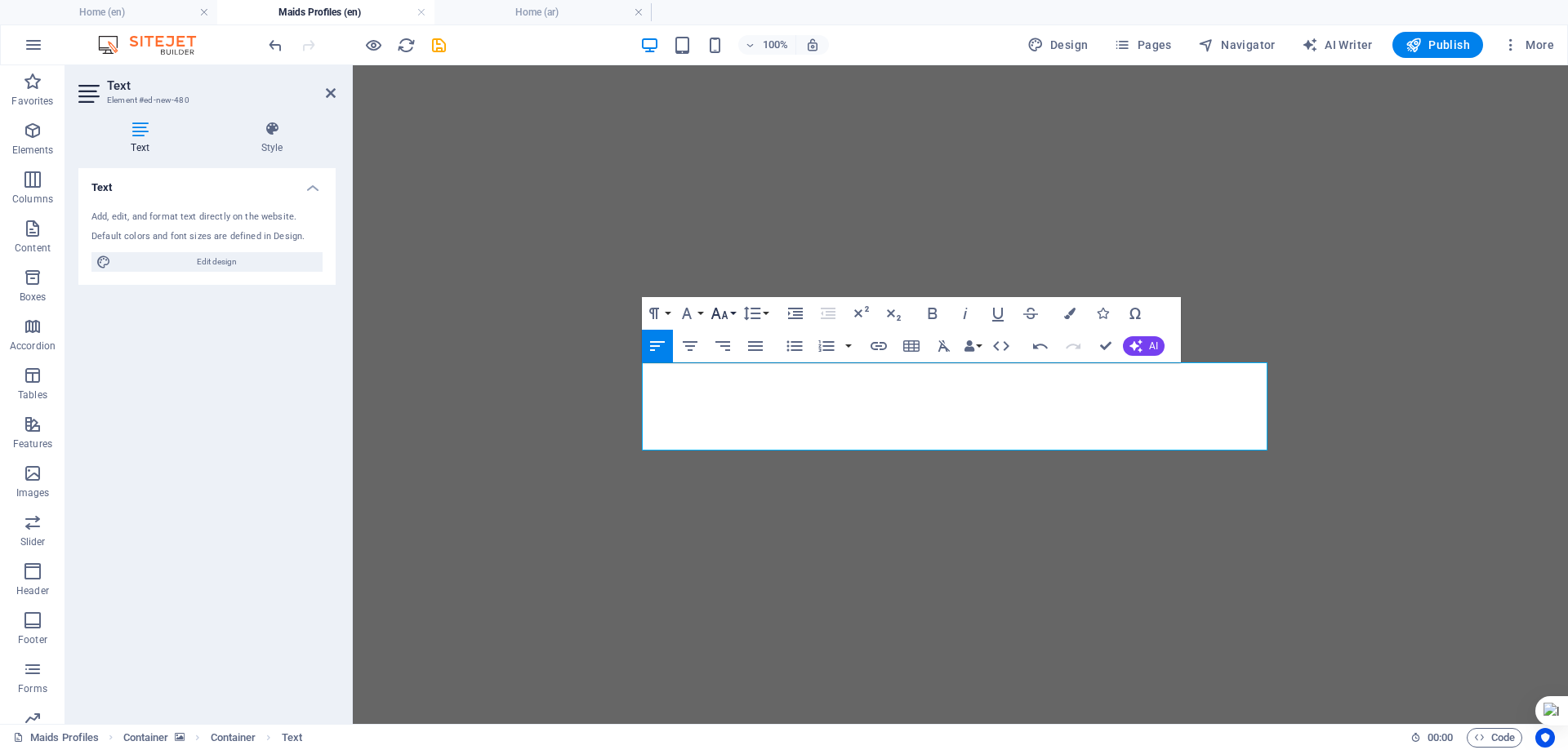
click at [735, 313] on button "Font Size" at bounding box center [722, 313] width 31 height 33
click at [731, 514] on link "24" at bounding box center [736, 517] width 59 height 25
click at [995, 316] on icon "button" at bounding box center [997, 314] width 20 height 20
click at [1069, 313] on icon "button" at bounding box center [1069, 313] width 11 height 11
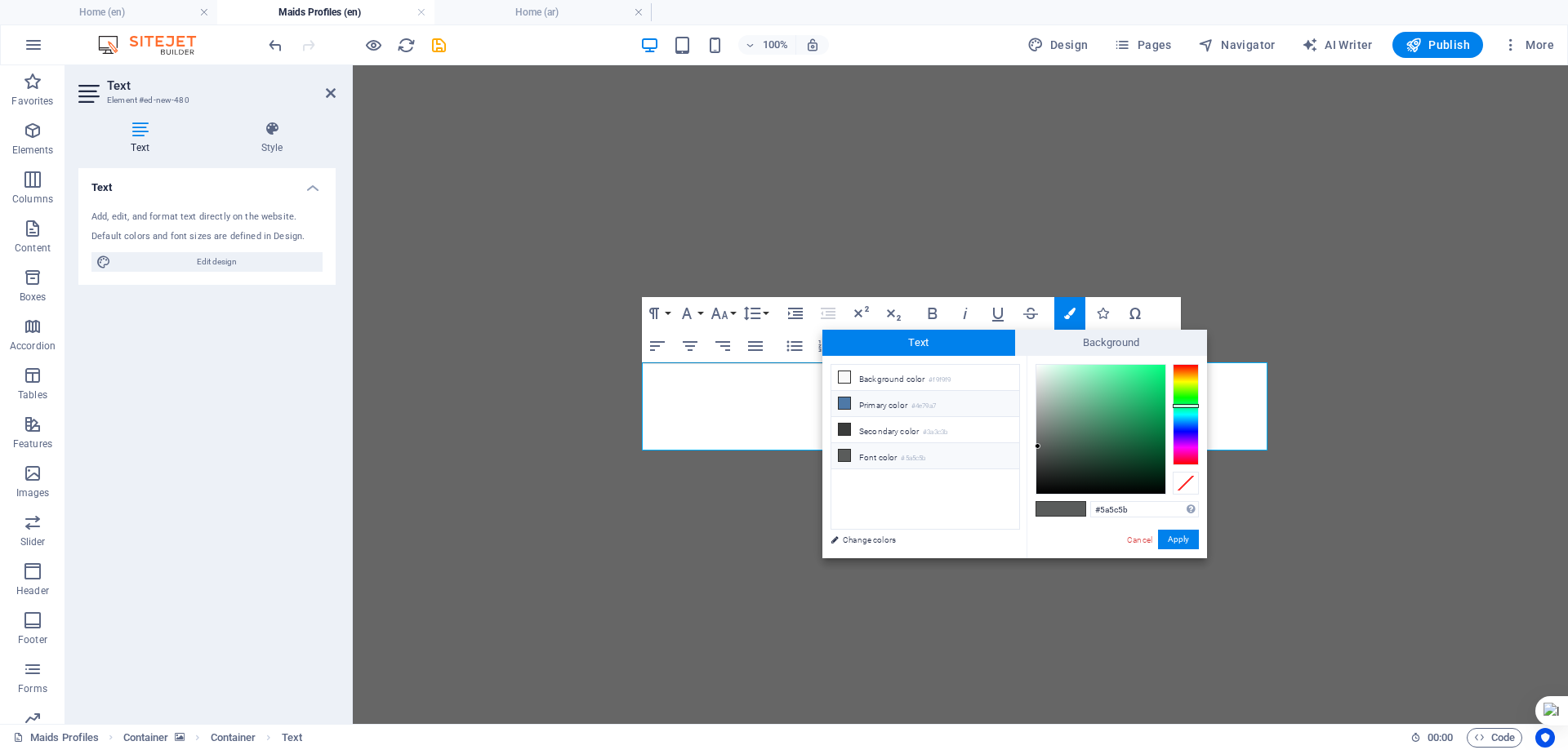
click at [885, 403] on li "Primary color #4e79a7" at bounding box center [925, 404] width 188 height 26
type input "#4e79a7"
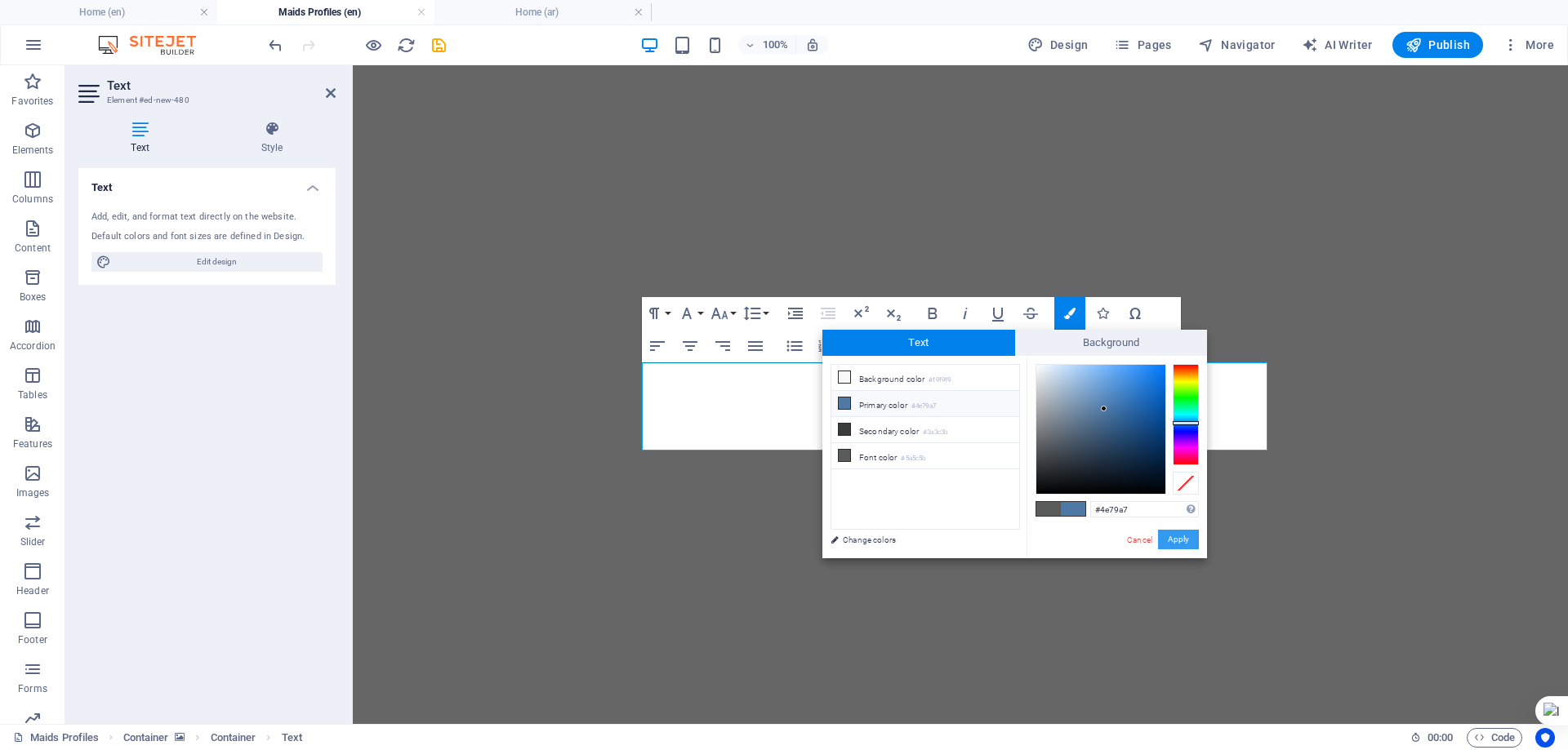
click at [1184, 534] on button "Apply" at bounding box center [1178, 540] width 41 height 20
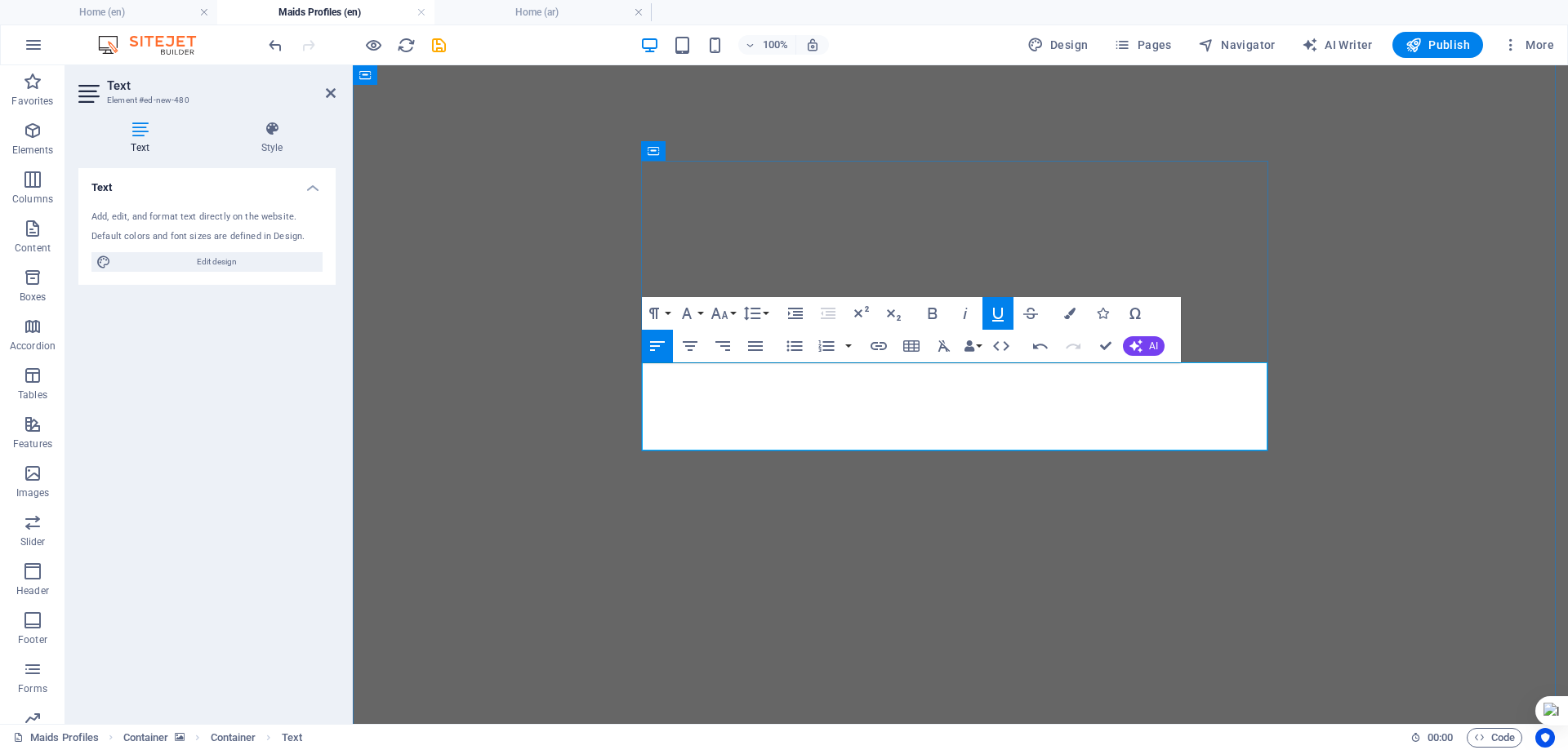
drag, startPoint x: 789, startPoint y: 421, endPoint x: 762, endPoint y: 419, distance: 27.1
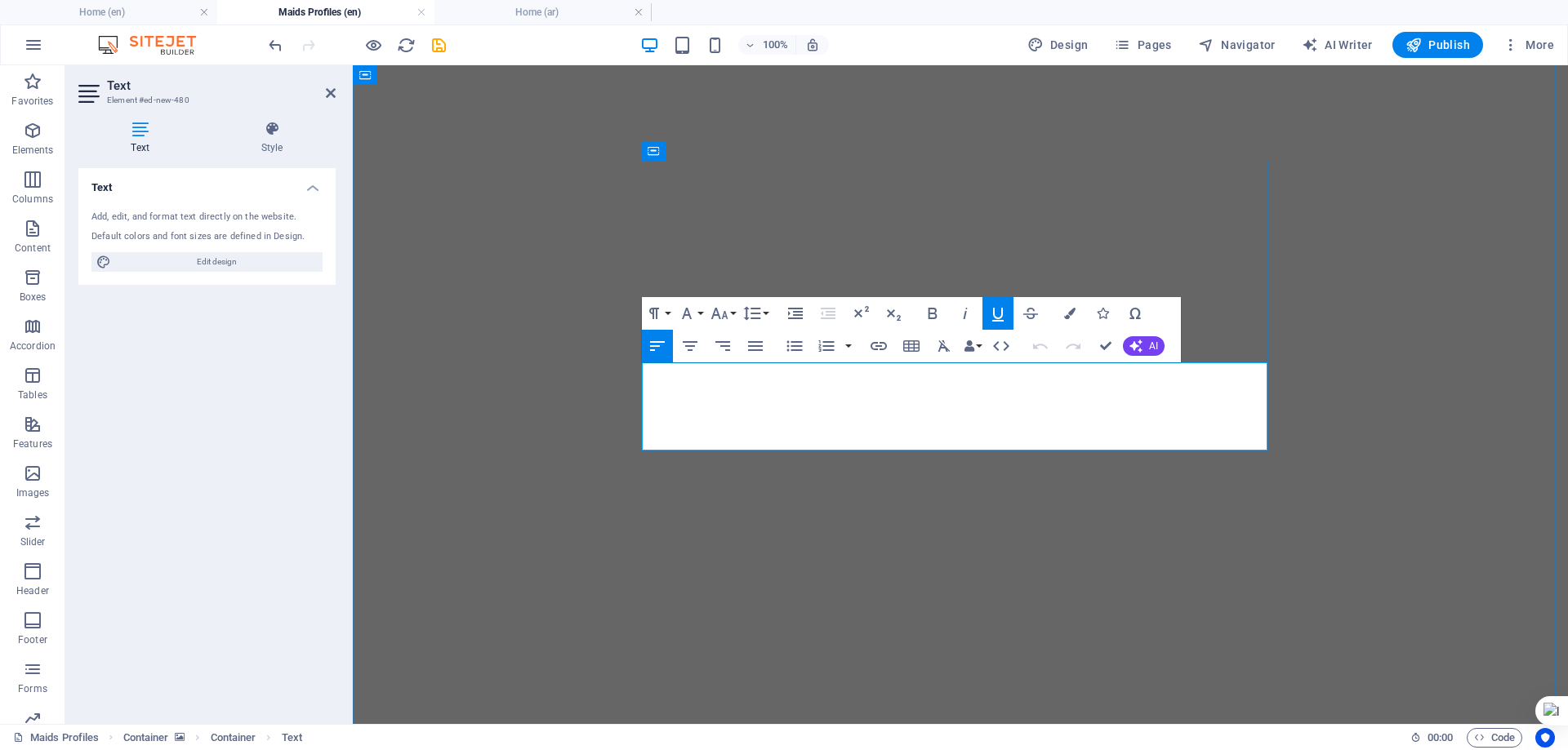
drag, startPoint x: 646, startPoint y: 372, endPoint x: 1038, endPoint y: 446, distance: 398.9
copy div "[PERSON_NAME] AGE: [DEMOGRAPHIC_DATA] Language: English (Fluent), Arabic (Fair)…"
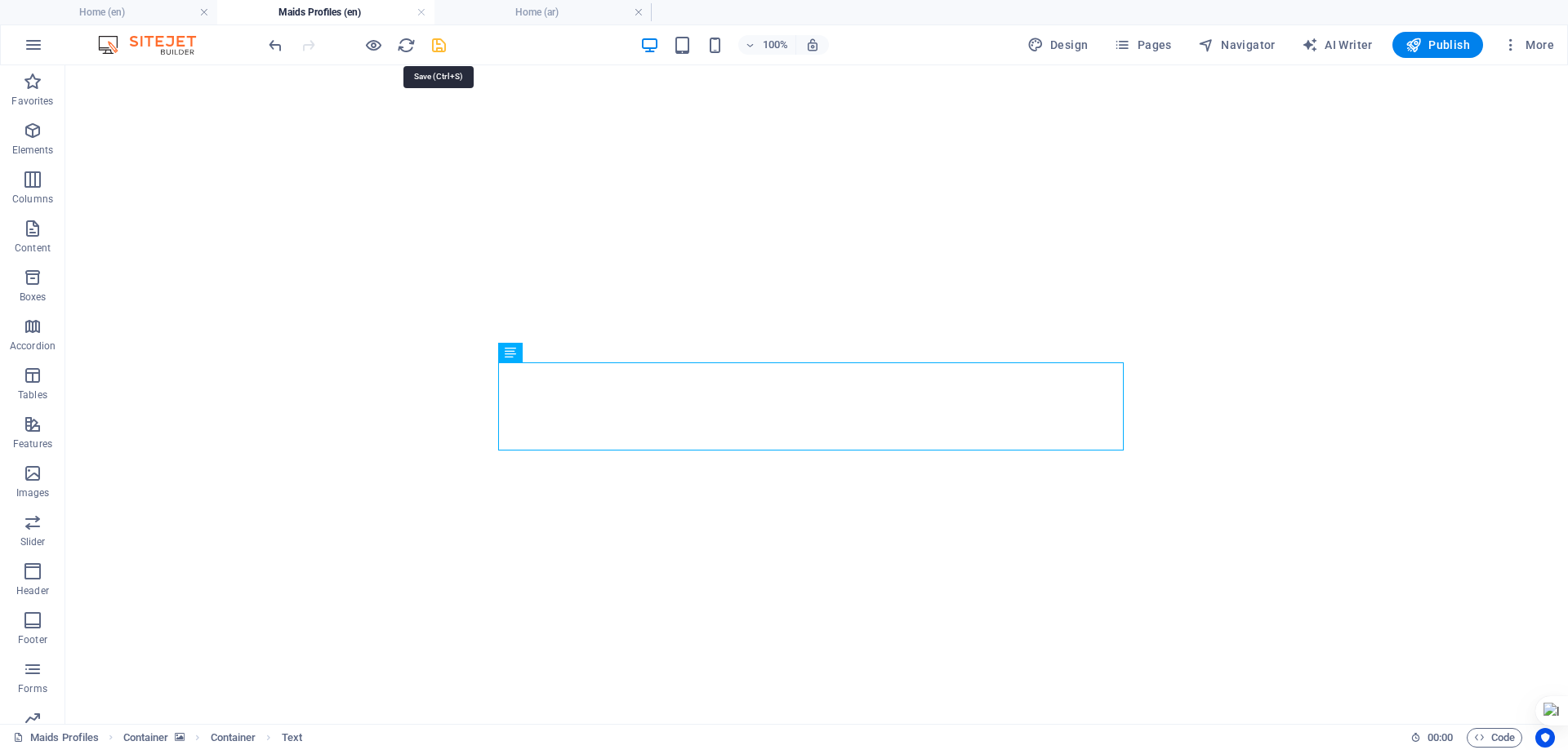
click at [440, 48] on icon "save" at bounding box center [439, 45] width 19 height 19
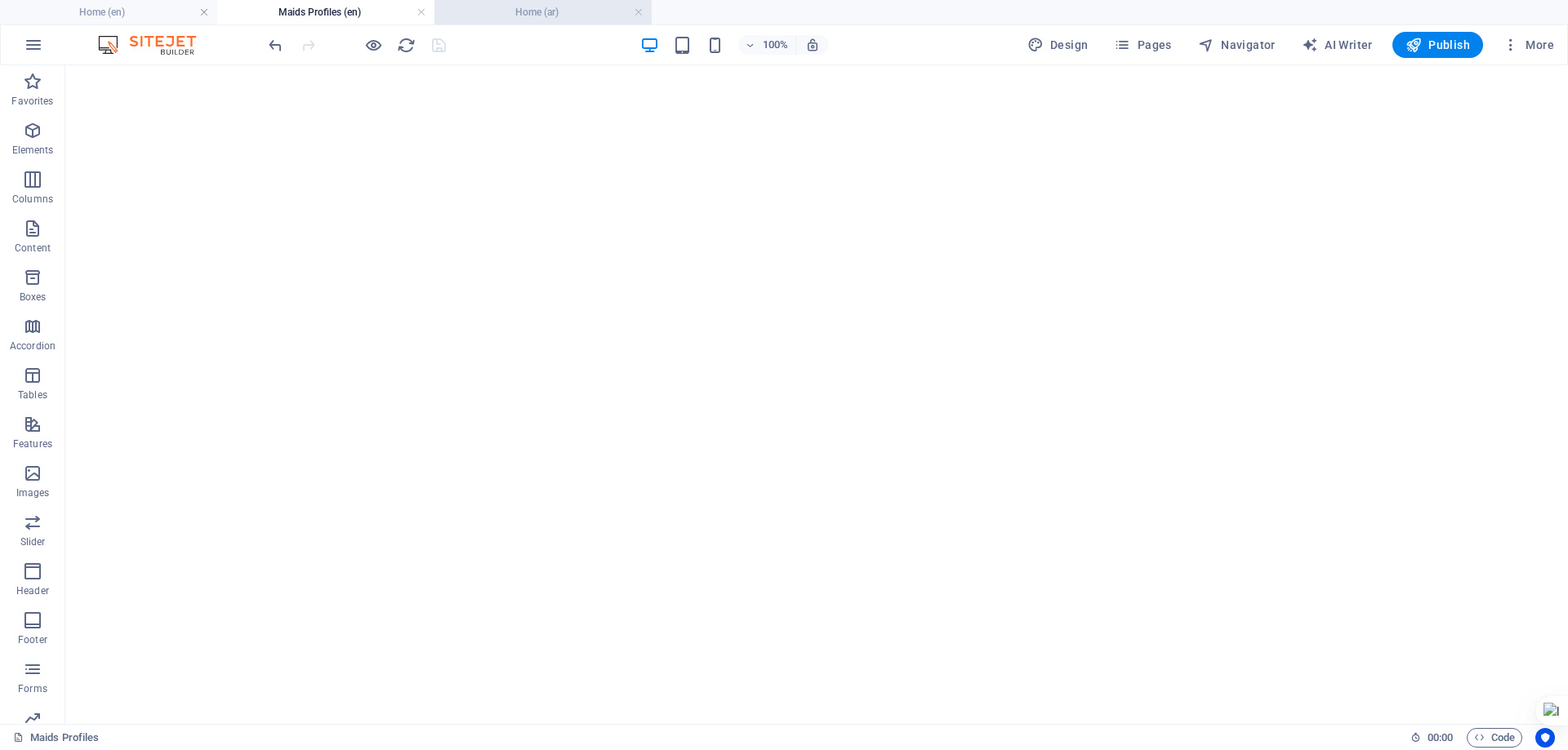
click at [549, 5] on h4 "Home (ar)" at bounding box center [543, 12] width 217 height 18
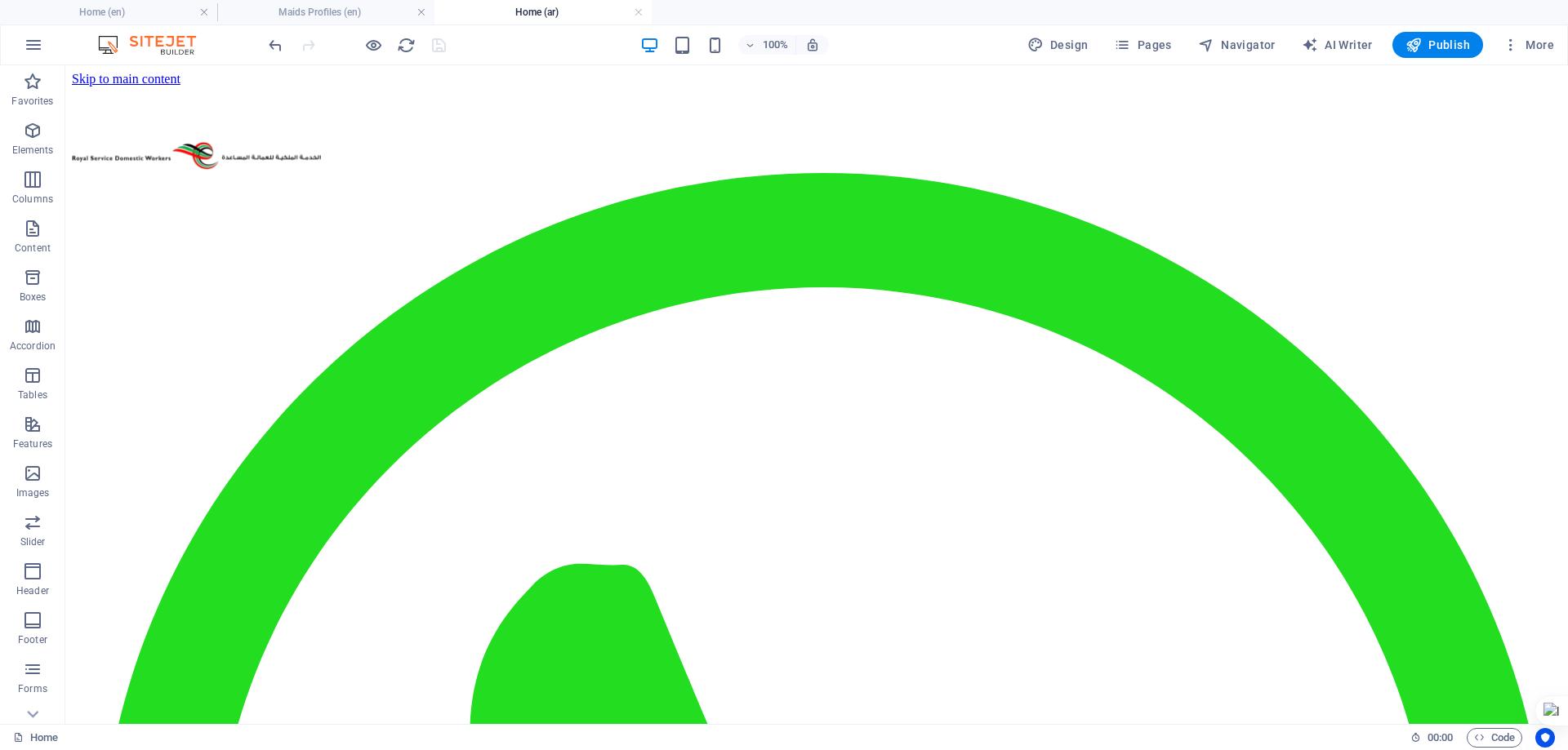
scroll to position [1714, 0]
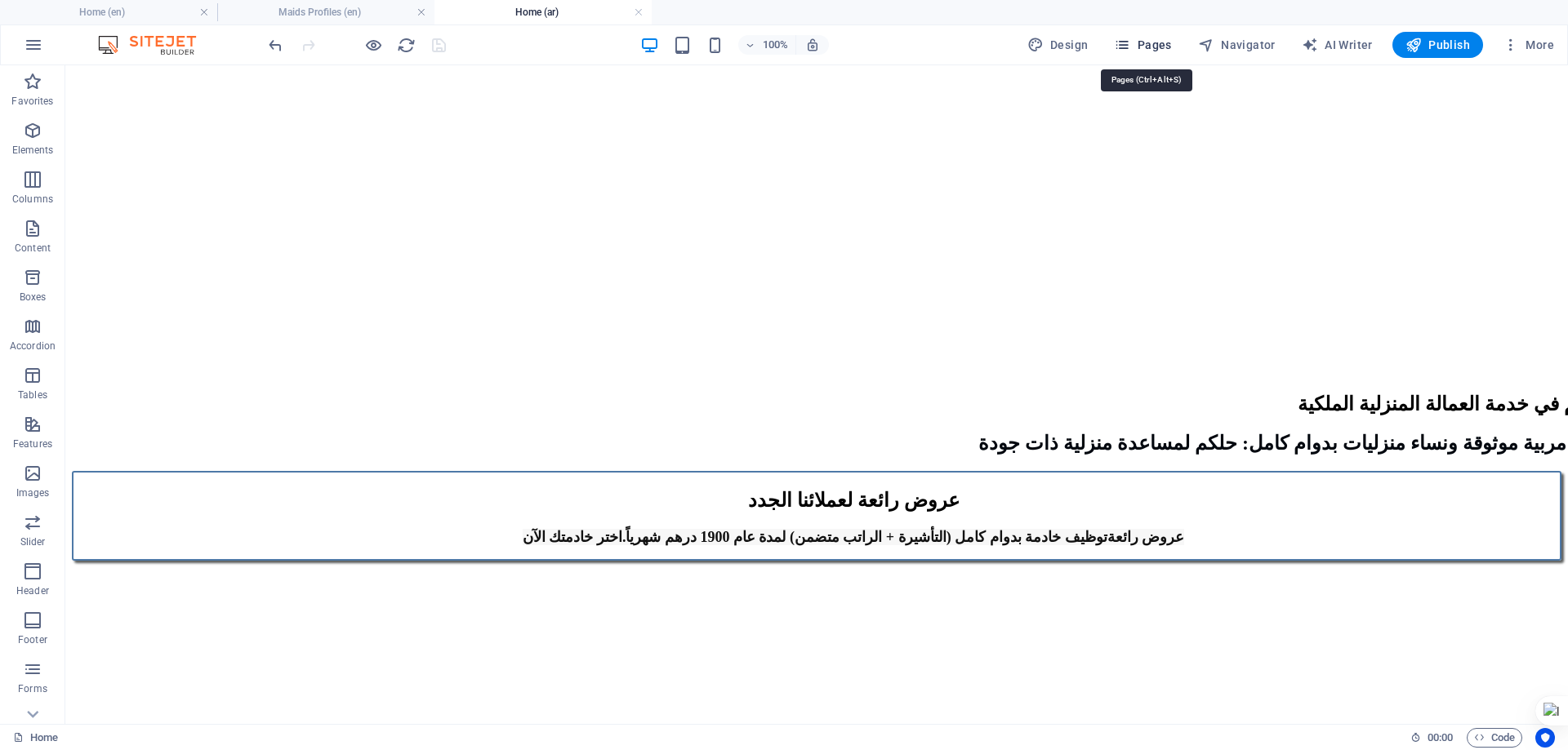
click at [1150, 42] on span "Pages" at bounding box center [1142, 45] width 57 height 16
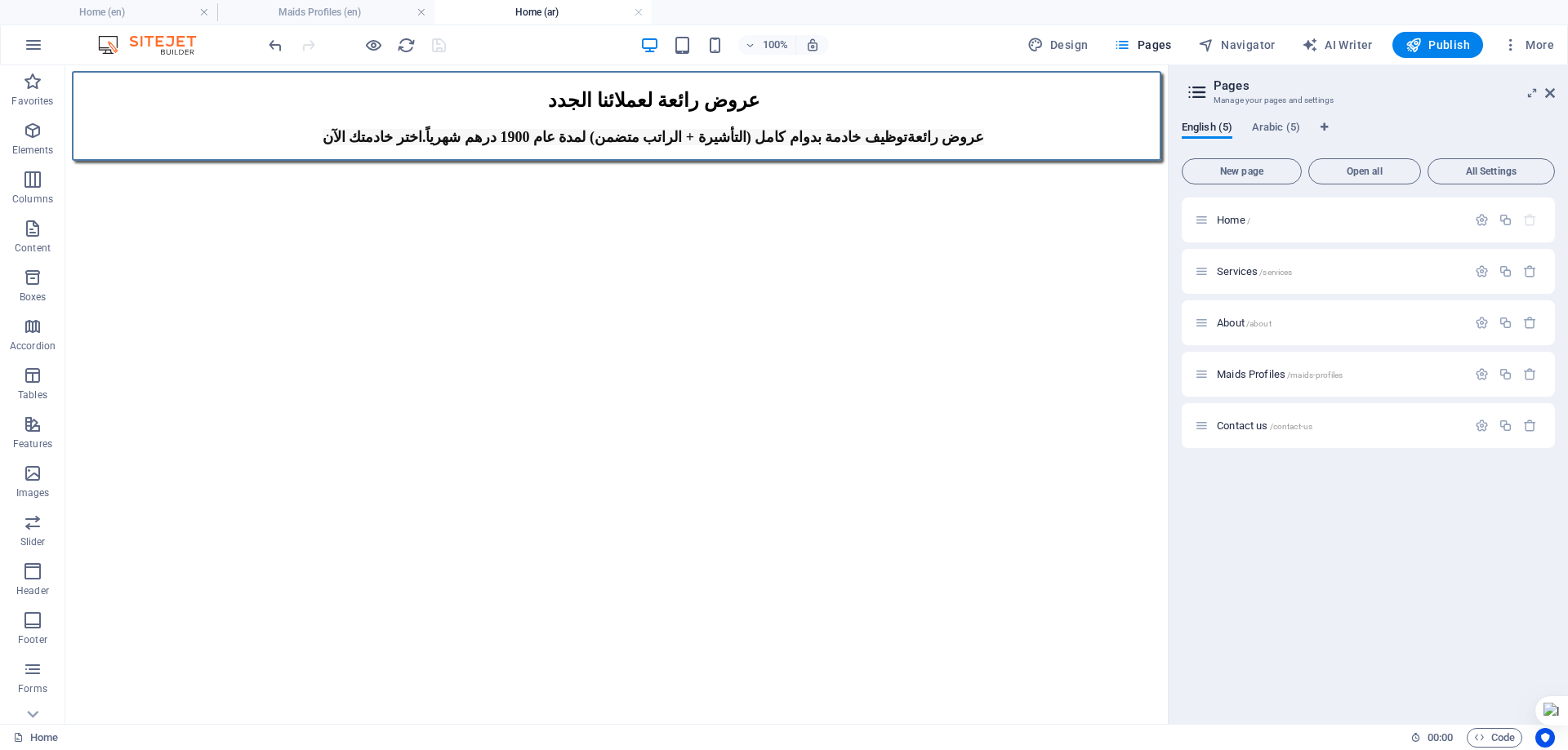
drag, startPoint x: 1267, startPoint y: 122, endPoint x: 1284, endPoint y: 191, distance: 71.1
click at [1268, 124] on span "Arabic (5)" at bounding box center [1276, 129] width 48 height 23
click at [1244, 373] on span "Maids Profiles /maids-profiles" at bounding box center [1280, 374] width 126 height 12
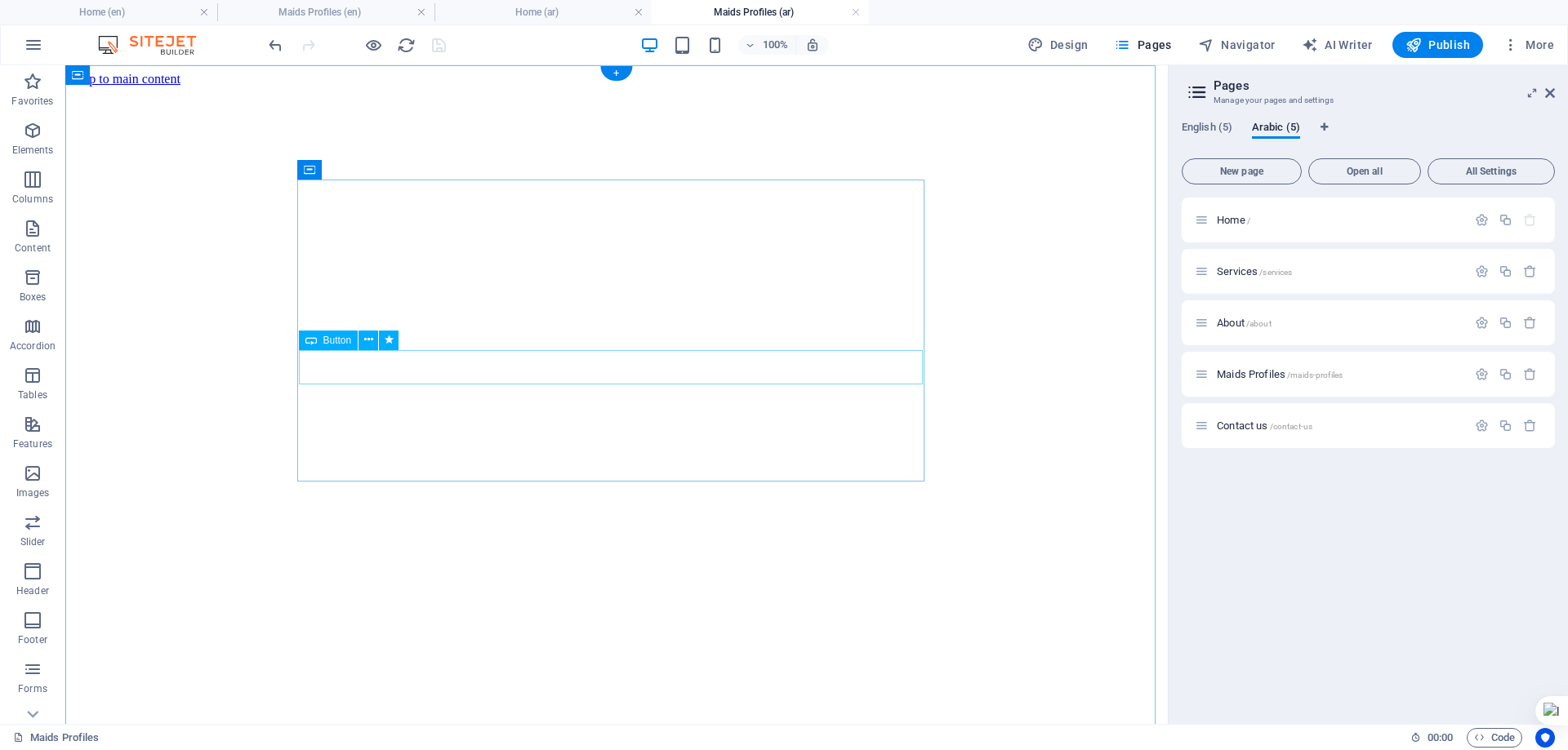
scroll to position [0, 0]
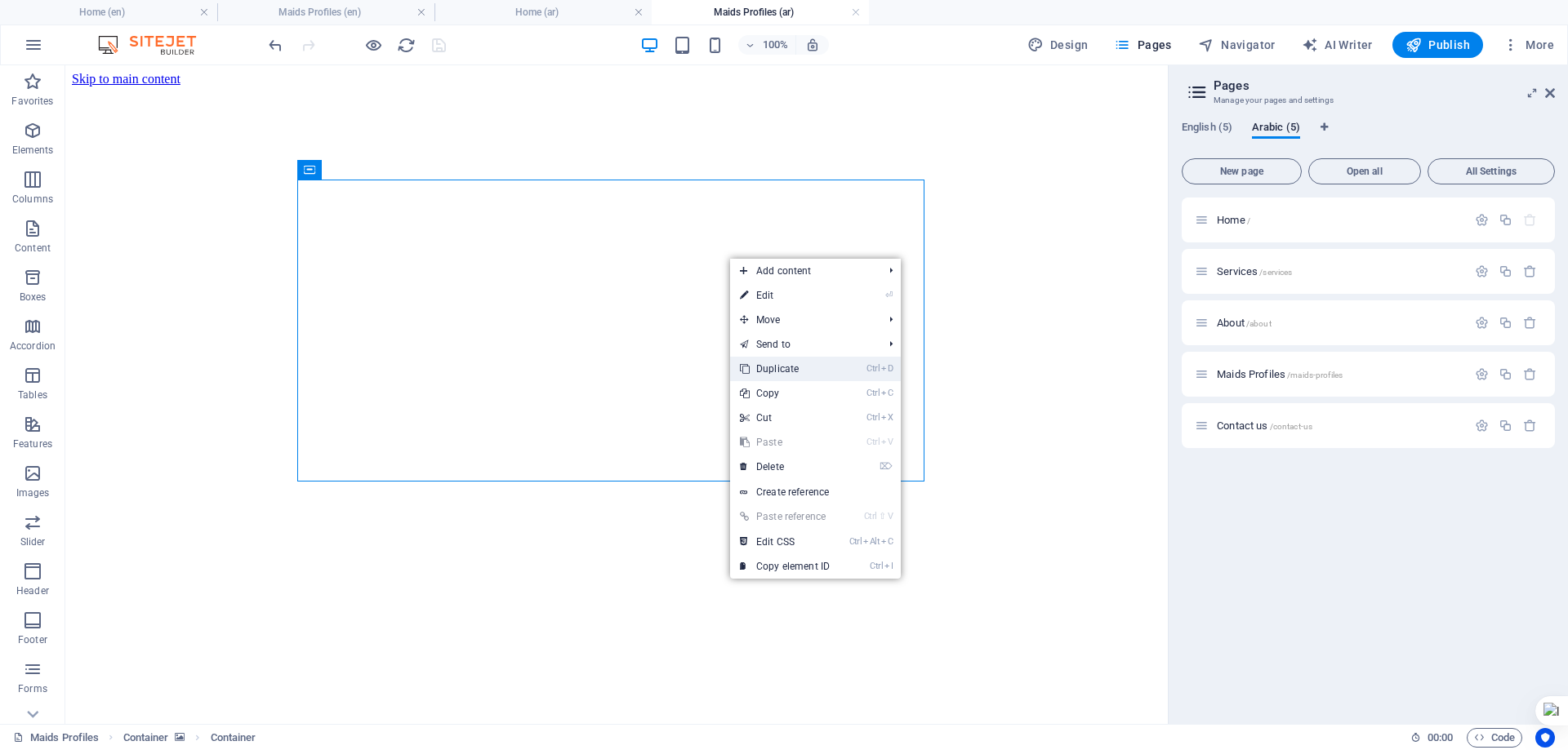
click at [791, 367] on link "Ctrl D Duplicate" at bounding box center [785, 369] width 110 height 25
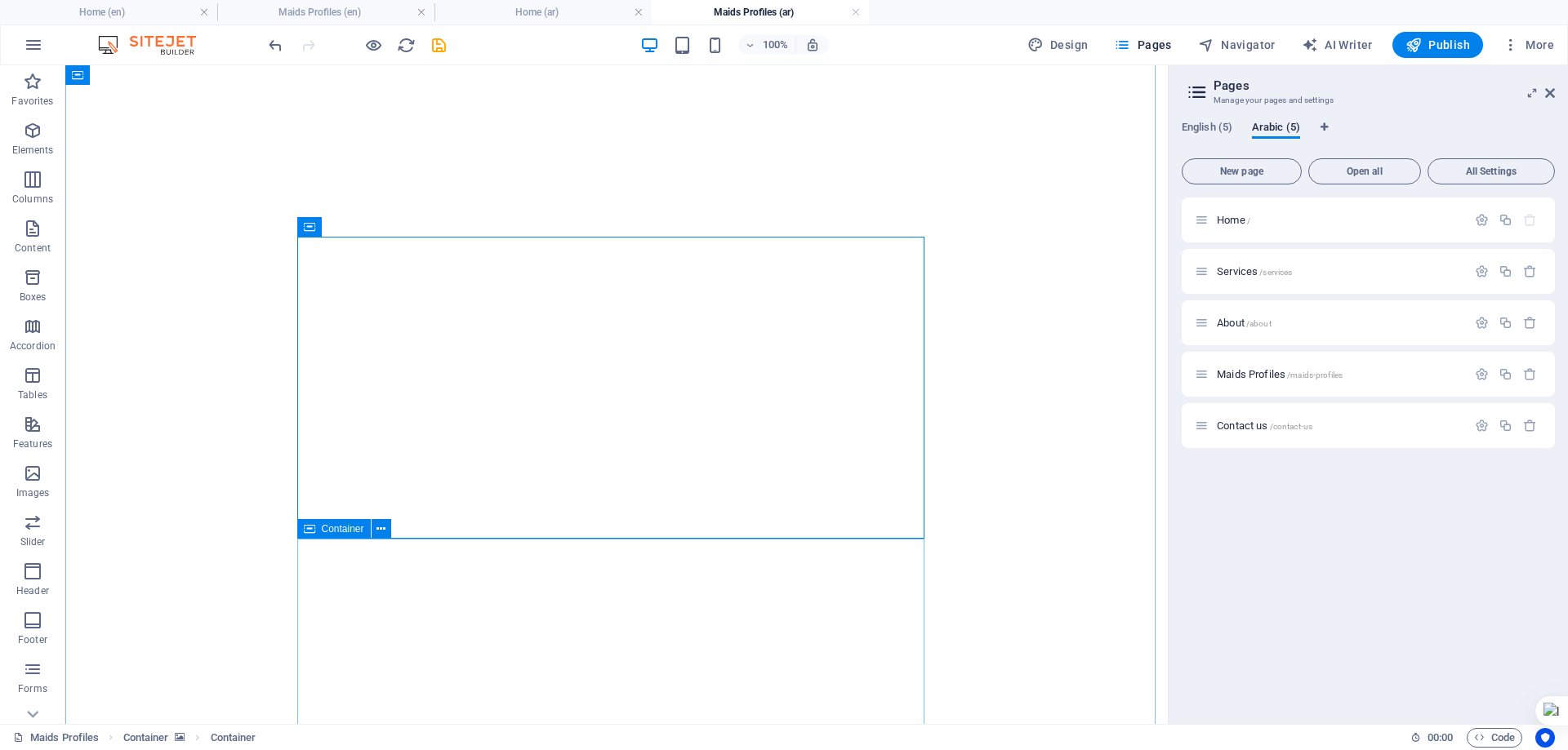
scroll to position [245, 0]
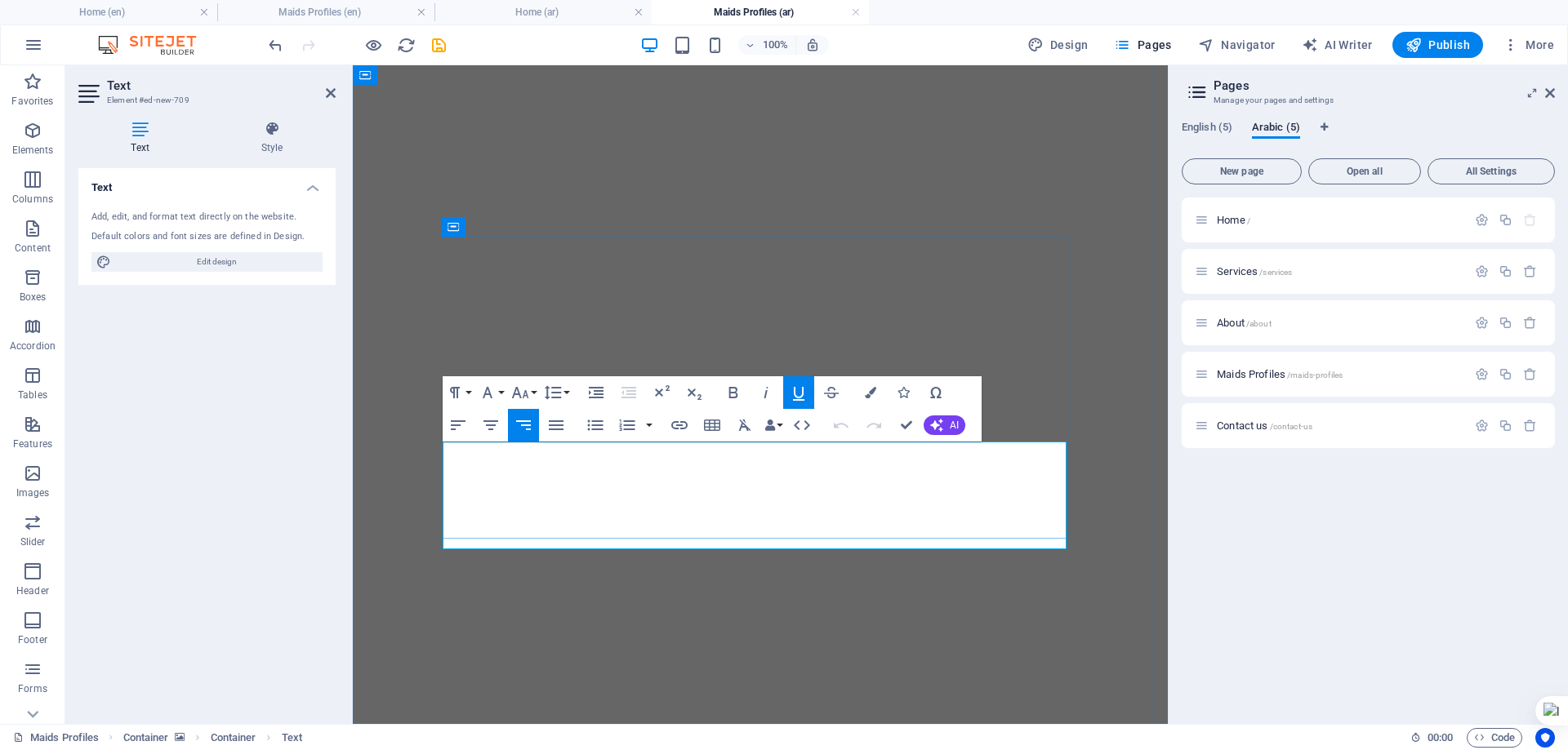
drag, startPoint x: 1061, startPoint y: 457, endPoint x: 821, endPoint y: 529, distance: 250.6
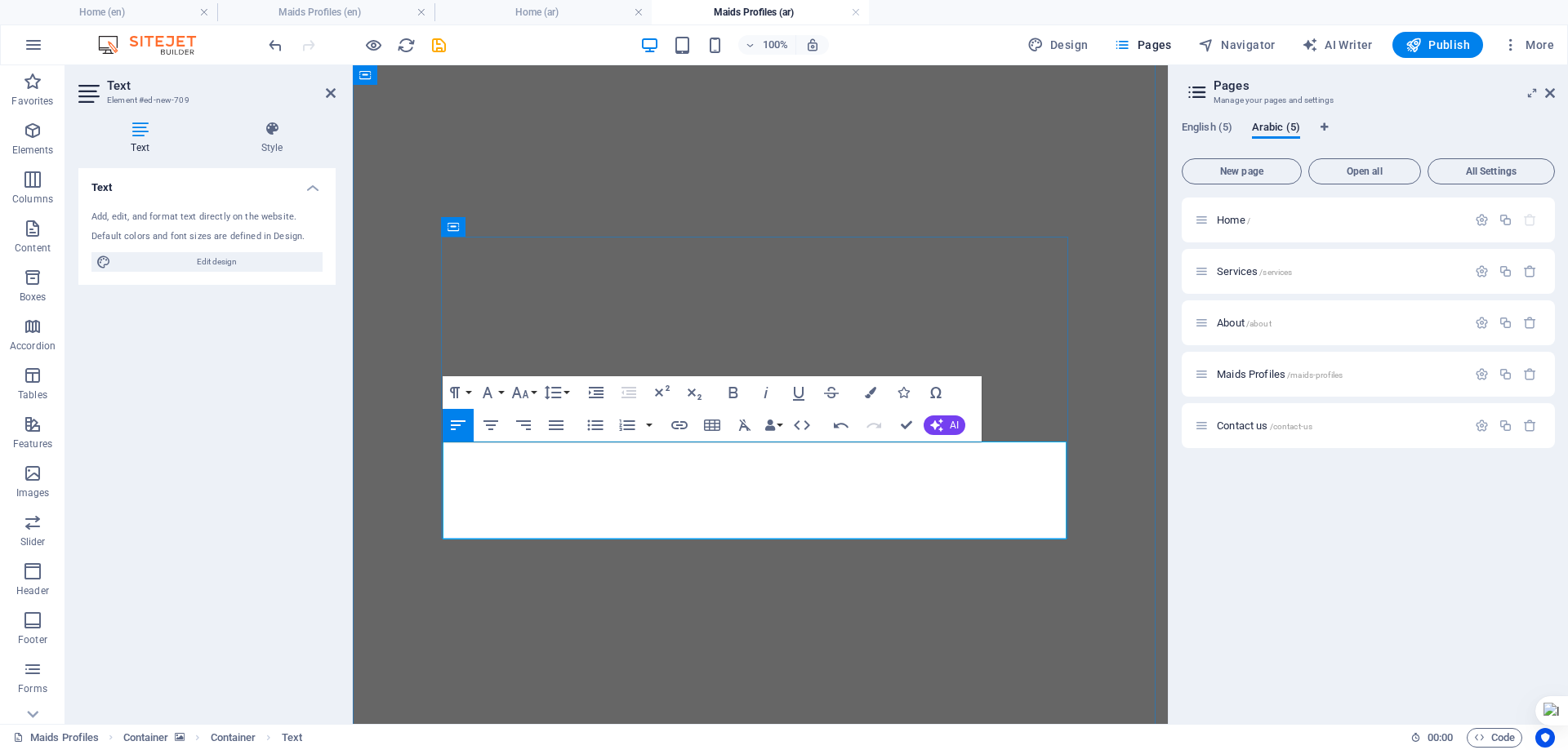
scroll to position [1497, -3]
drag, startPoint x: 533, startPoint y: 450, endPoint x: 442, endPoint y: 517, distance: 113.0
drag, startPoint x: 527, startPoint y: 423, endPoint x: 600, endPoint y: 438, distance: 74.5
click at [528, 423] on icon "button" at bounding box center [524, 426] width 20 height 20
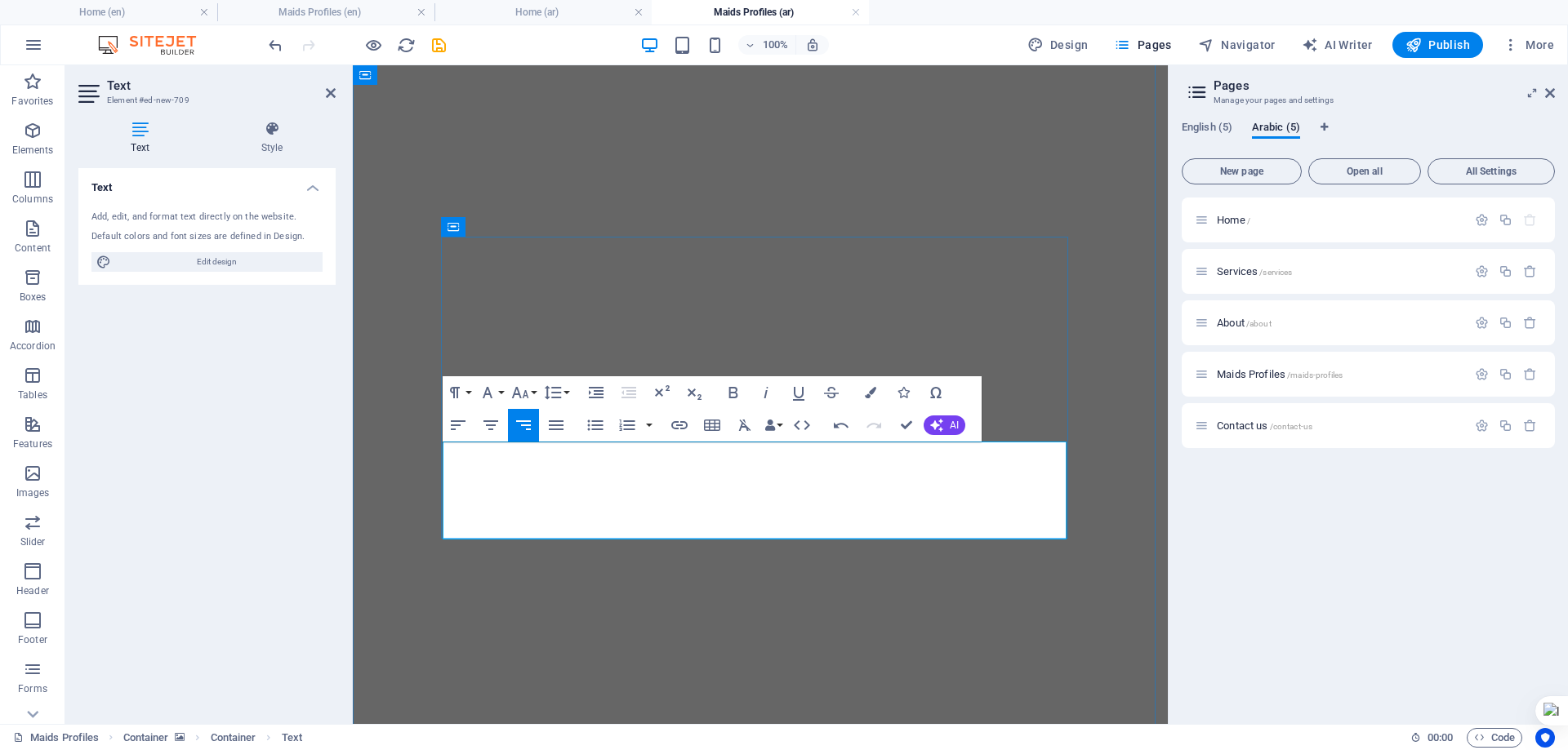
drag, startPoint x: 959, startPoint y: 448, endPoint x: 1070, endPoint y: 448, distance: 111.0
click at [529, 383] on icon "button" at bounding box center [521, 393] width 20 height 20
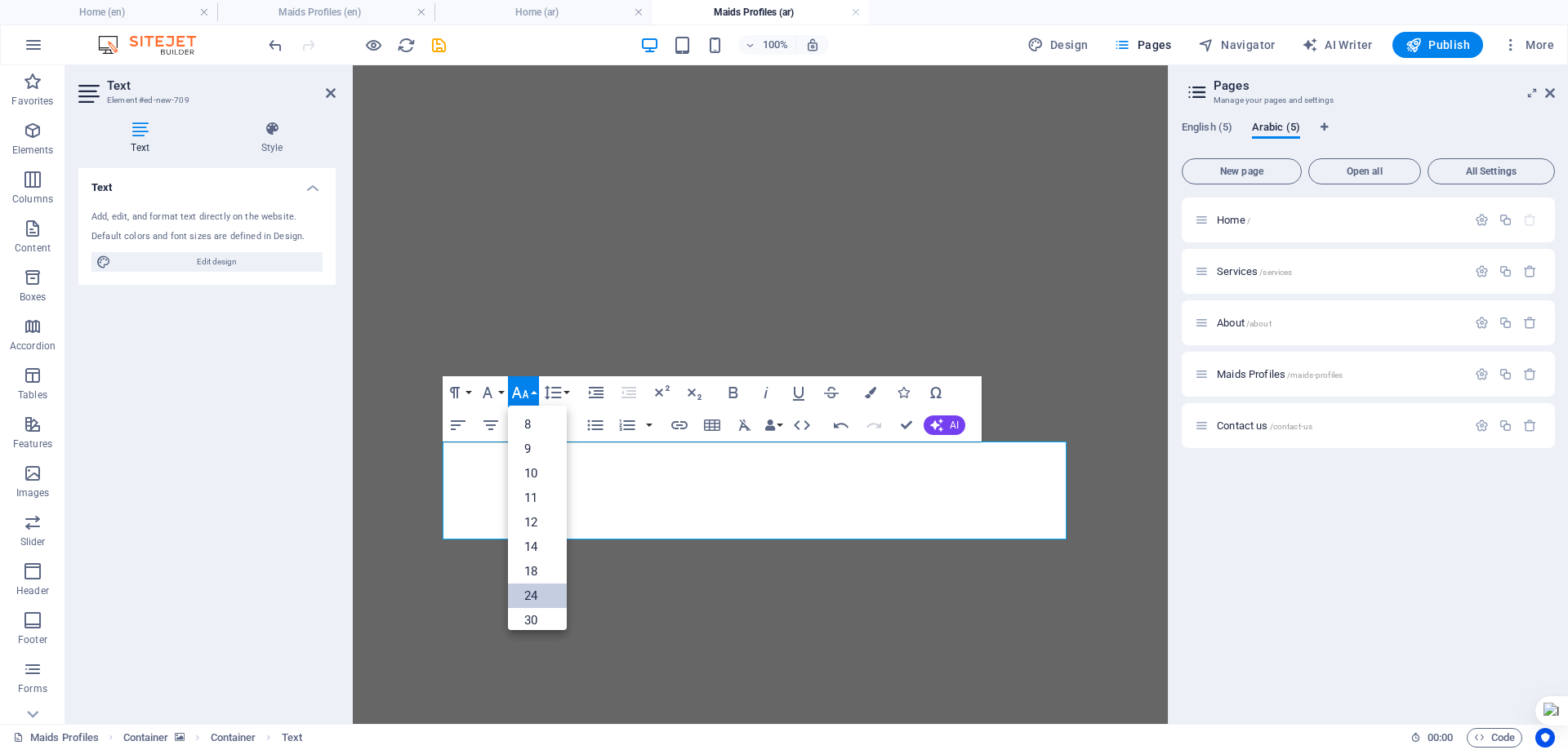
click at [538, 588] on link "24" at bounding box center [537, 595] width 59 height 25
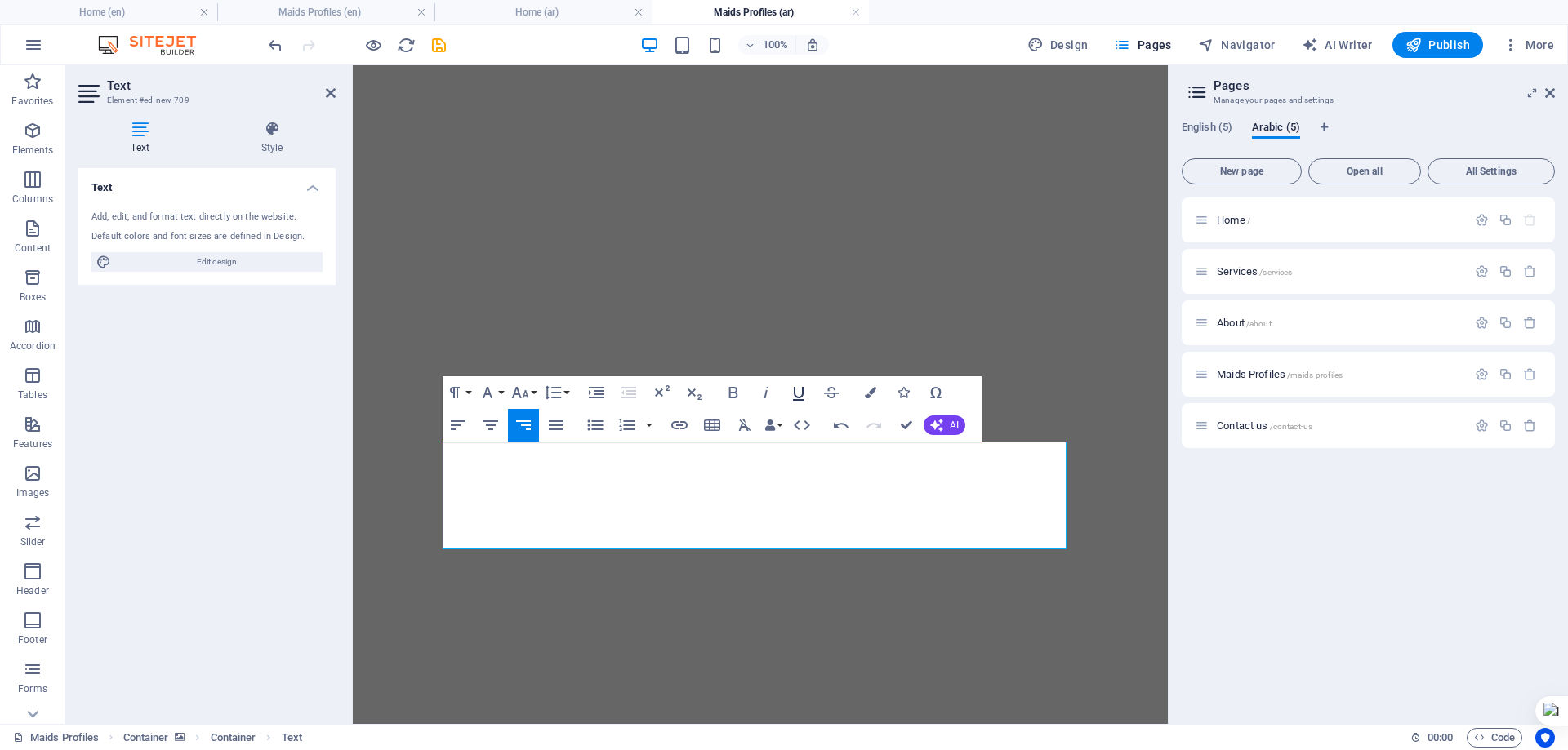
click at [806, 393] on icon "button" at bounding box center [799, 393] width 20 height 20
click at [866, 393] on icon "button" at bounding box center [870, 392] width 11 height 11
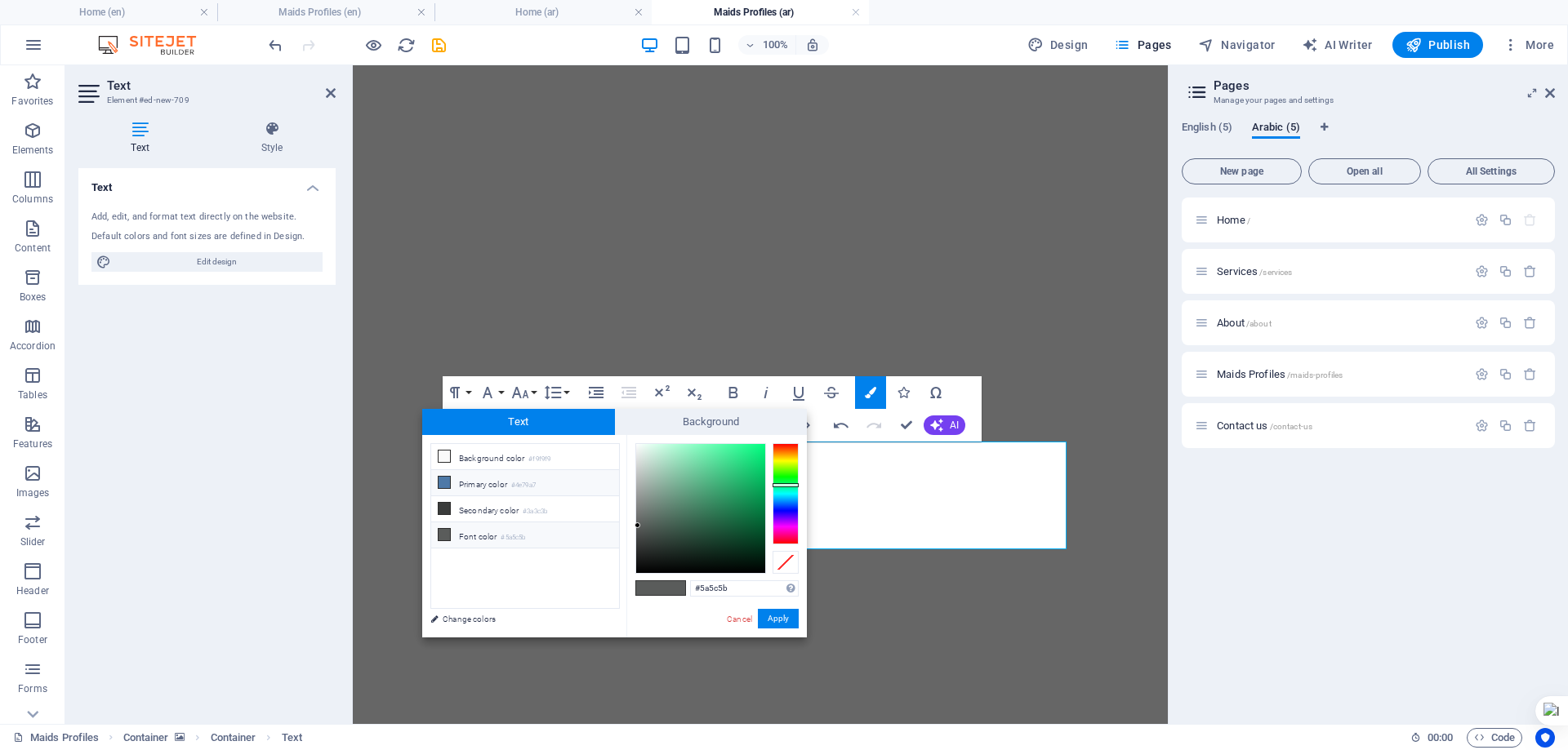
click at [498, 485] on li "Primary color #4e79a7" at bounding box center [525, 483] width 188 height 26
type input "#4e79a7"
click at [778, 617] on button "Apply" at bounding box center [778, 619] width 41 height 20
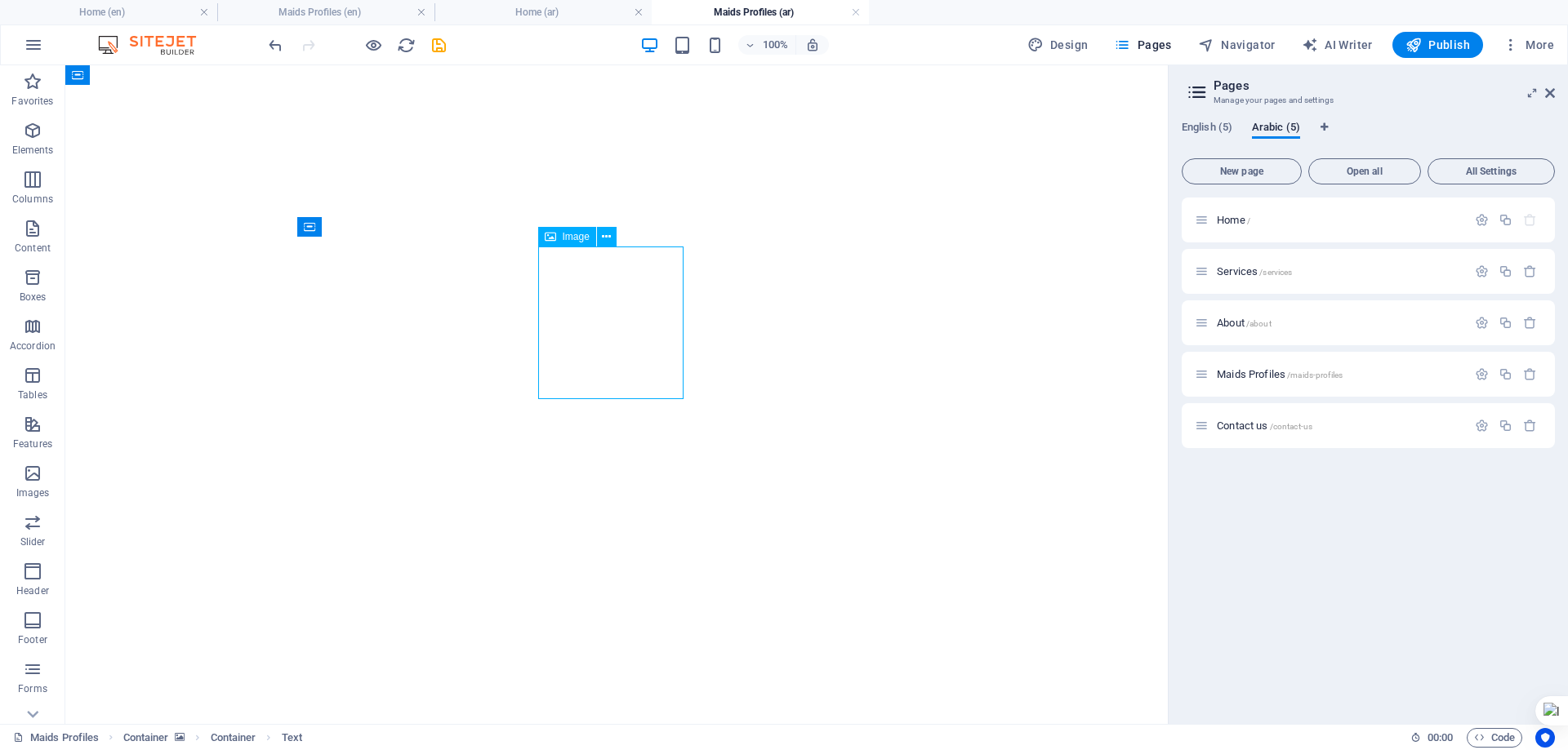
select select "px"
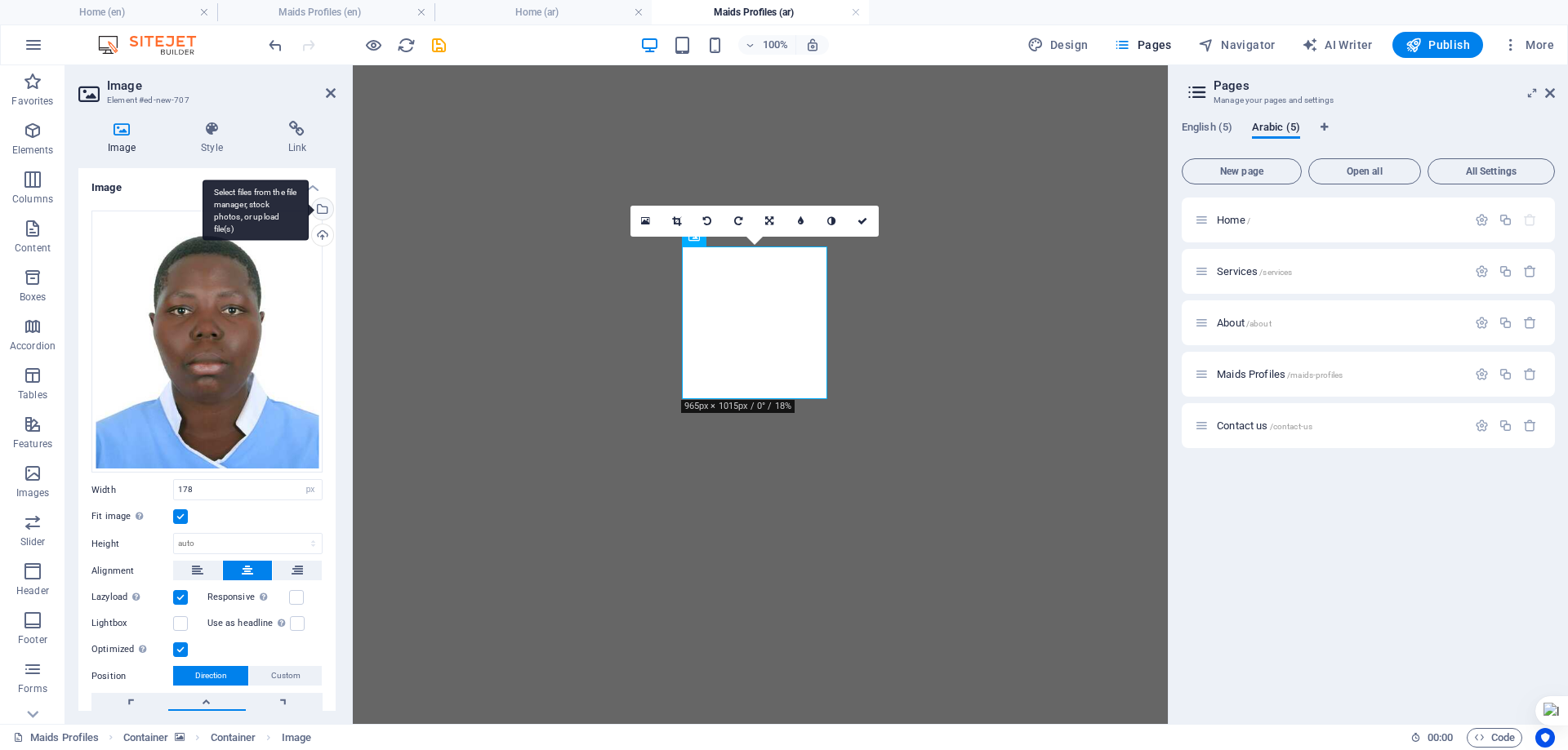
click at [322, 210] on div "Select files from the file manager, stock photos, or upload file(s)" at bounding box center [320, 210] width 25 height 25
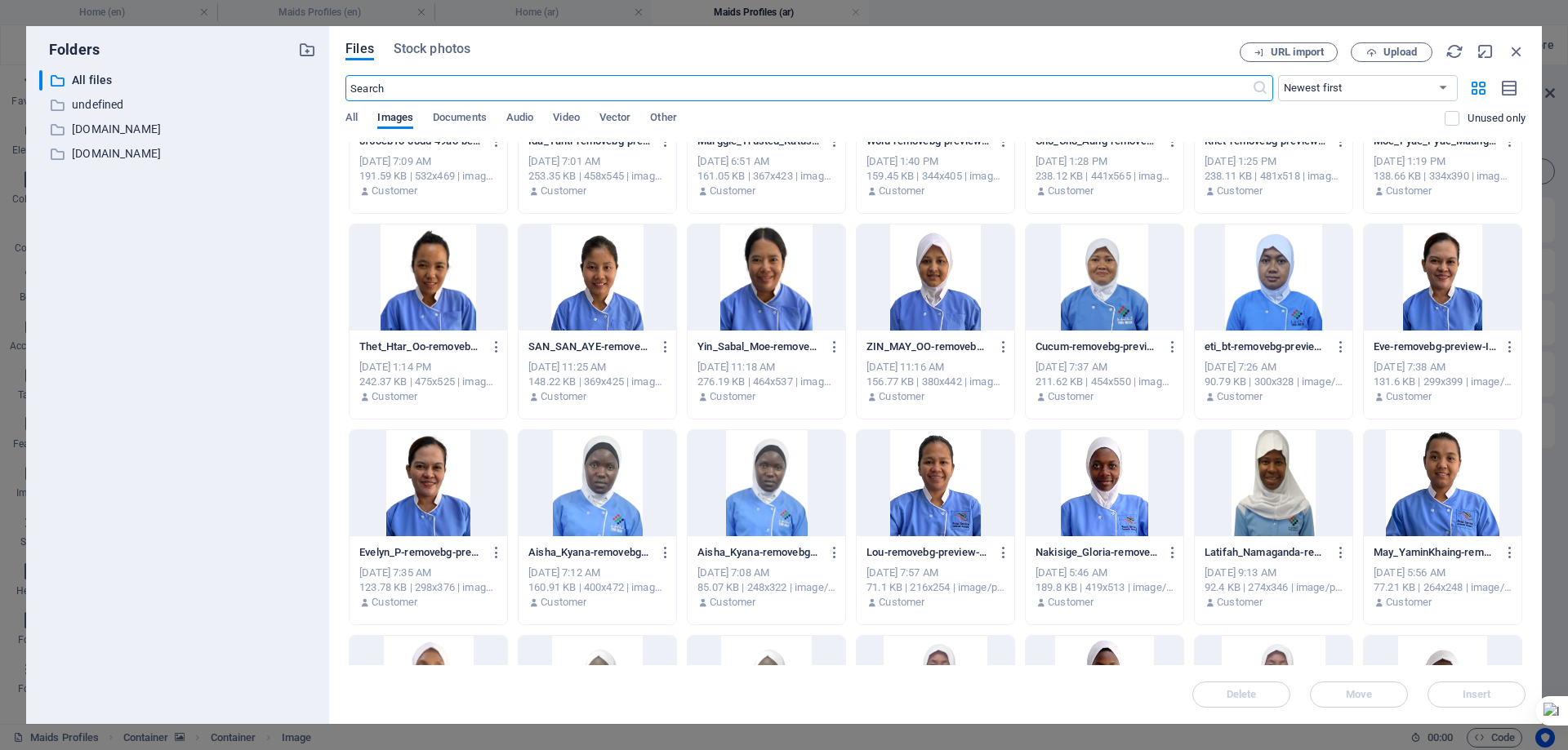
scroll to position [2204, 0]
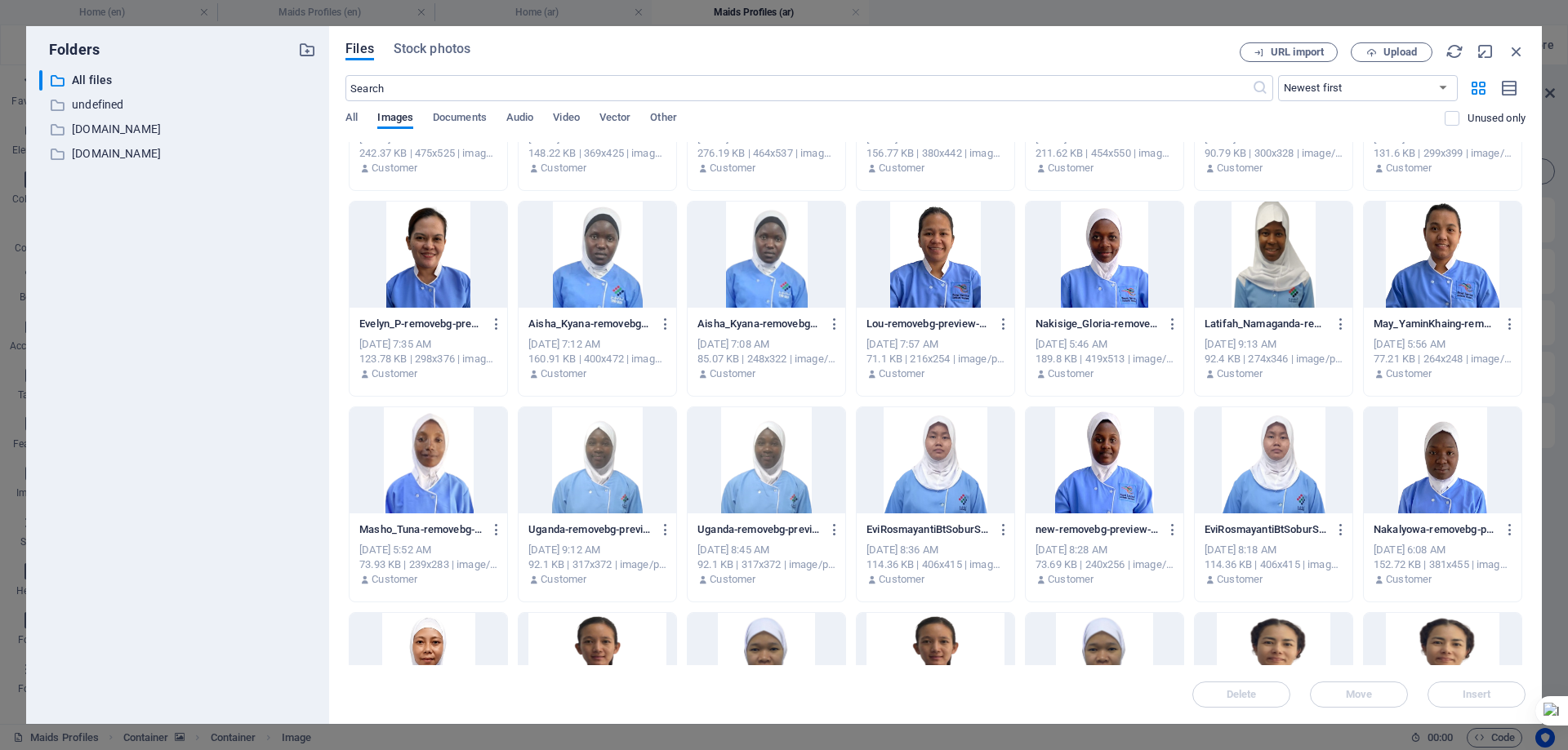
click at [1104, 477] on div at bounding box center [1104, 460] width 158 height 106
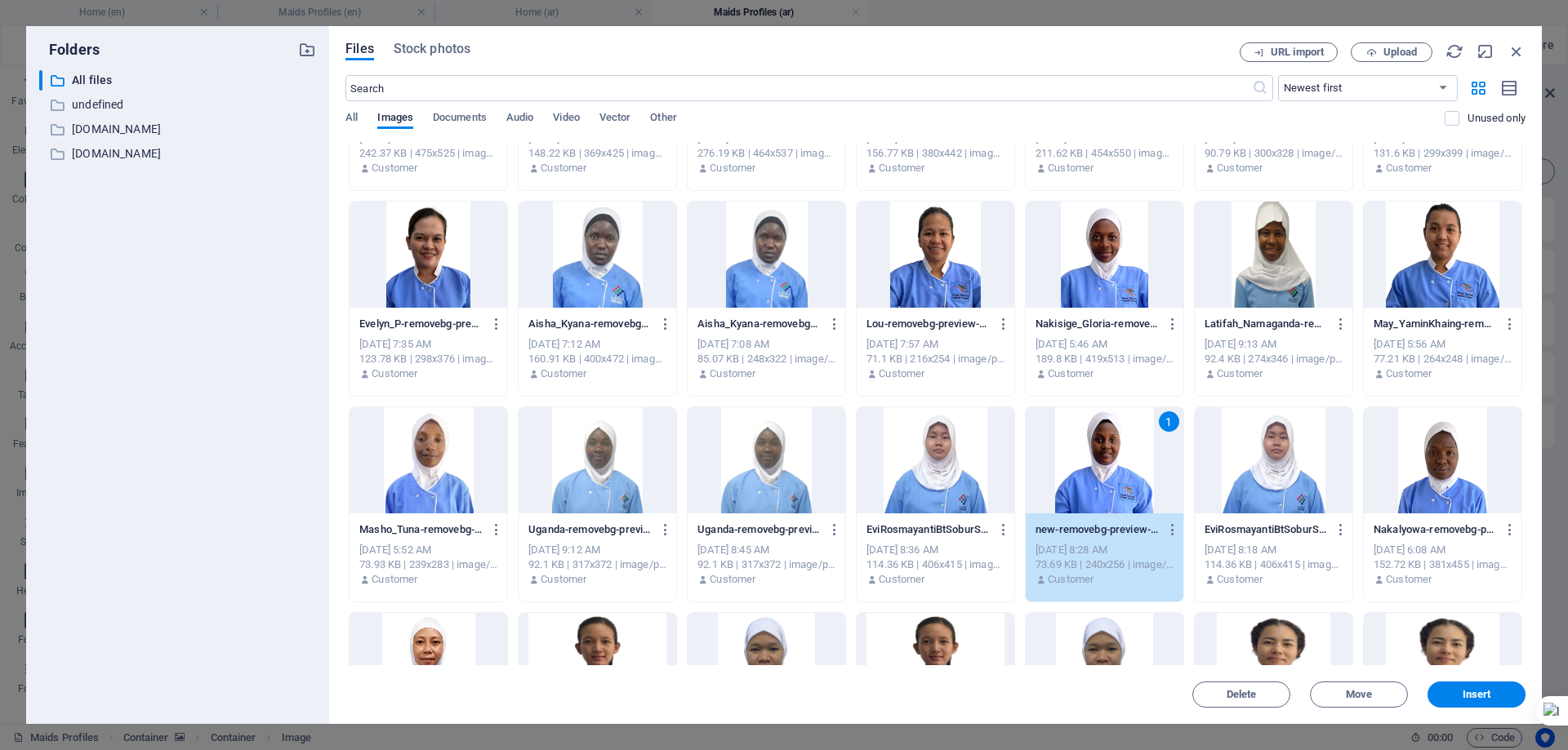
drag, startPoint x: 1104, startPoint y: 477, endPoint x: 752, endPoint y: 410, distance: 358.3
click at [1104, 477] on div "1" at bounding box center [1104, 460] width 158 height 106
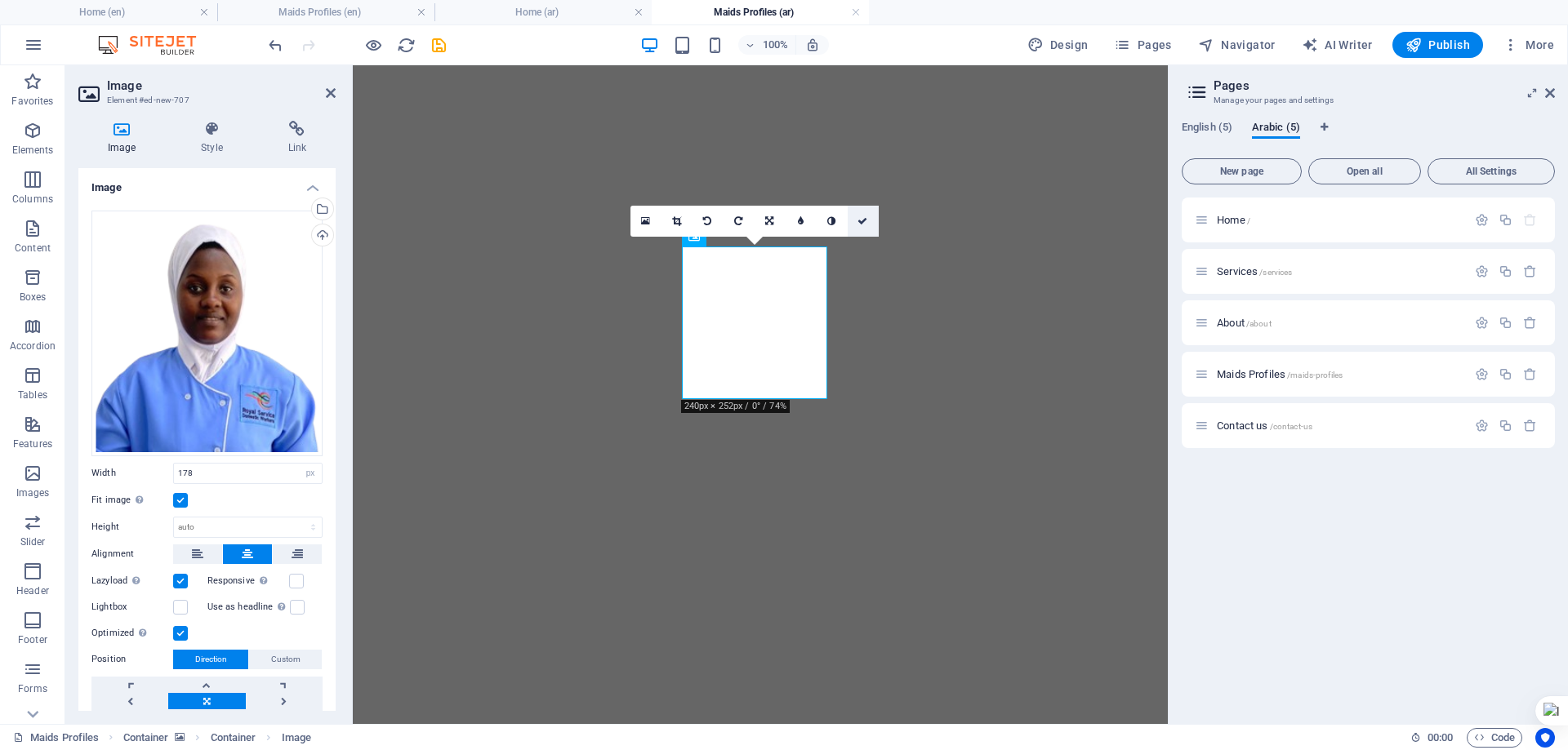
click at [867, 217] on icon at bounding box center [862, 221] width 10 height 10
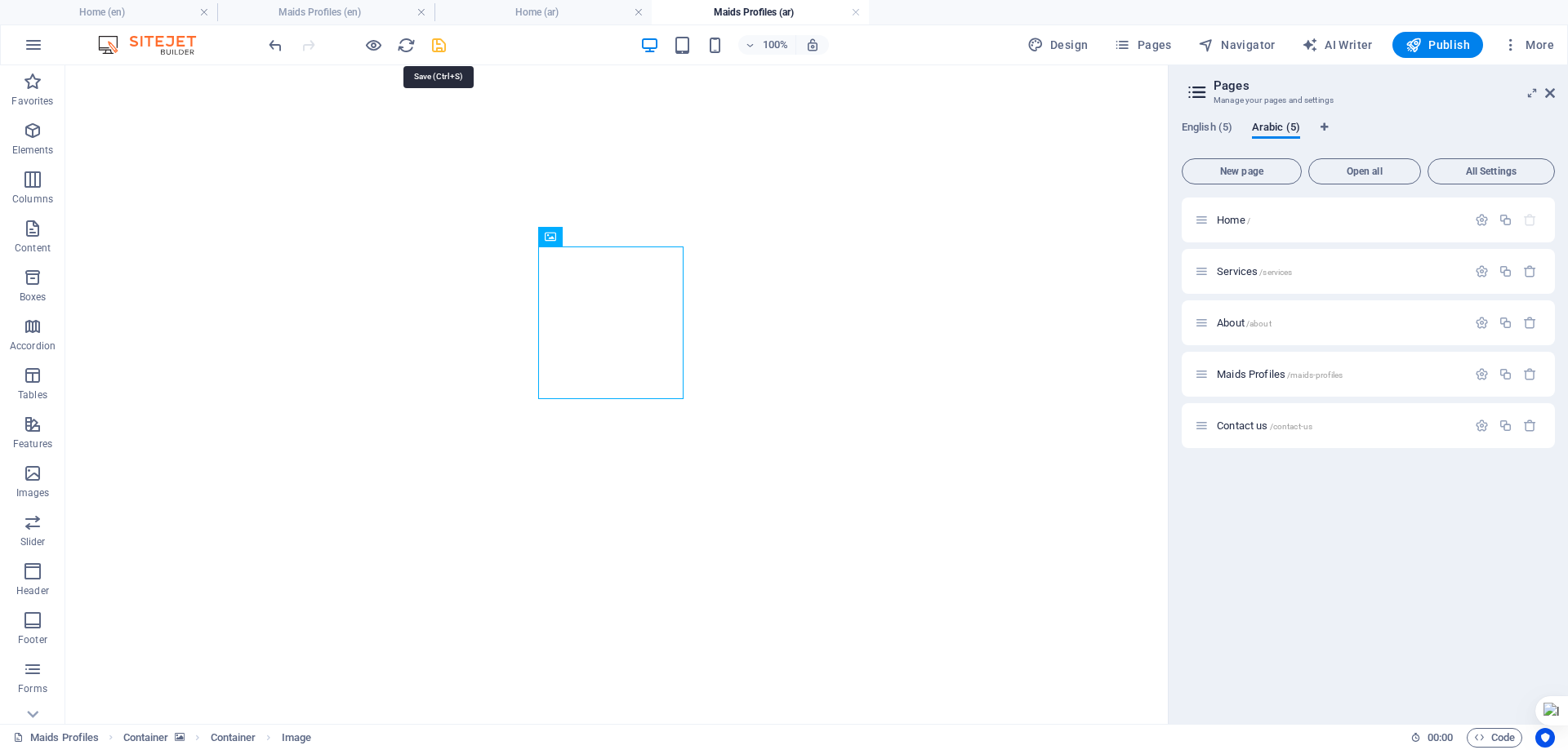
click at [438, 44] on icon "save" at bounding box center [439, 45] width 19 height 19
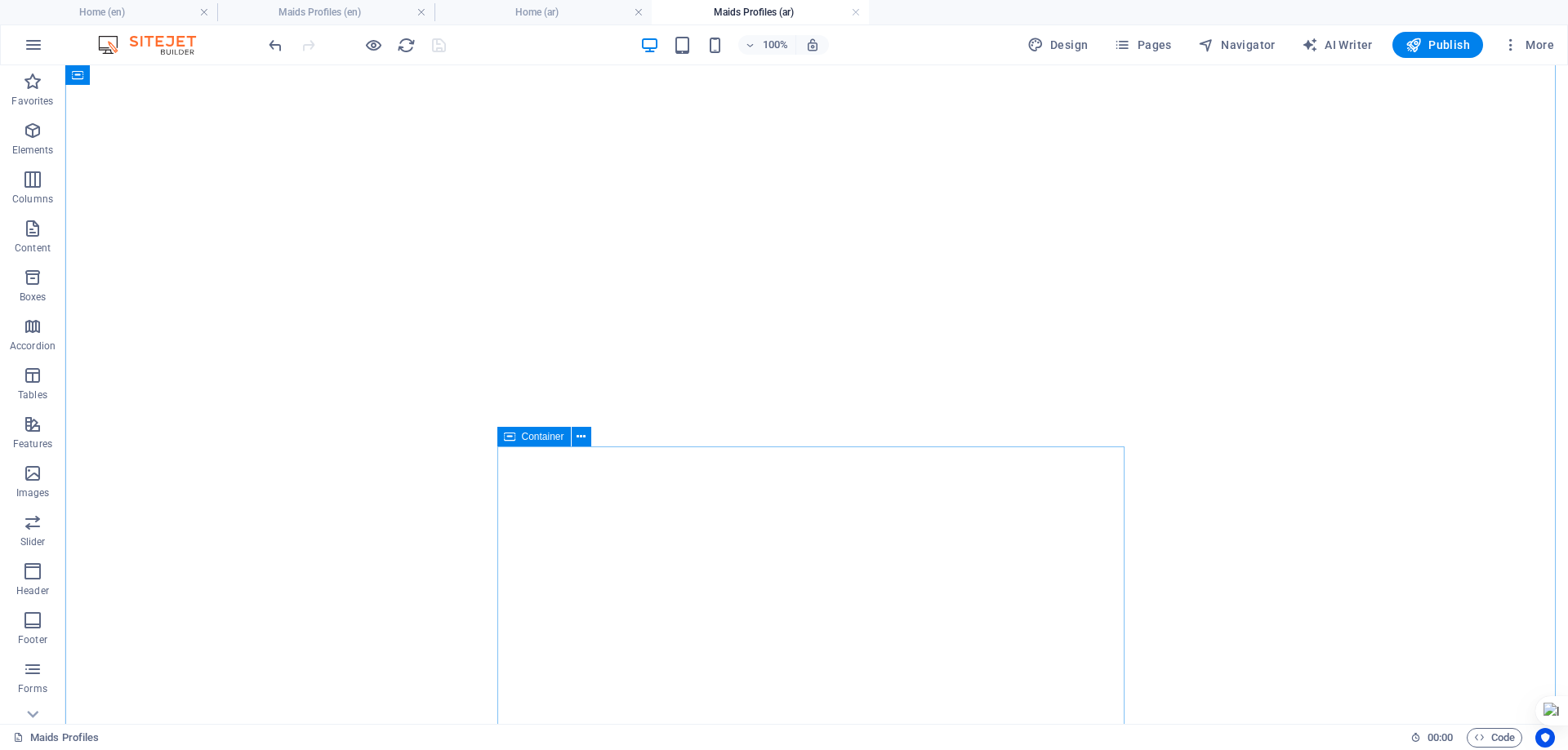
scroll to position [2449, 0]
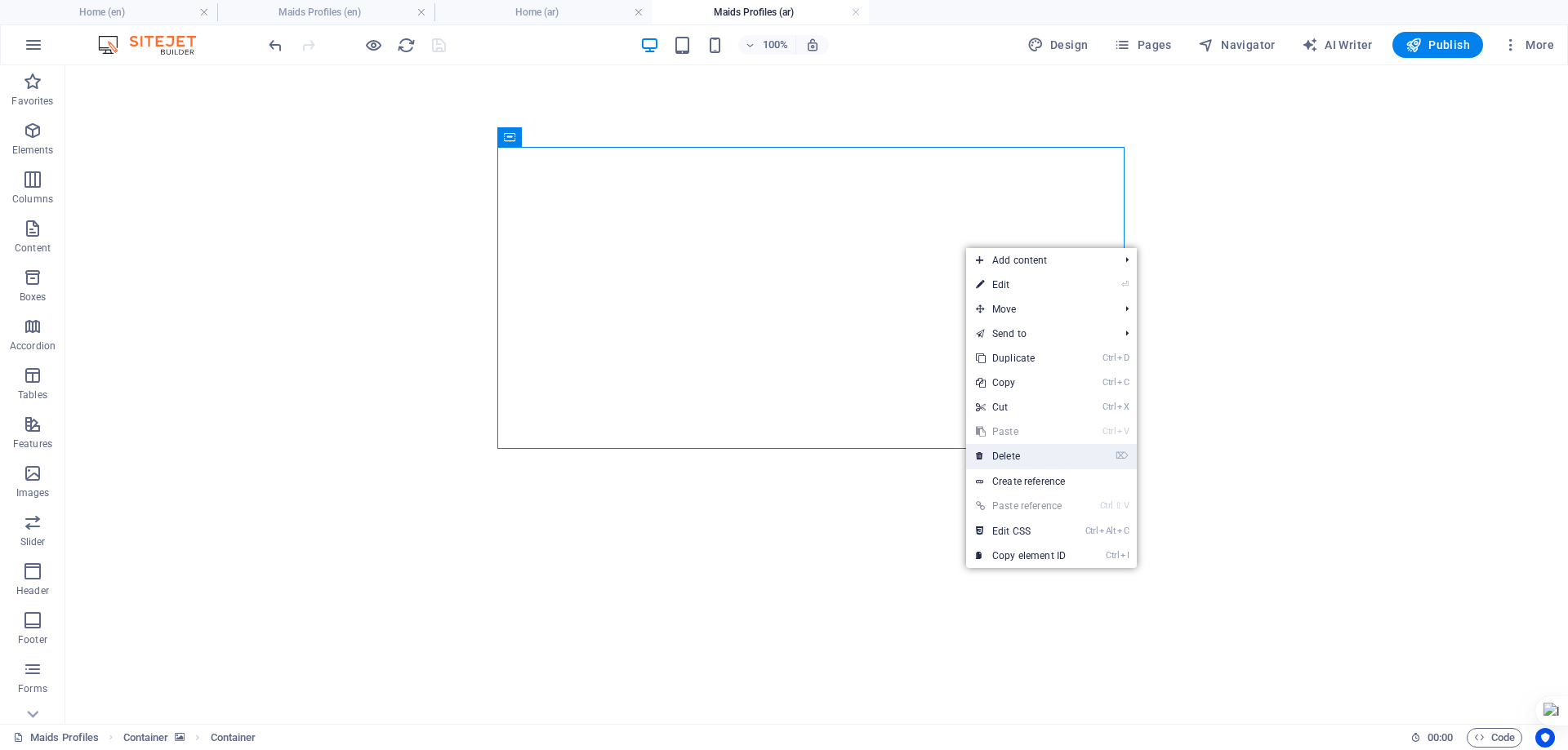
click at [1002, 459] on link "⌦ Delete" at bounding box center [1020, 456] width 110 height 25
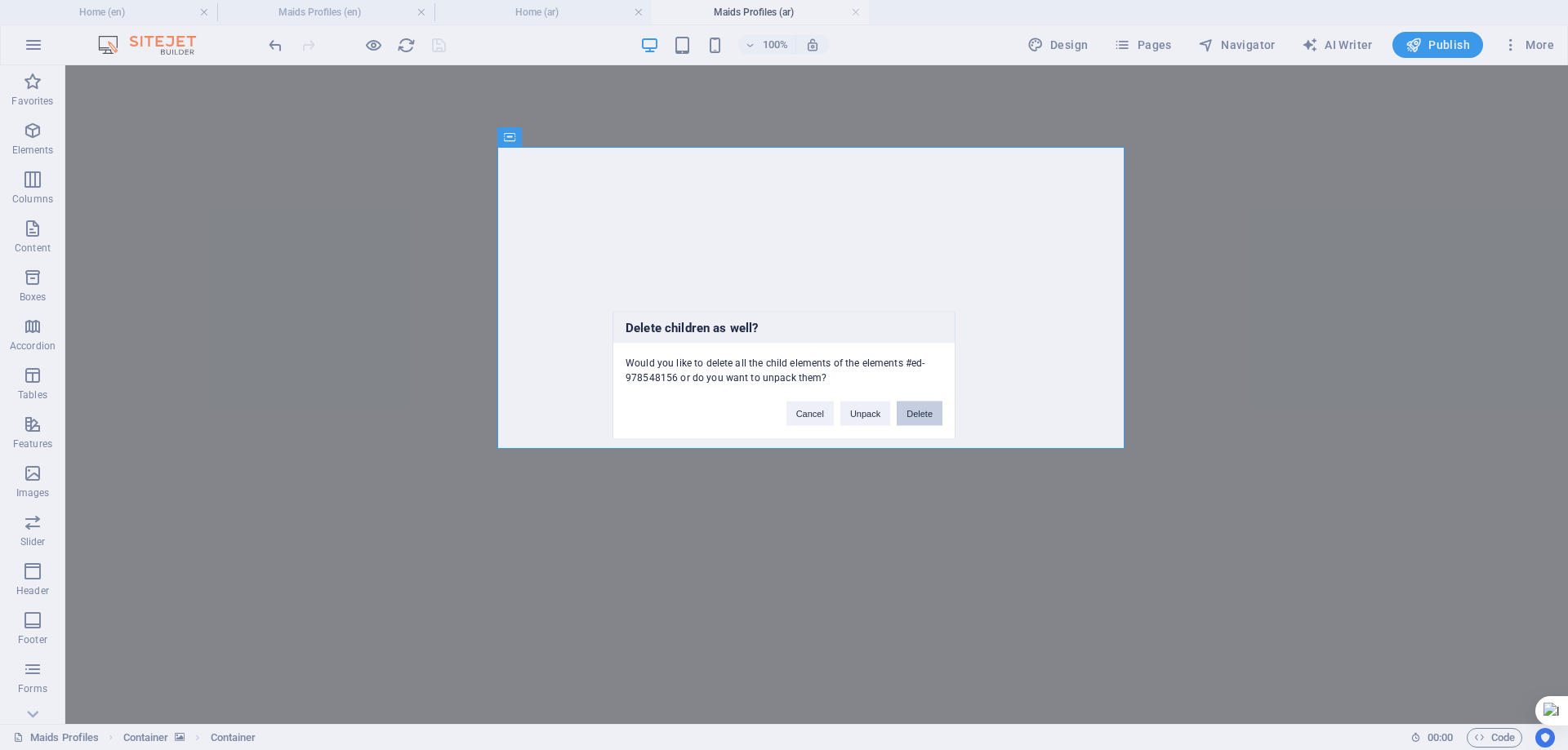
click at [926, 412] on button "Delete" at bounding box center [920, 413] width 46 height 25
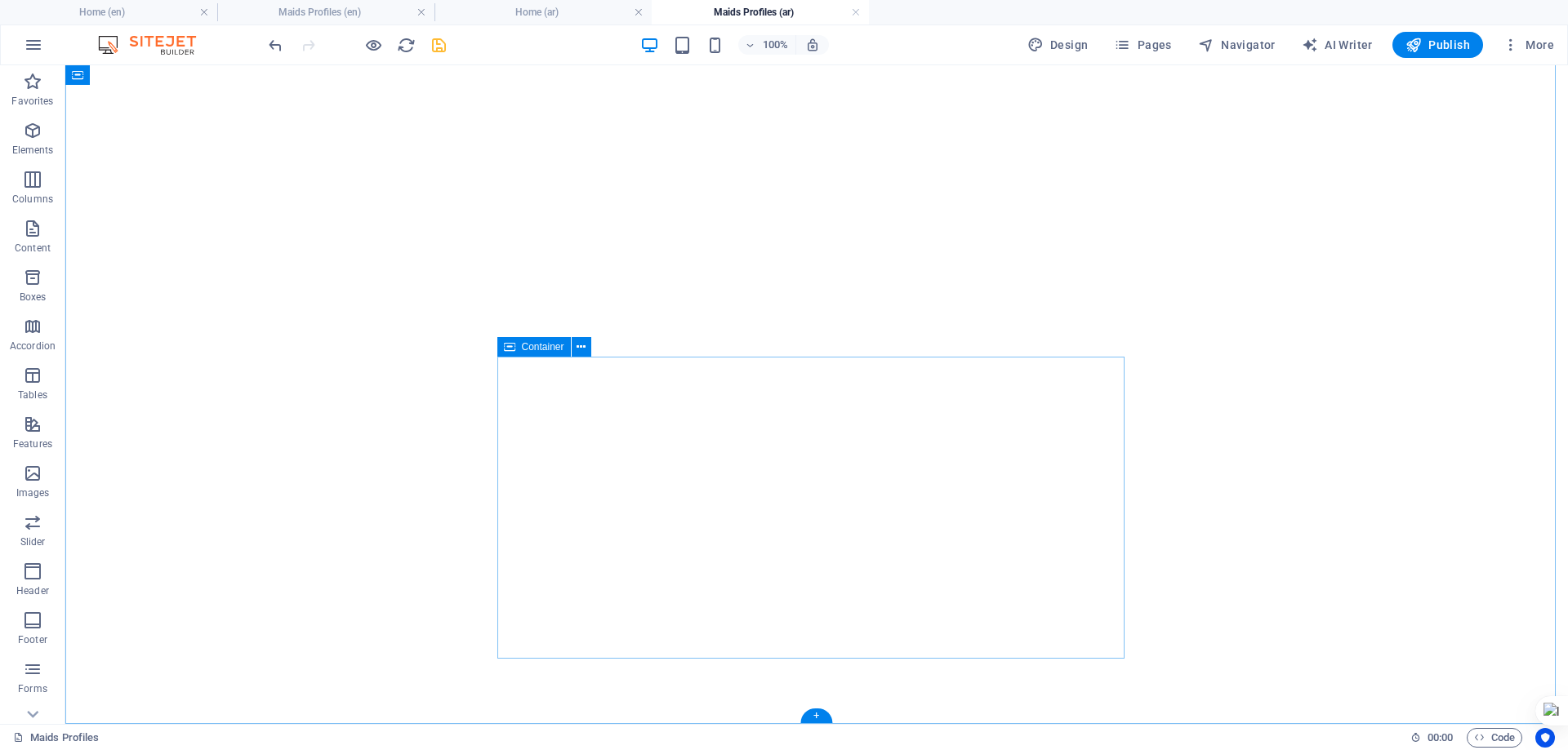
scroll to position [3448, 0]
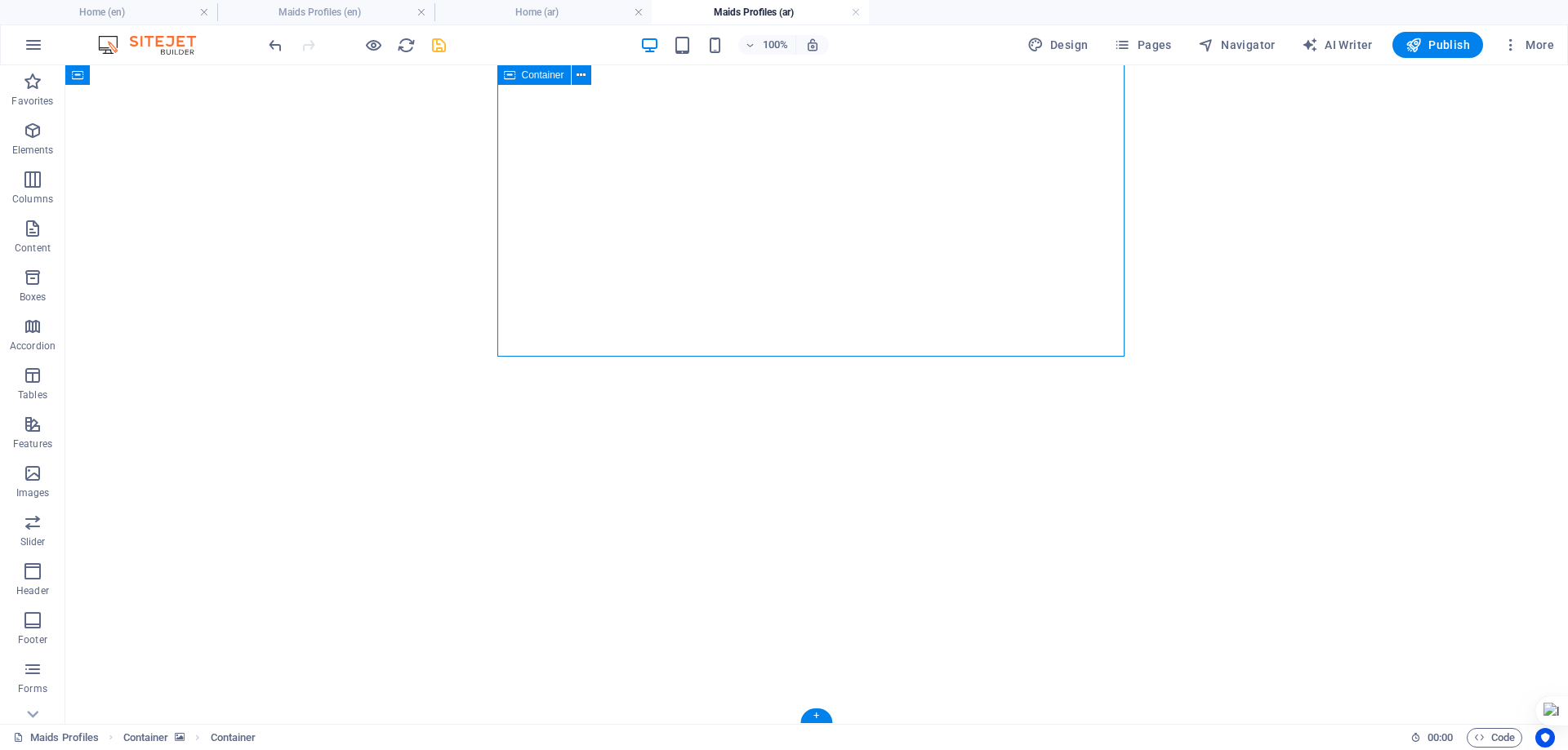
select select "px"
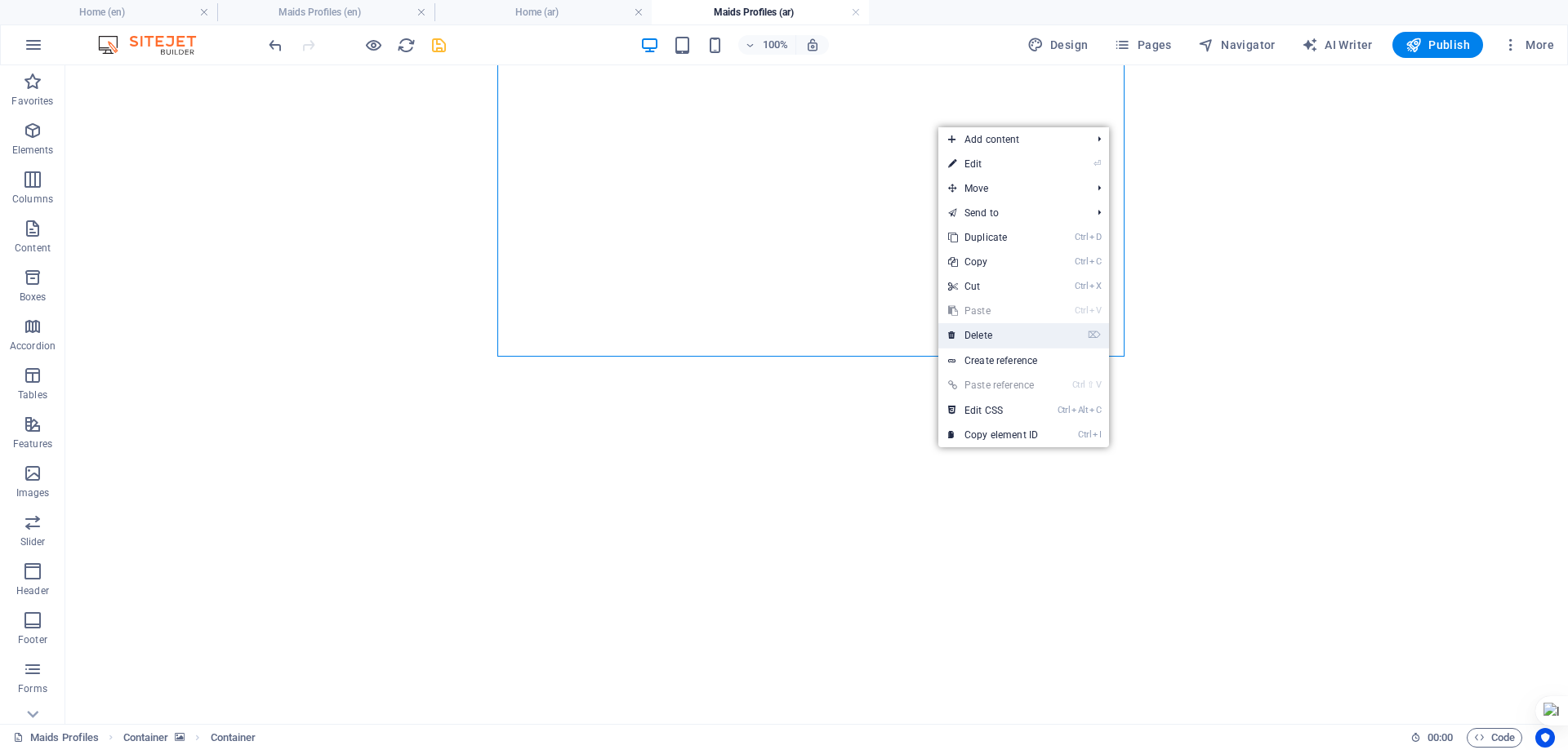
click at [987, 335] on link "⌦ Delete" at bounding box center [993, 335] width 110 height 25
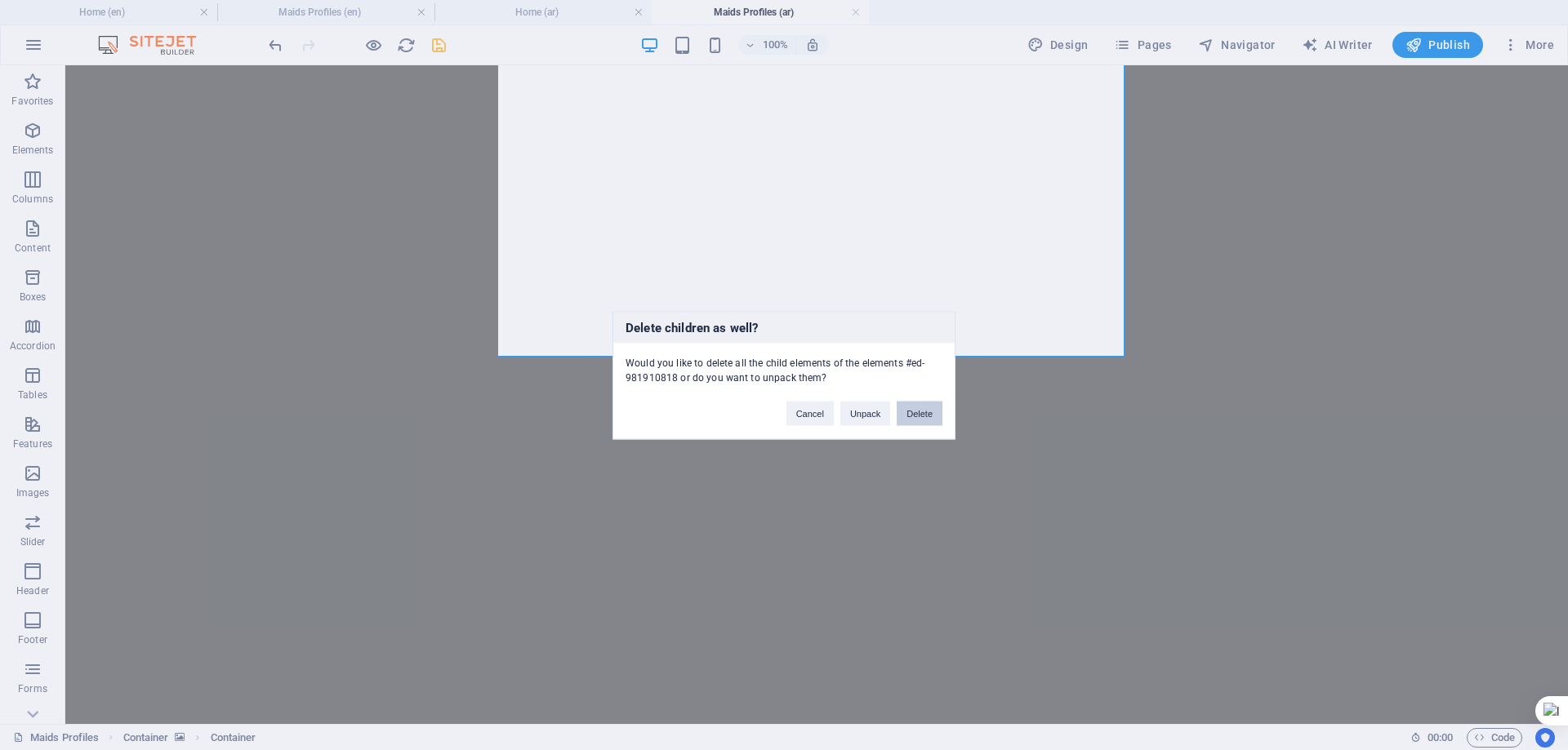
click at [916, 408] on button "Delete" at bounding box center [920, 413] width 46 height 25
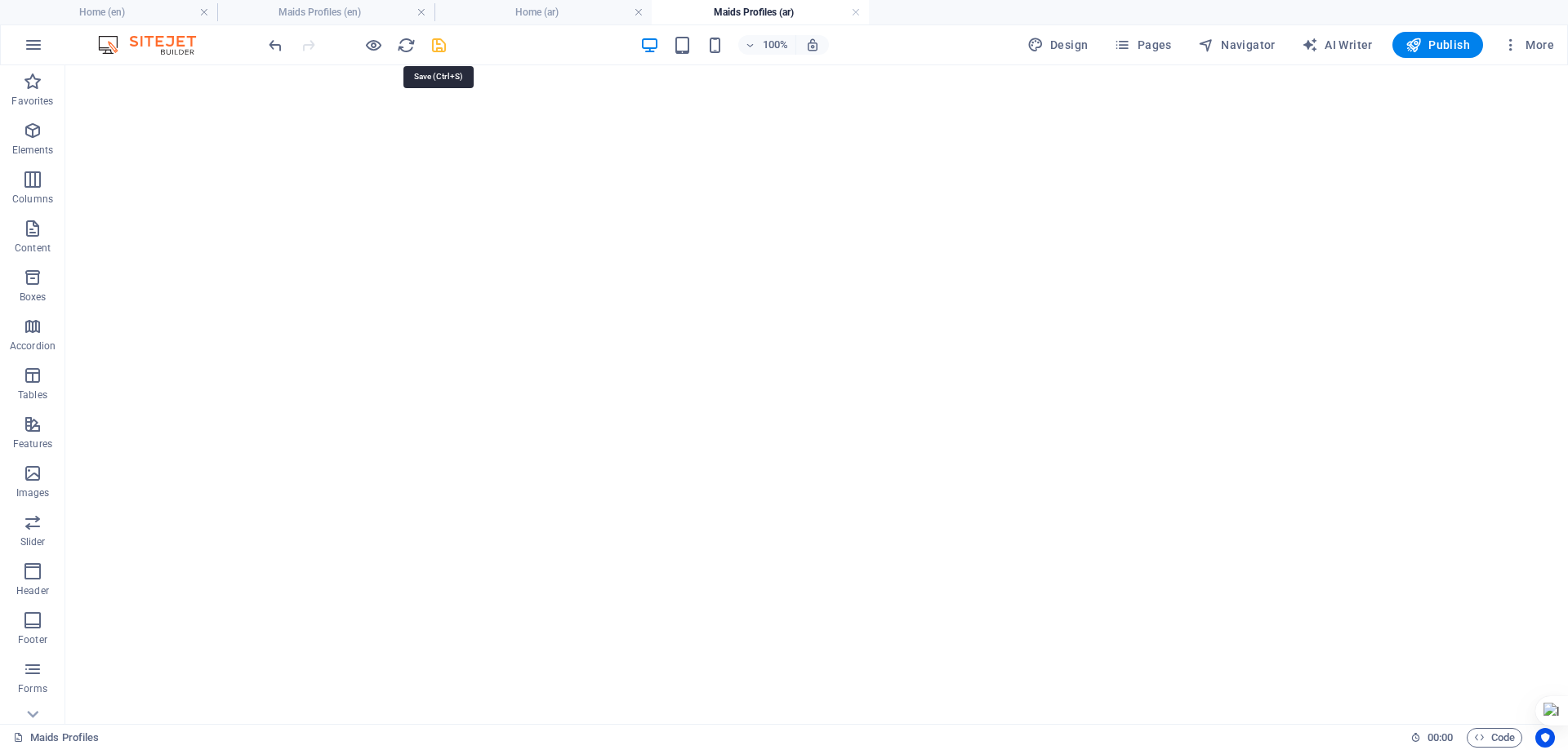
click at [442, 43] on icon "save" at bounding box center [439, 45] width 19 height 19
click at [1441, 47] on span "Publish" at bounding box center [1437, 45] width 65 height 16
